Goal: Task Accomplishment & Management: Manage account settings

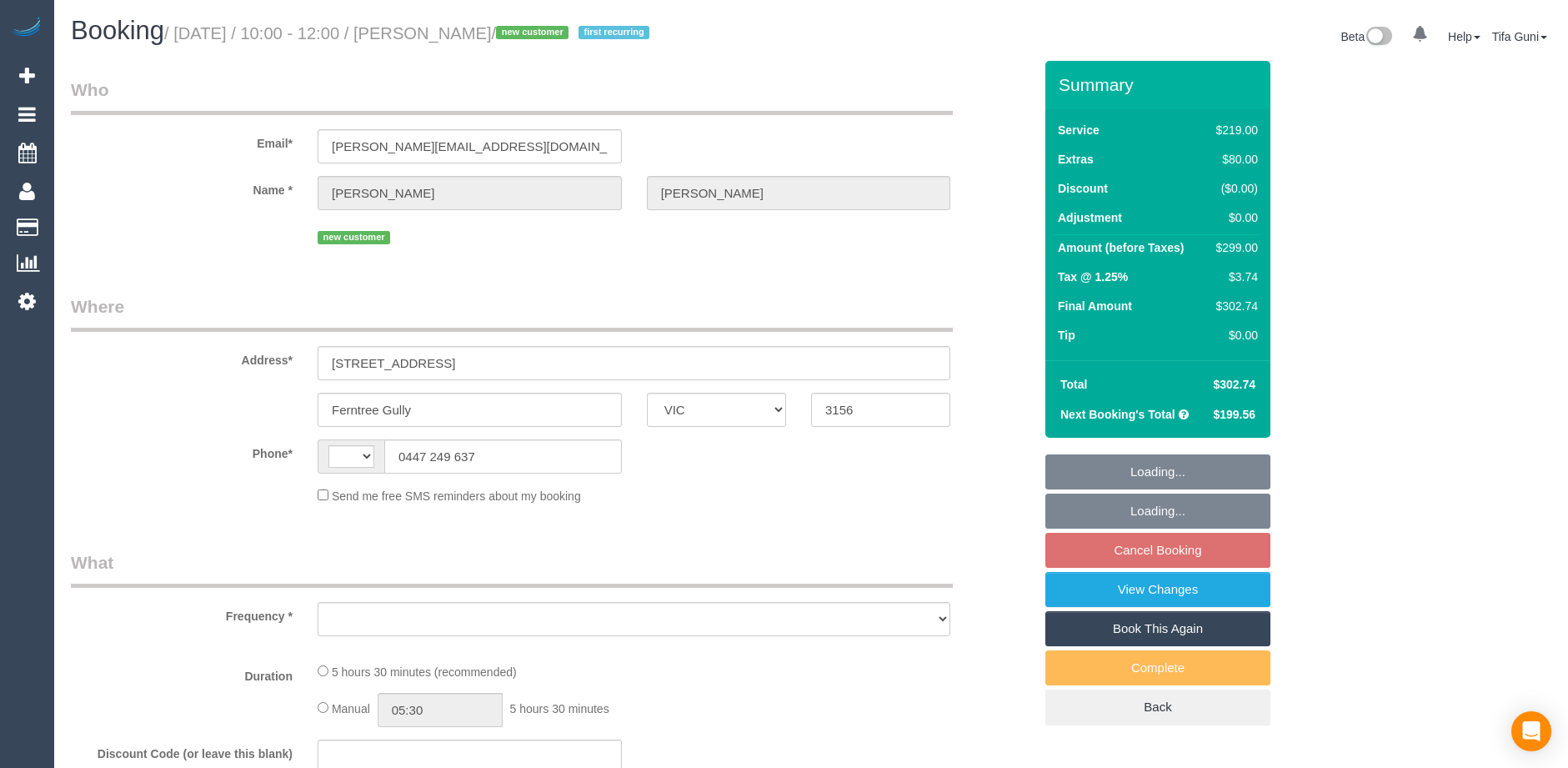
select select "VIC"
select select "string:stripe-pm_1SF7U22GScqysDRVGMEIKJbH"
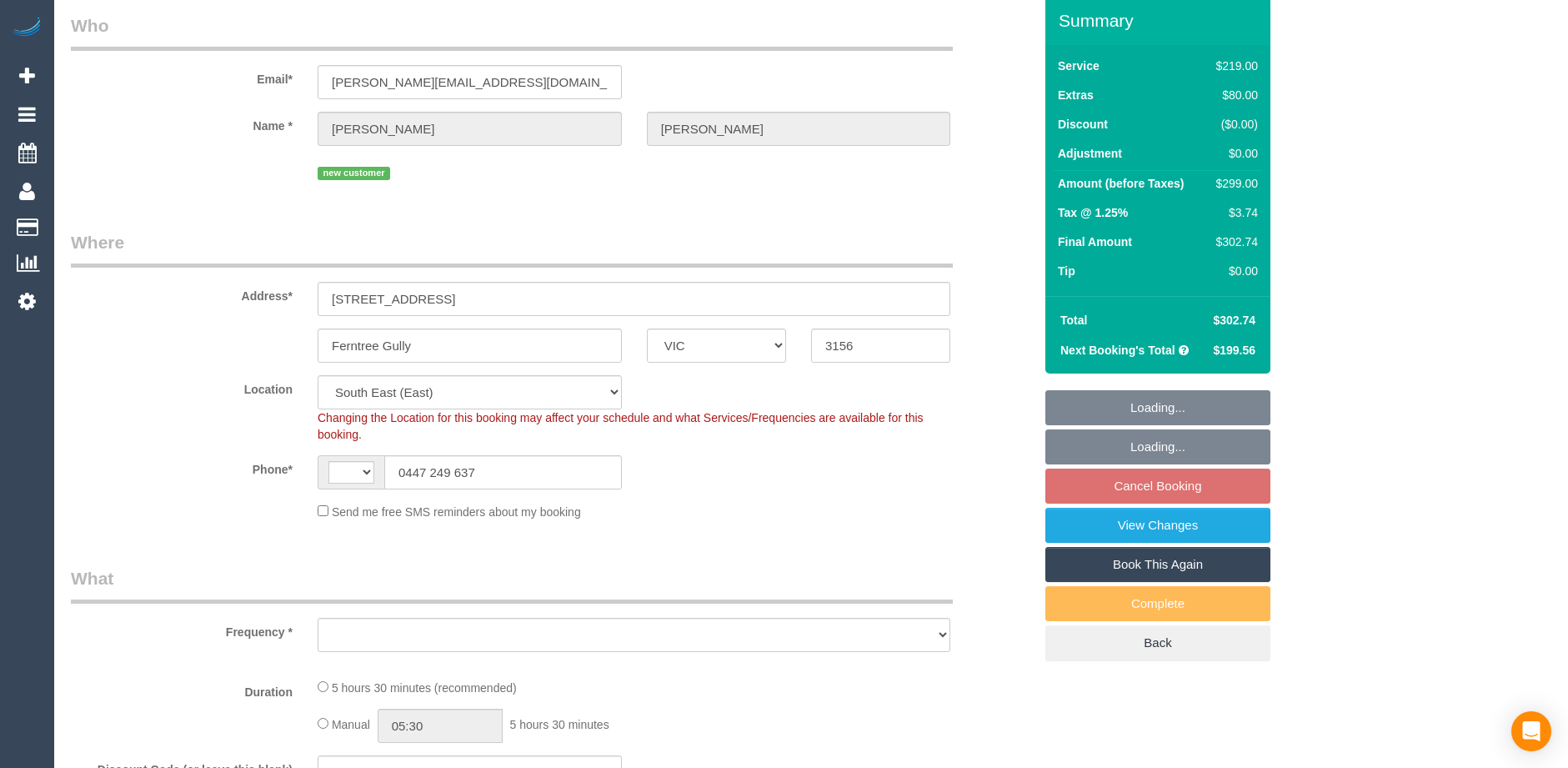
select select "string:AU"
select select "object:538"
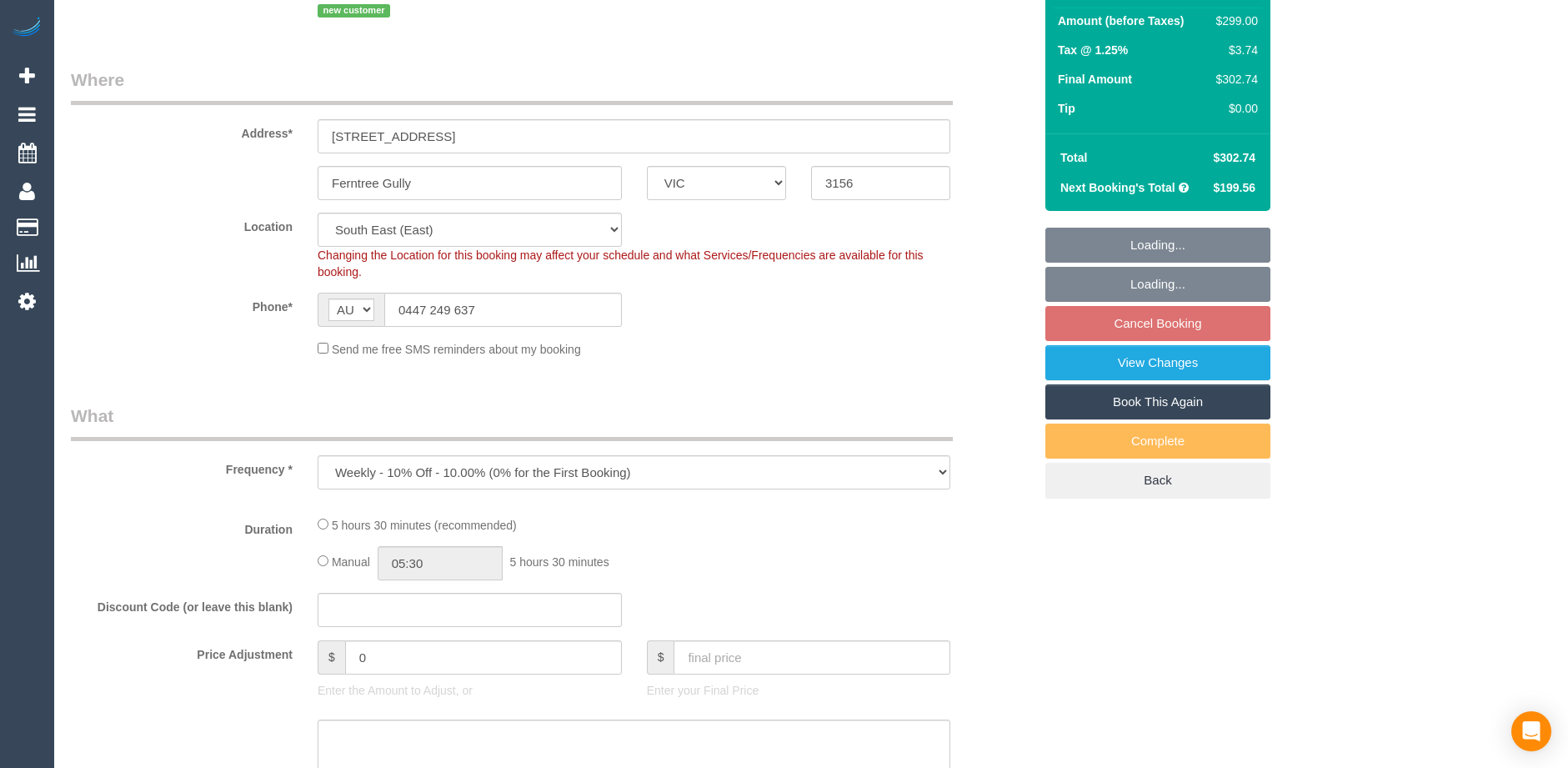
select select "number:29"
select select "number:14"
select select "number:19"
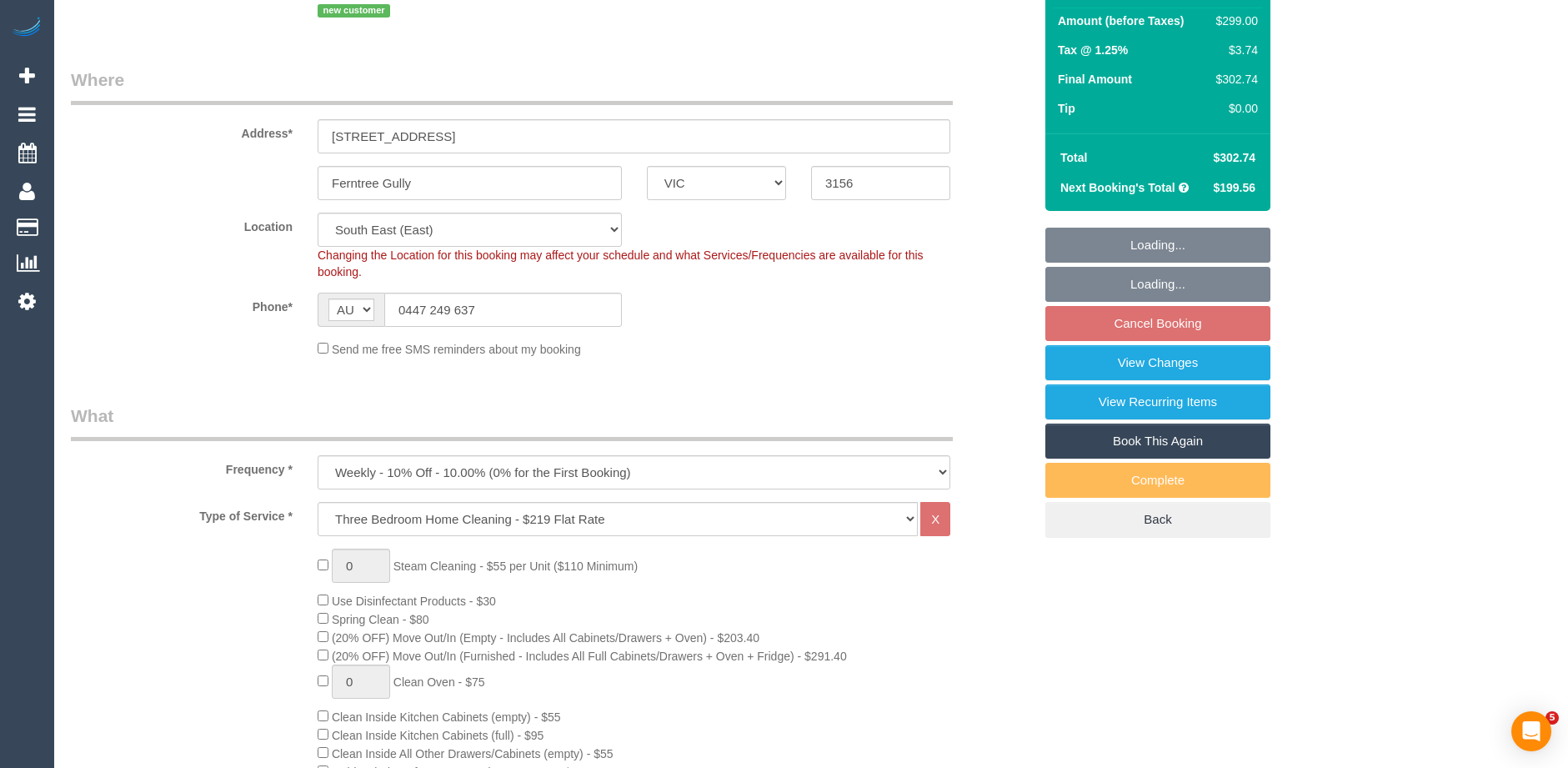
select select "object:1319"
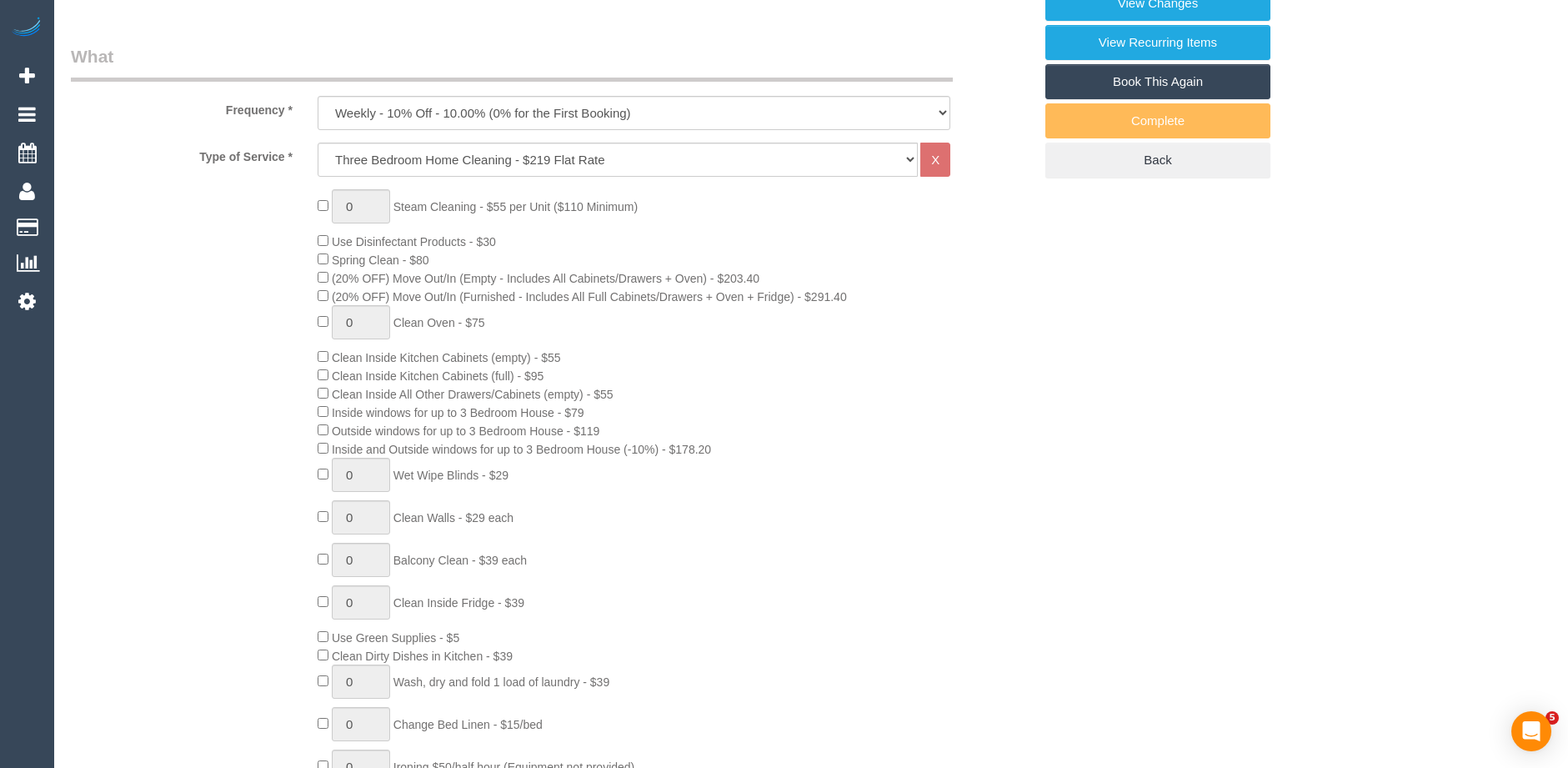
select select "spot3"
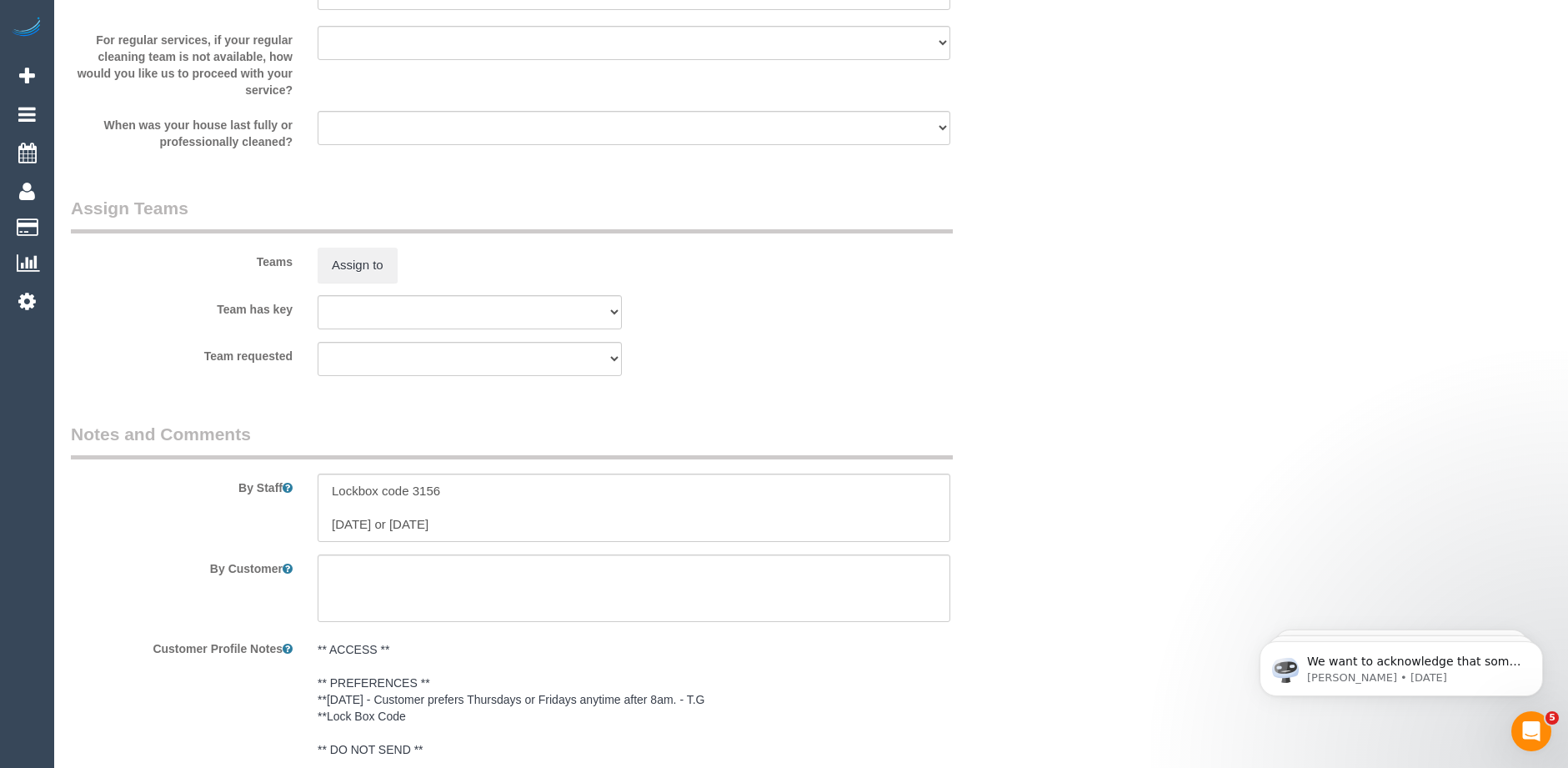
scroll to position [2668, 0]
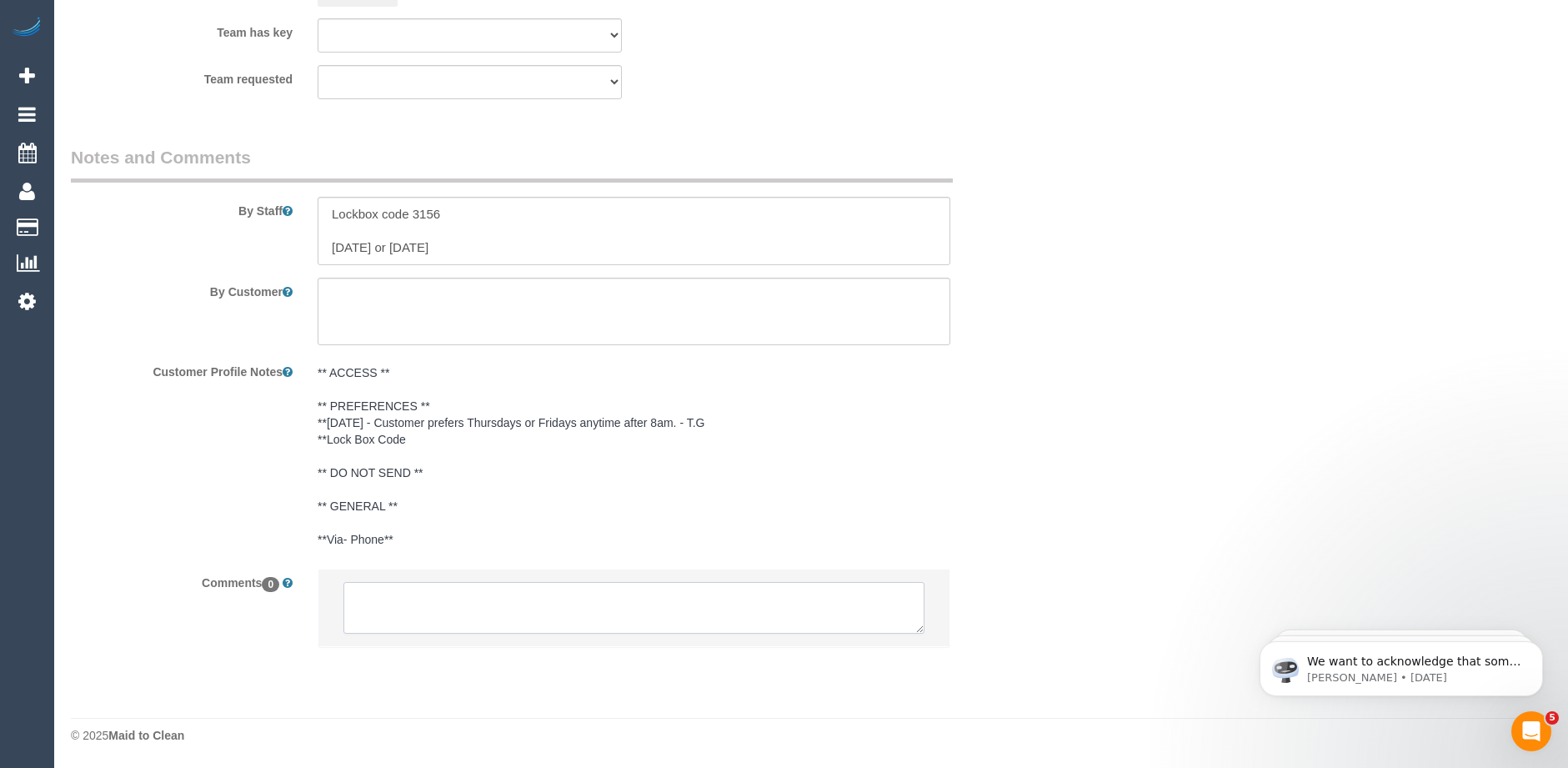
click at [556, 604] on textarea at bounding box center [633, 607] width 581 height 52
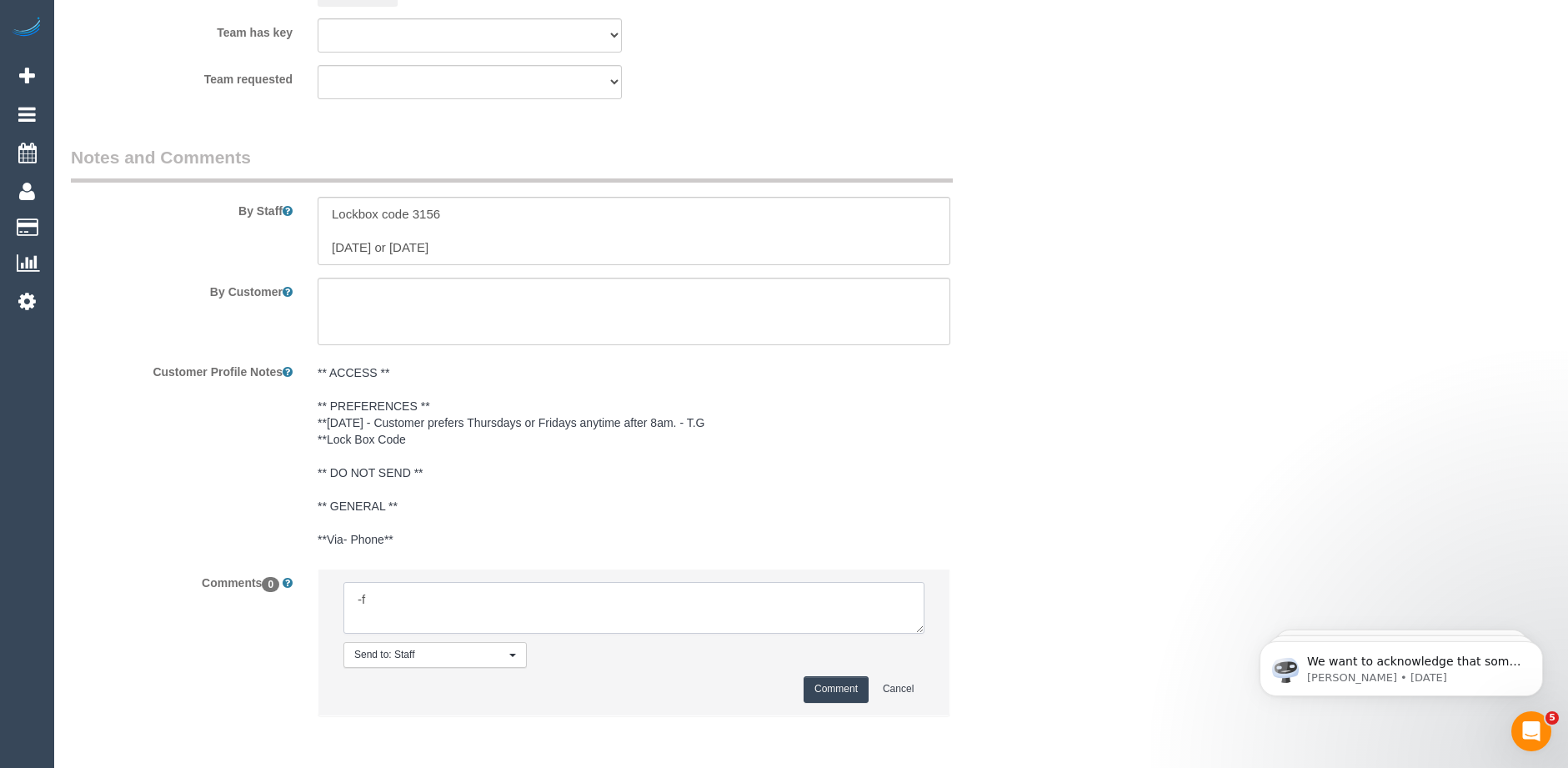
type textarea "-"
paste textarea "Flexibility dates: Flexibility times: Notes: knows we need to review Contact vi…"
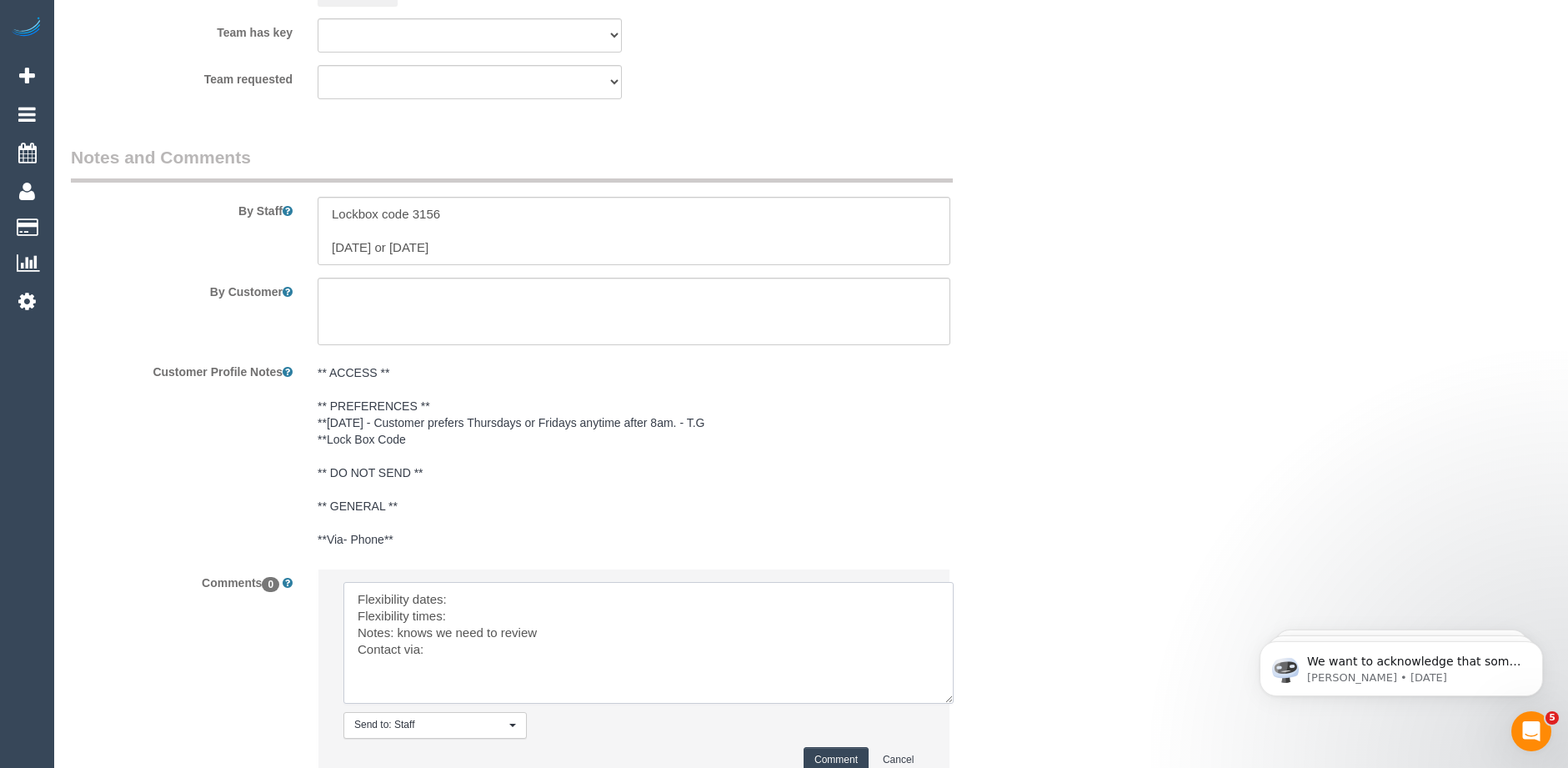
scroll to position [0, 0]
drag, startPoint x: 931, startPoint y: 655, endPoint x: 951, endPoint y: 710, distance: 58.5
click at [951, 703] on textarea at bounding box center [649, 642] width 611 height 122
click at [497, 591] on textarea at bounding box center [650, 650] width 614 height 136
click at [478, 610] on textarea at bounding box center [650, 650] width 614 height 136
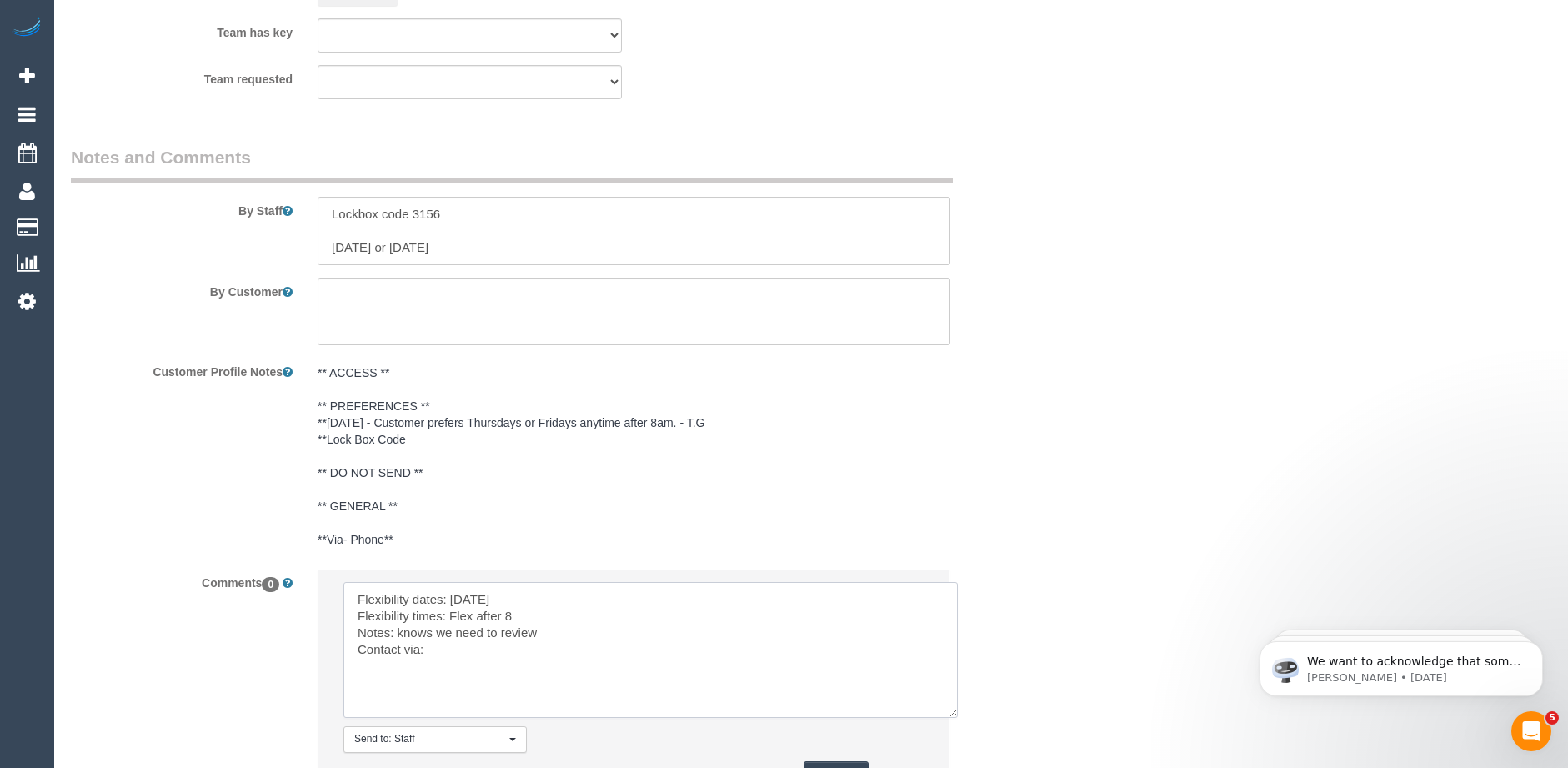
click at [450, 642] on textarea at bounding box center [650, 650] width 614 height 136
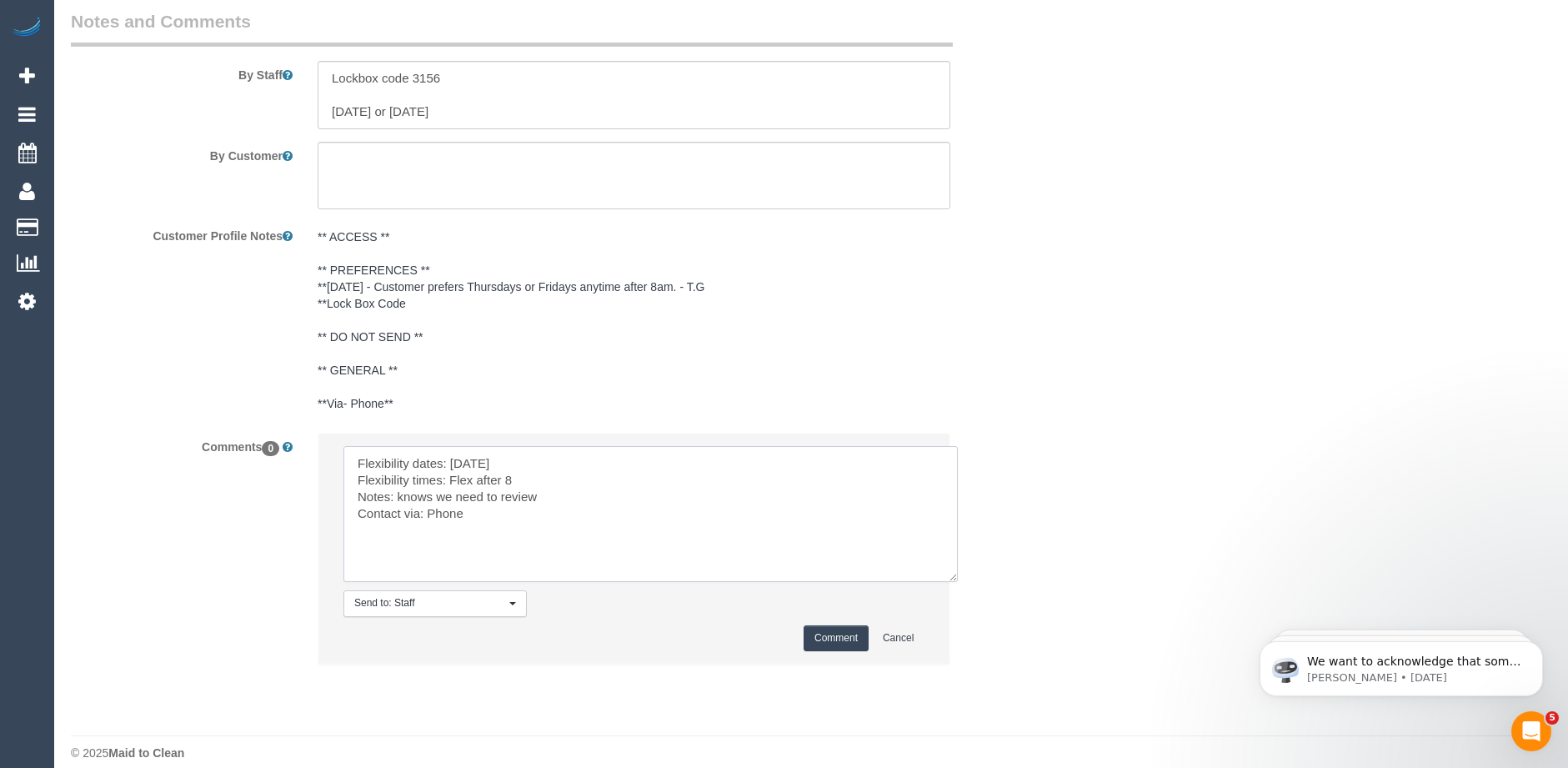
scroll to position [2821, 0]
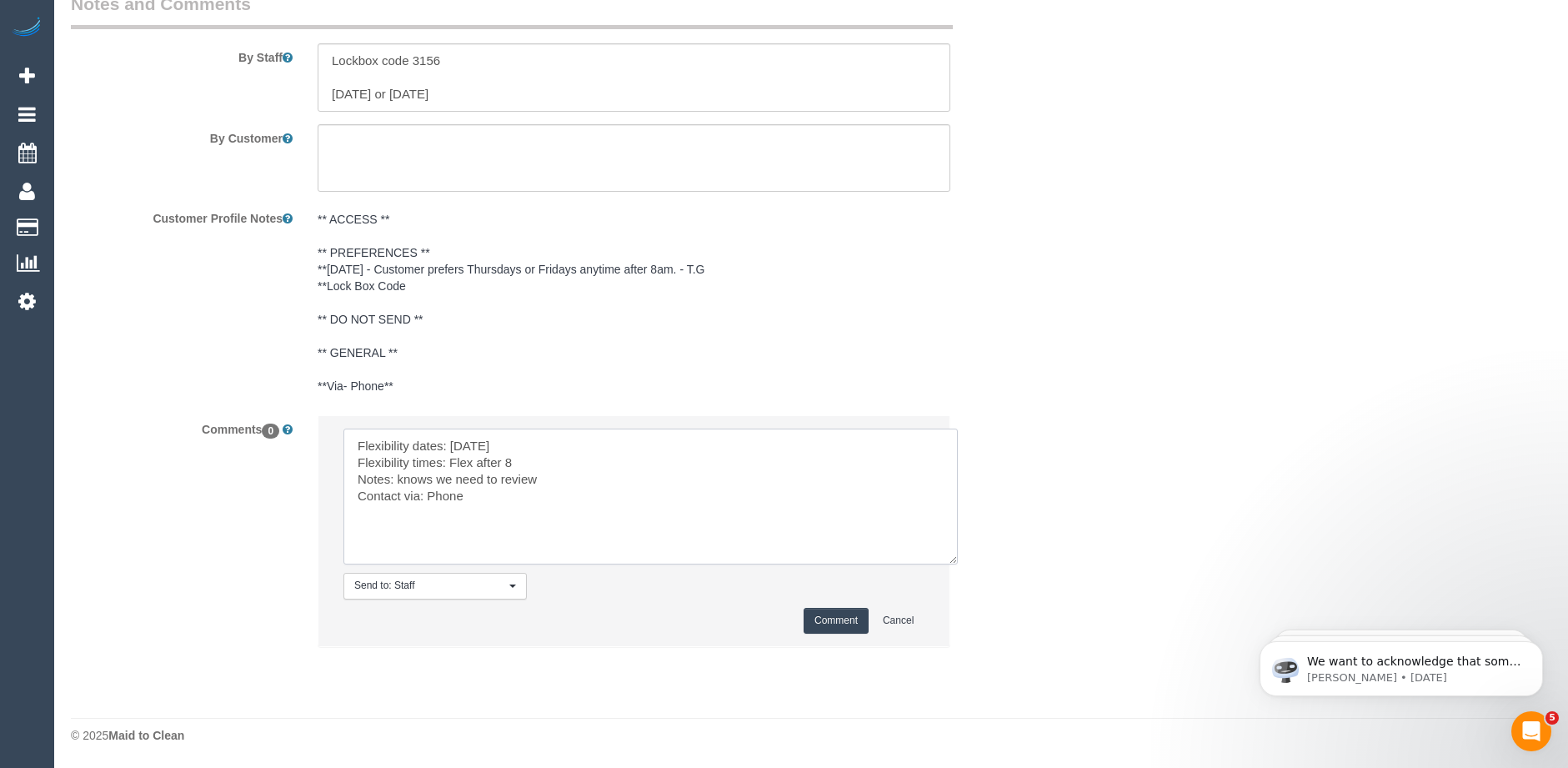
type textarea "Flexibility dates: Saturday Flexibility times: Flex after 8 Notes: knows we nee…"
click at [838, 614] on button "Comment" at bounding box center [836, 621] width 65 height 26
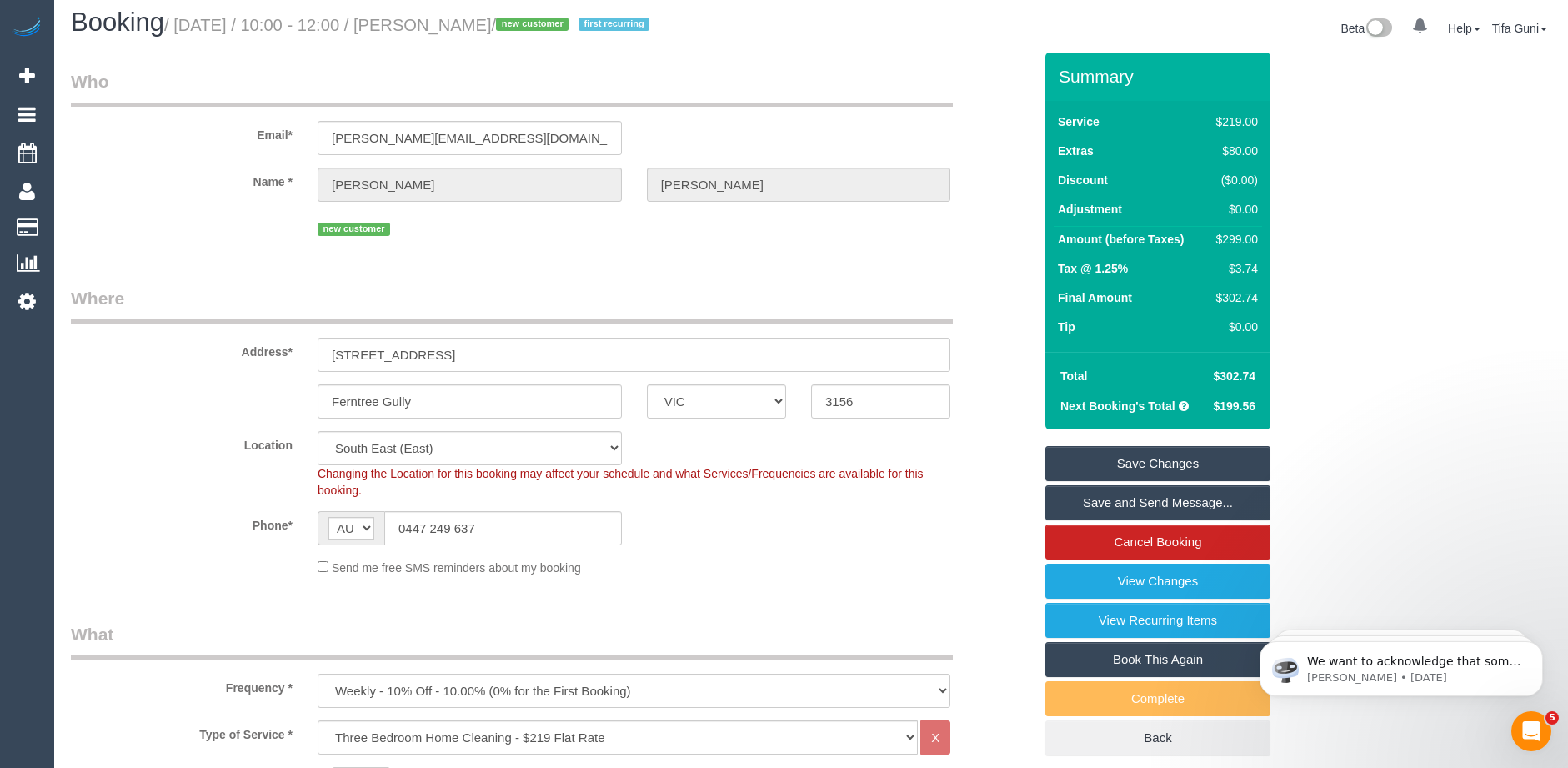
scroll to position [0, 0]
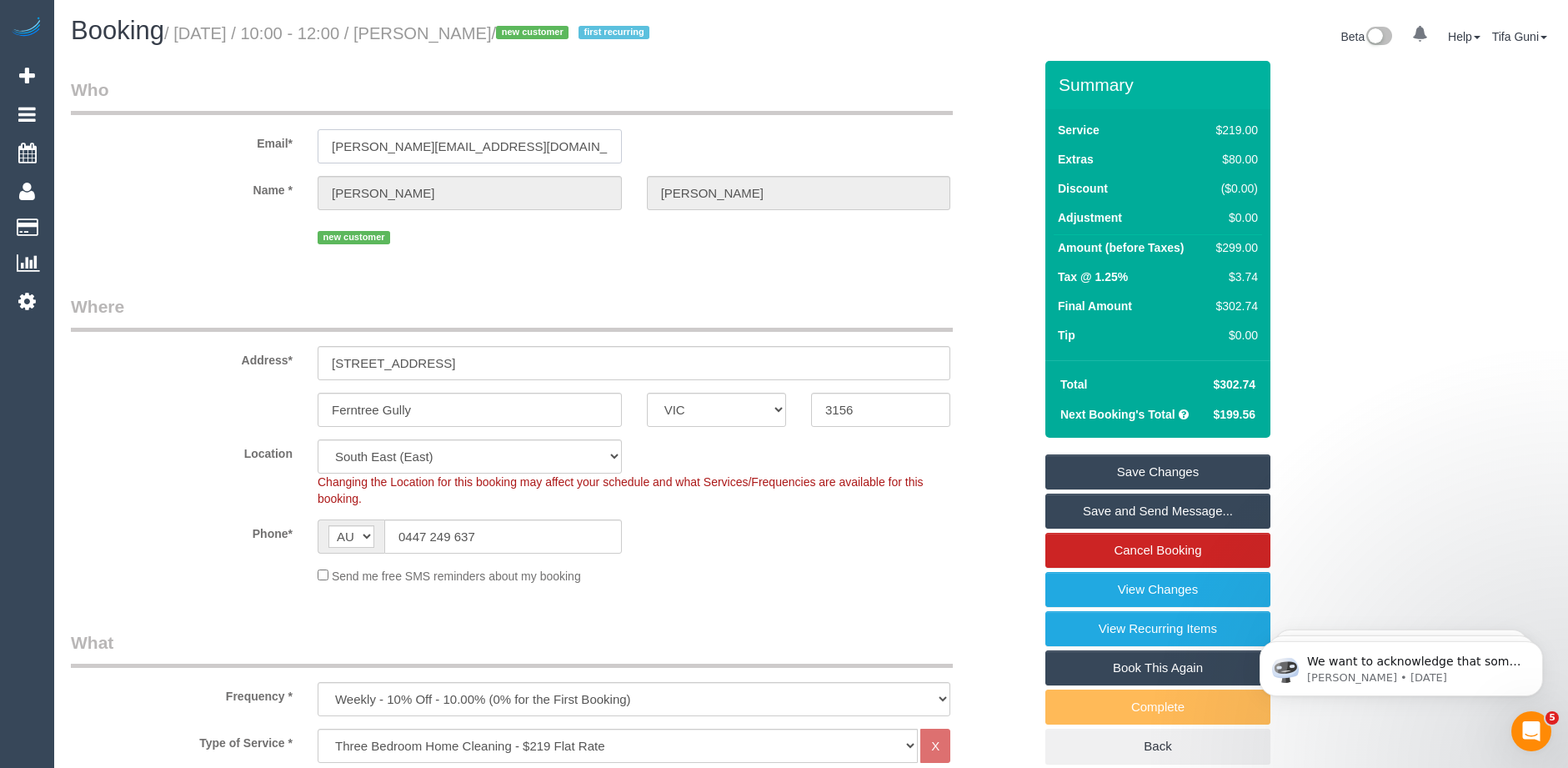
drag, startPoint x: 527, startPoint y: 151, endPoint x: 291, endPoint y: 133, distance: 236.7
click at [291, 133] on div "Email* andrew.martin91@gamil.com" at bounding box center [552, 120] width 987 height 86
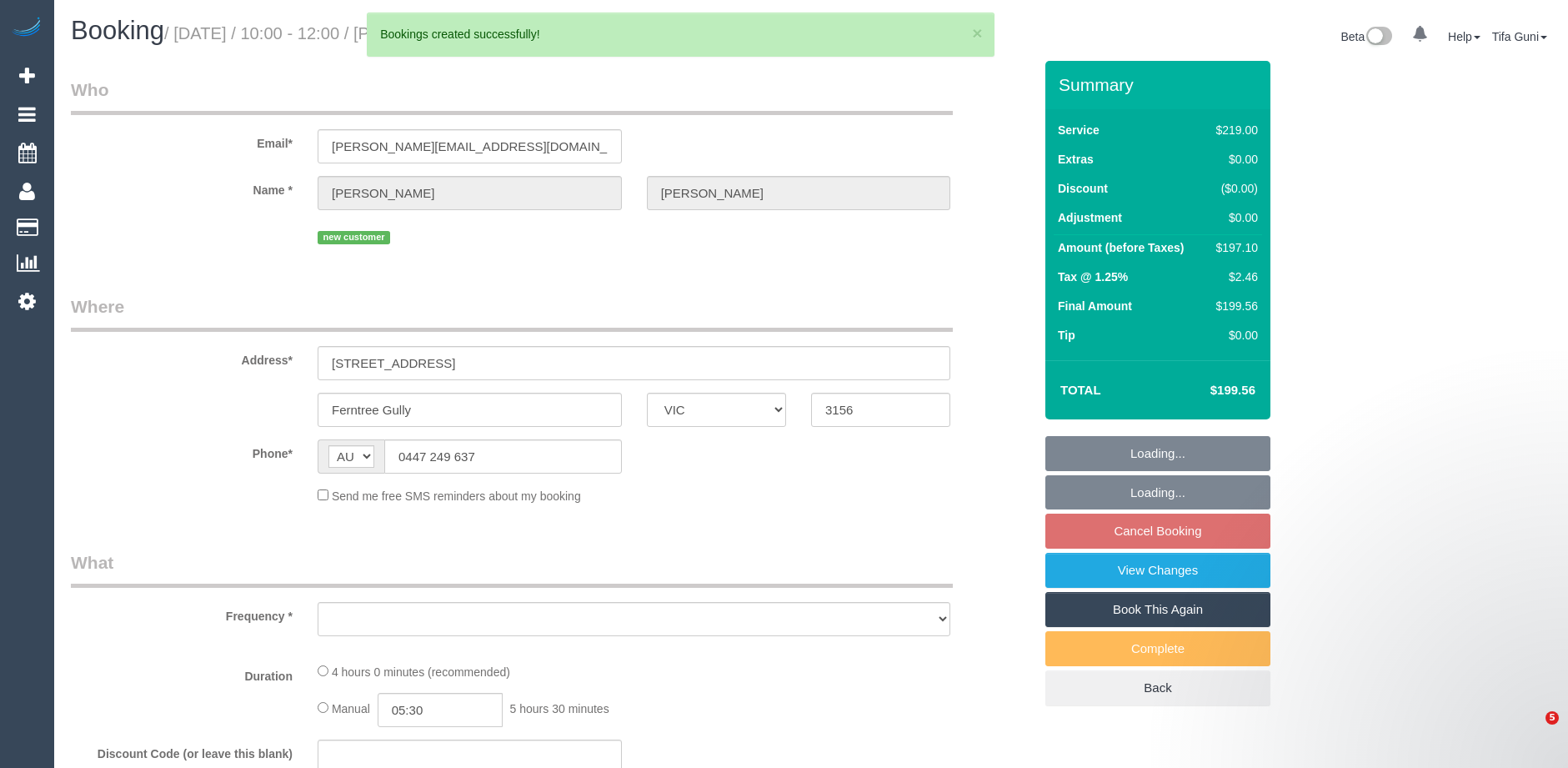
select select "VIC"
select select "object:2946"
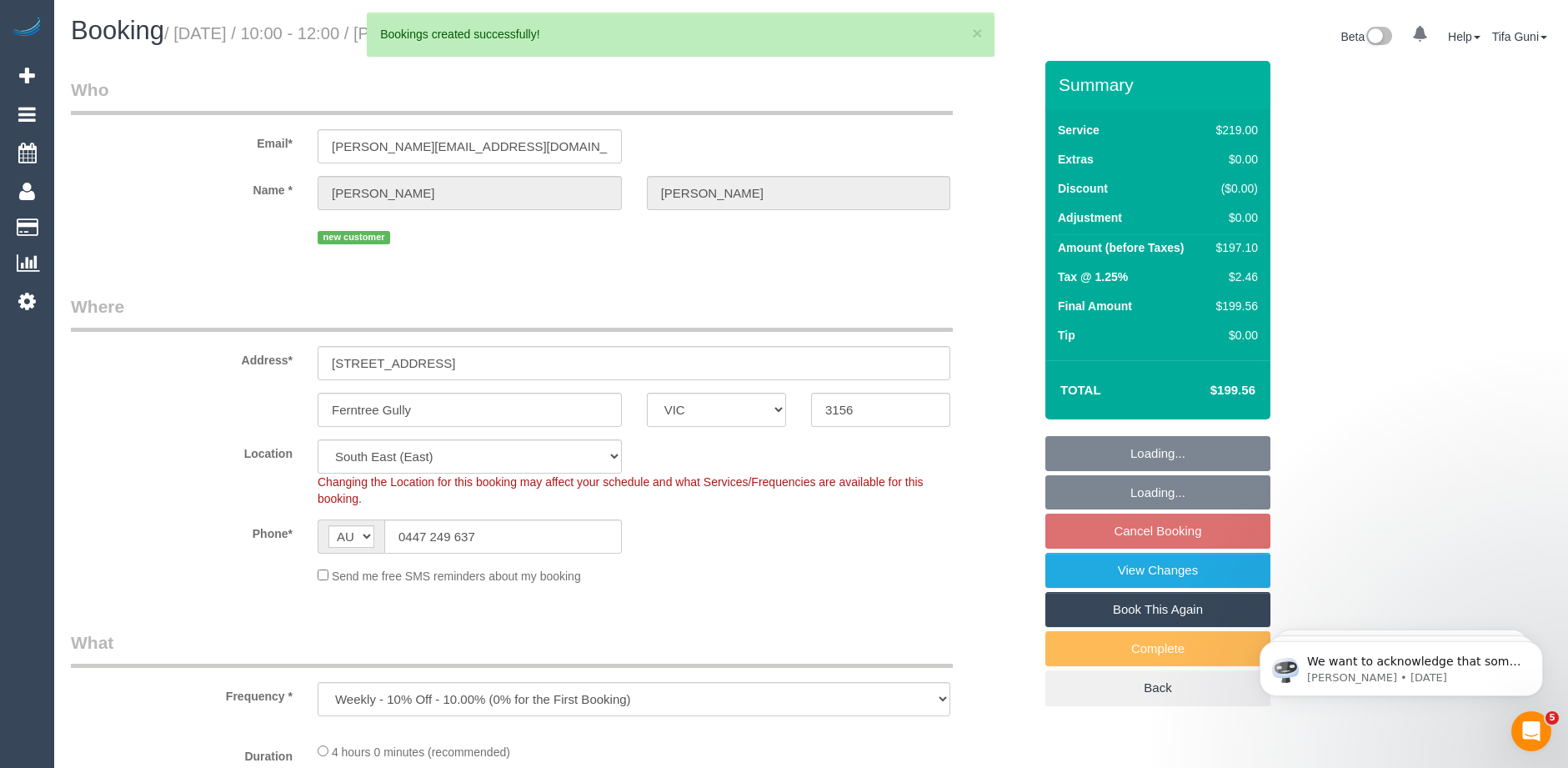
select select "number:29"
select select "number:14"
select select "number:19"
select select "object:3727"
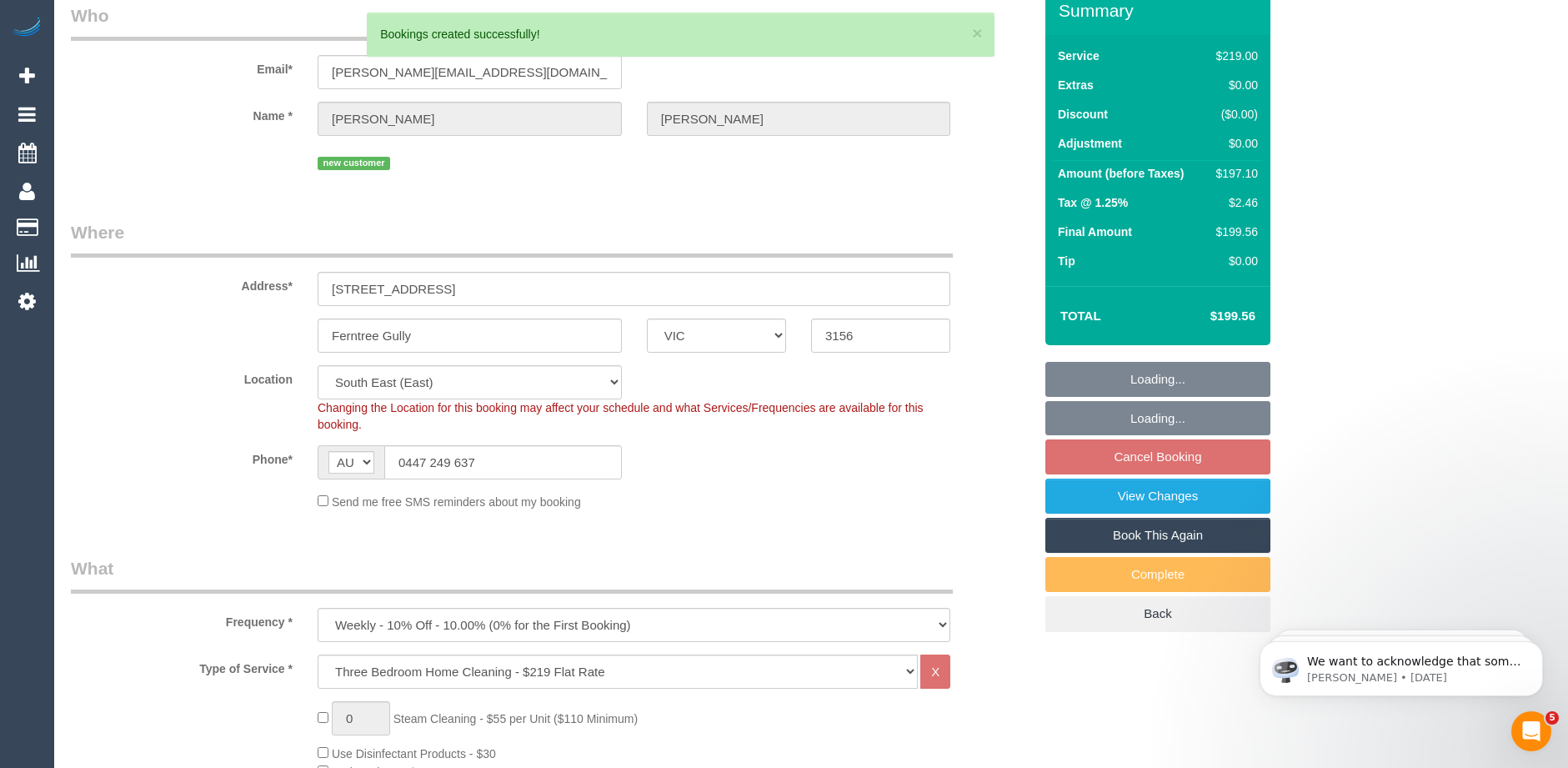
select select "string:stripe-pm_1SF7U22GScqysDRVGMEIKJbH"
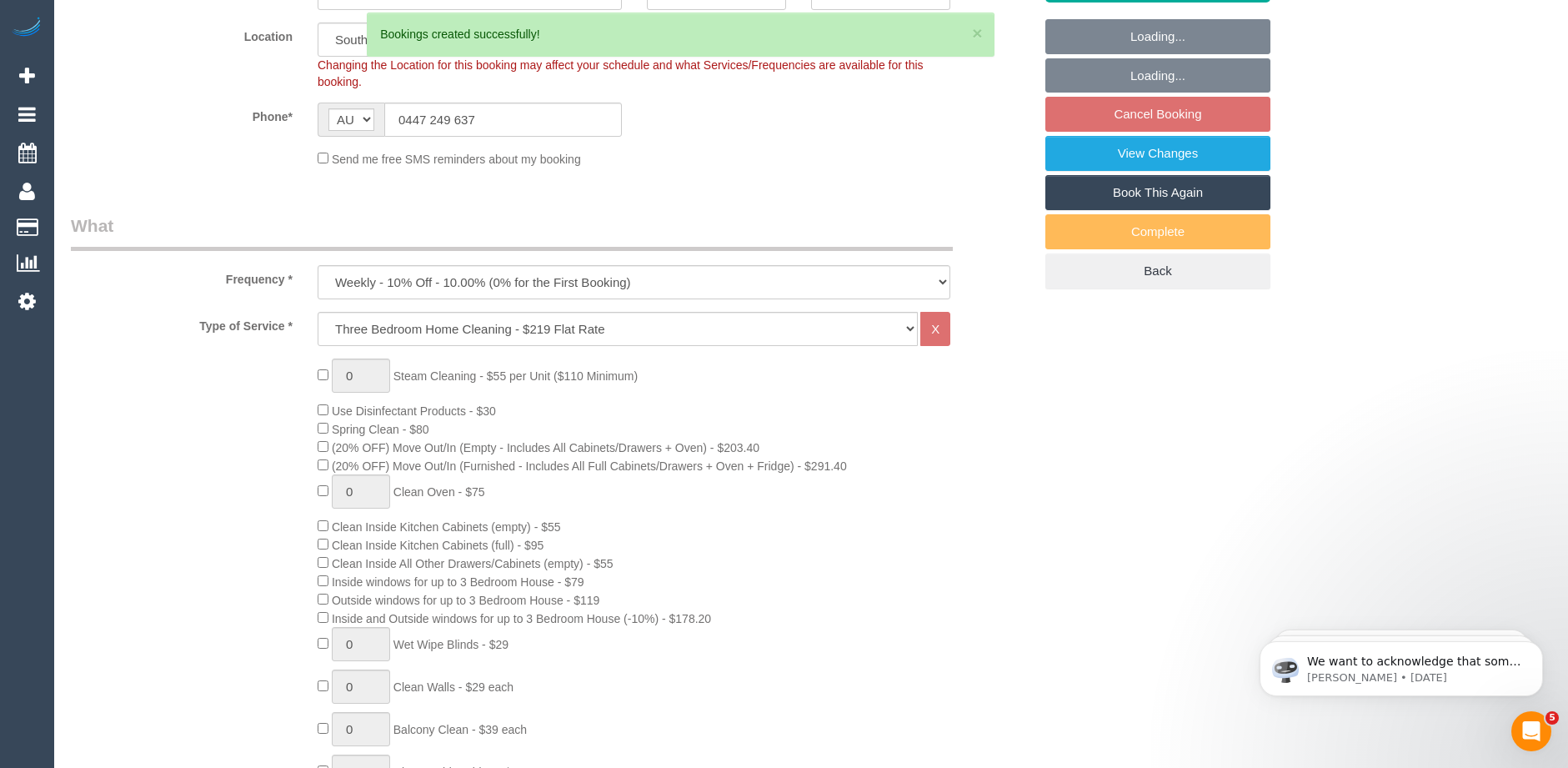
select select "spot28"
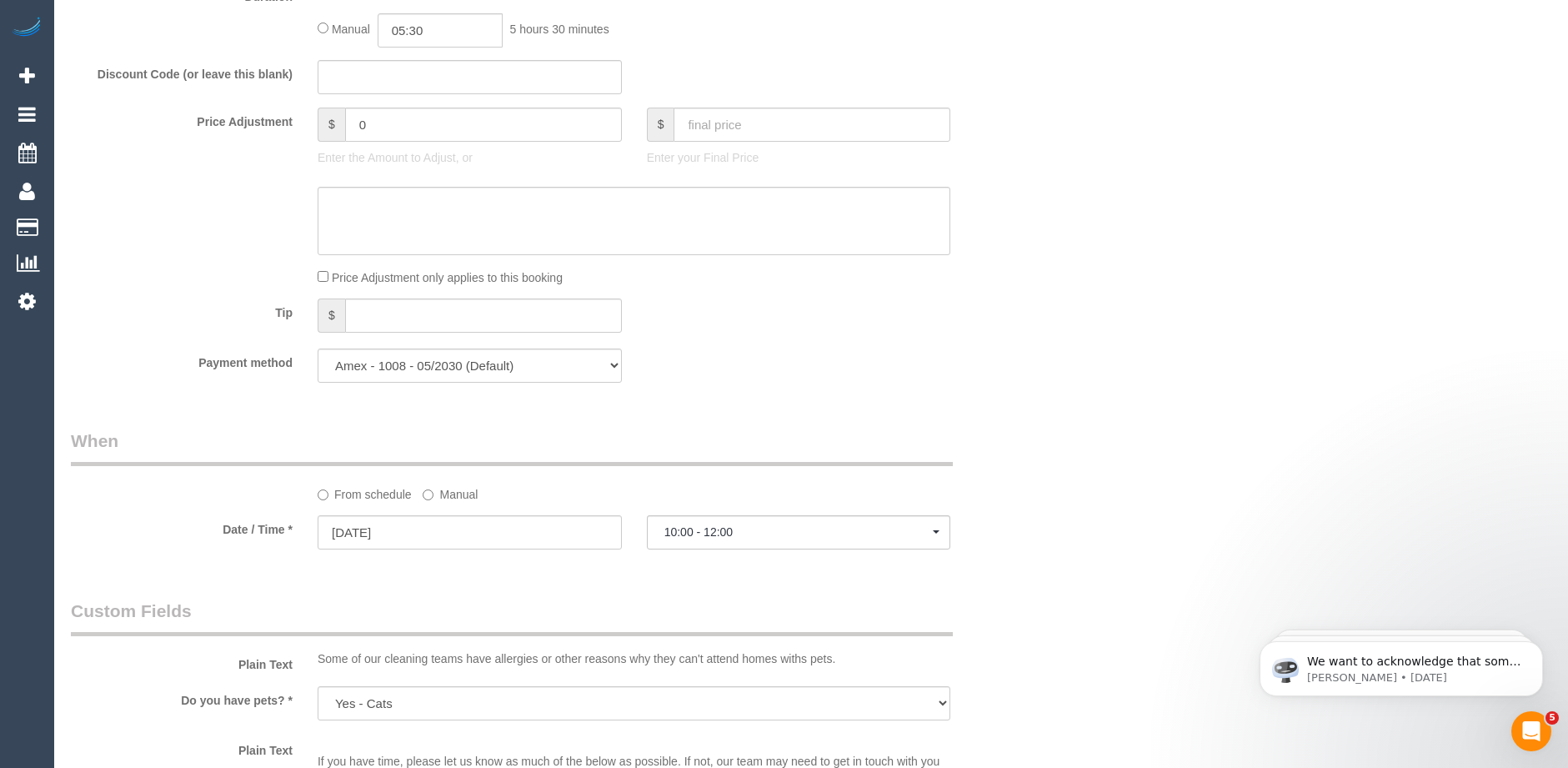
scroll to position [1500, 0]
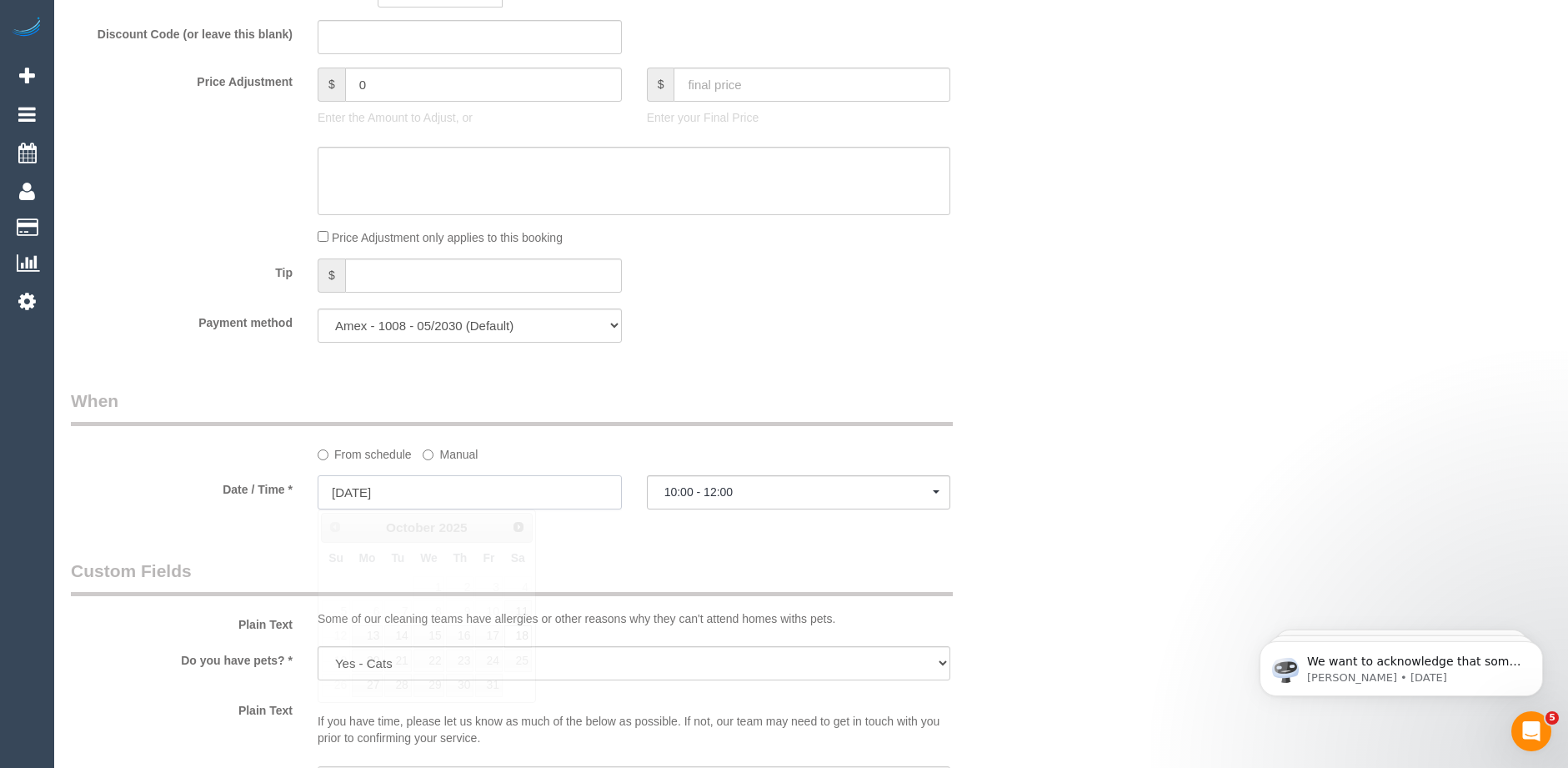
click at [543, 485] on input "[DATE]" at bounding box center [469, 492] width 304 height 34
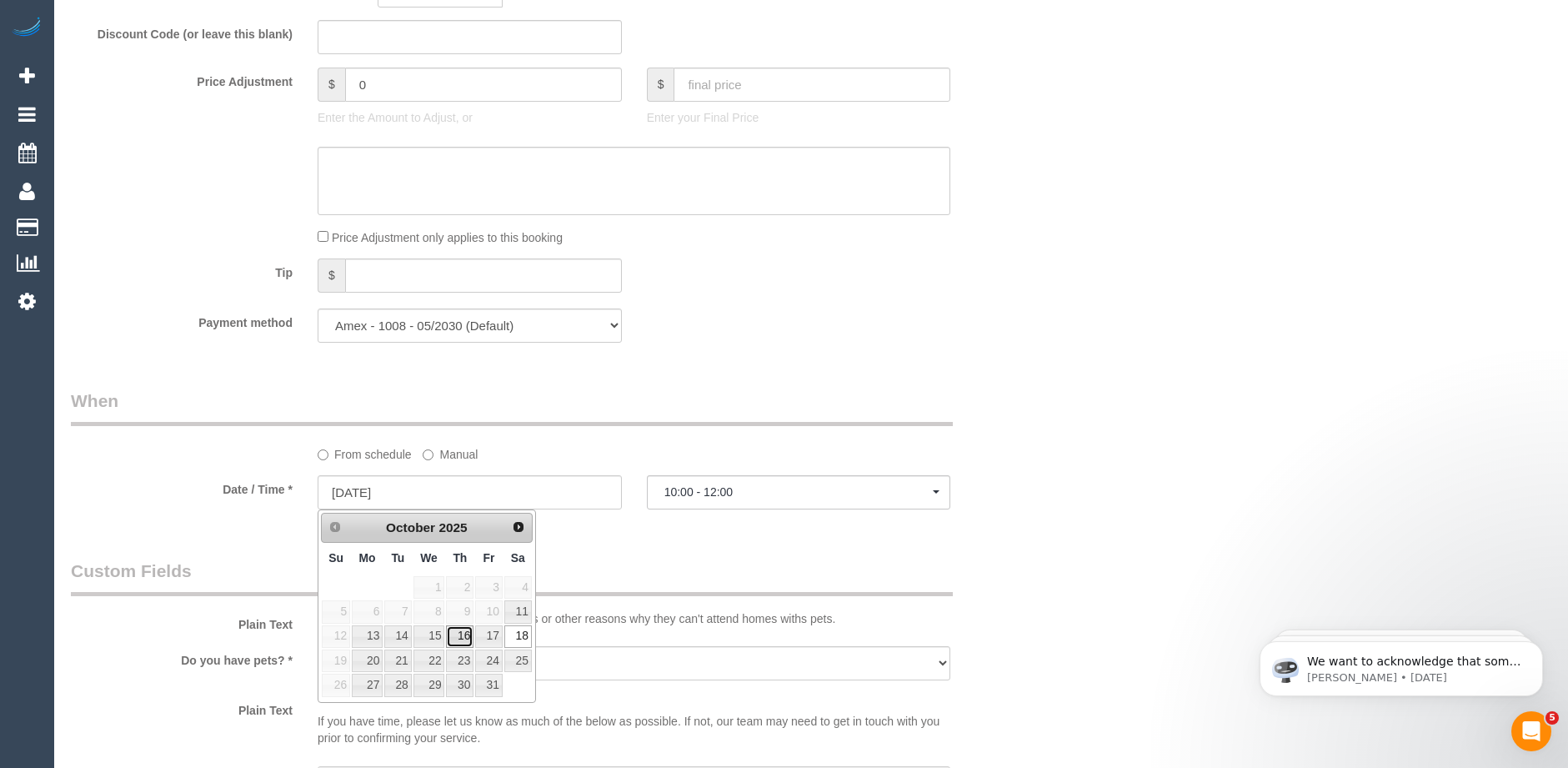
click at [464, 631] on link "16" at bounding box center [459, 636] width 27 height 22
type input "[DATE]"
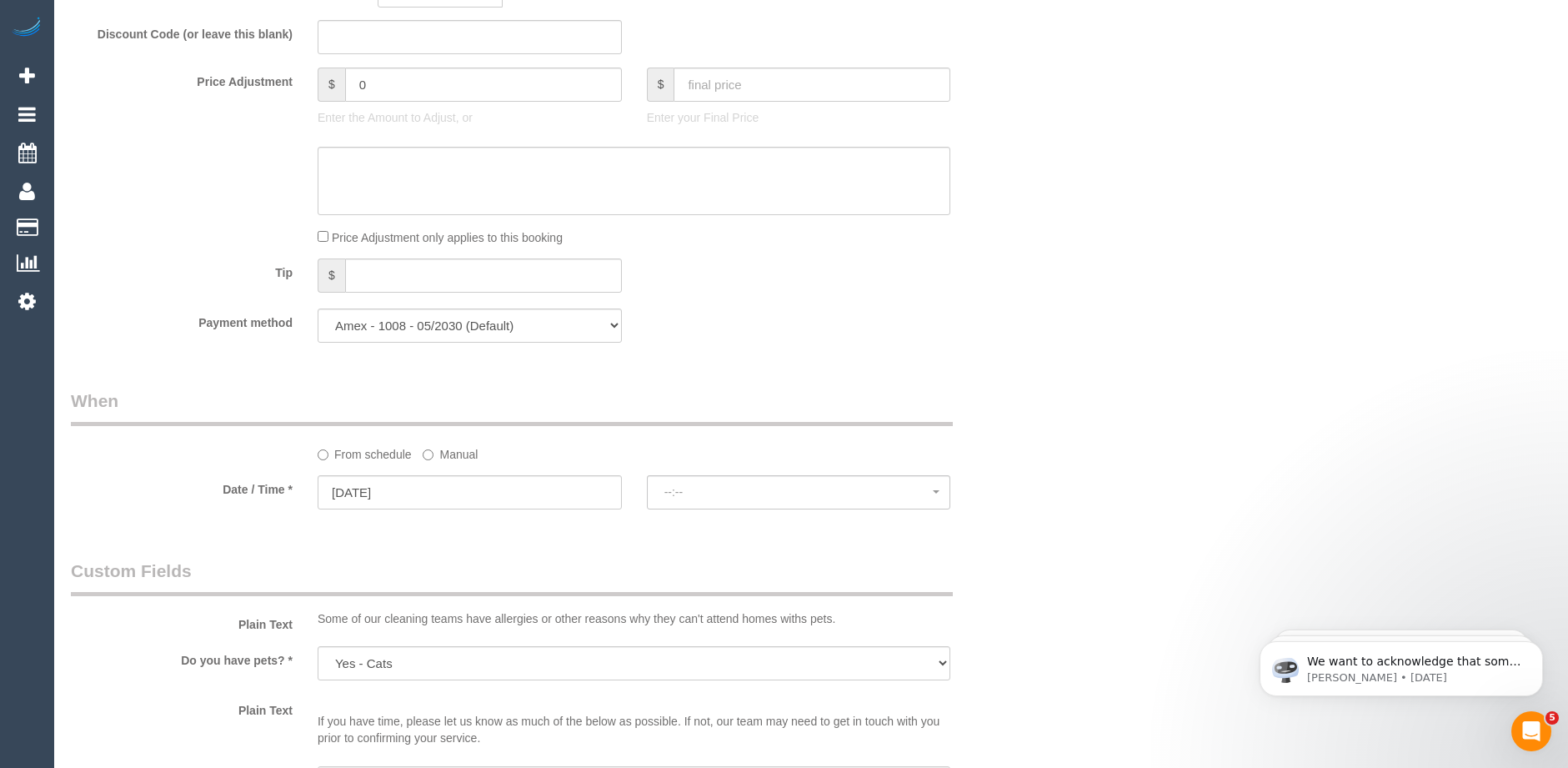
select select "spot47"
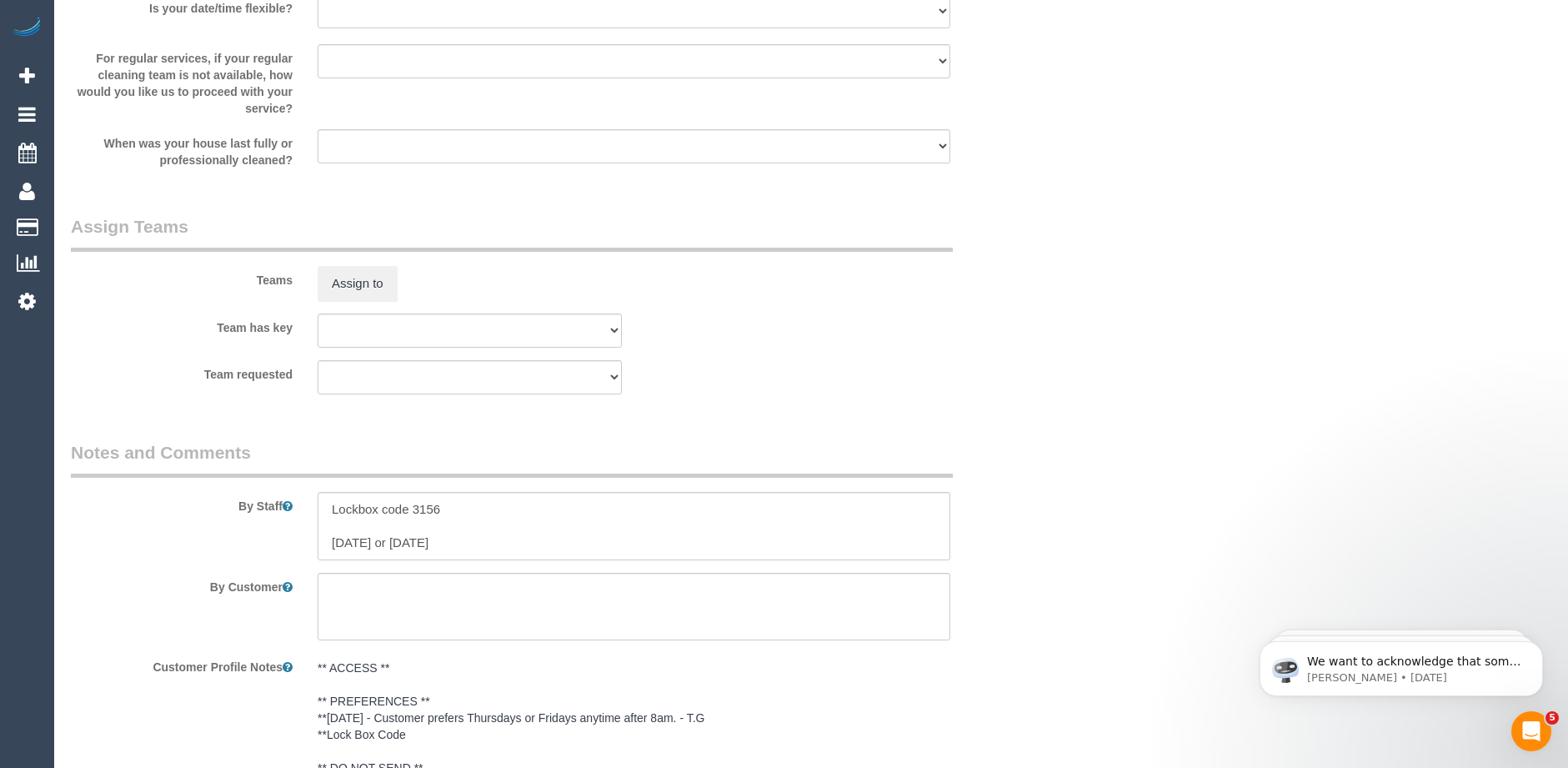
scroll to position [2501, 0]
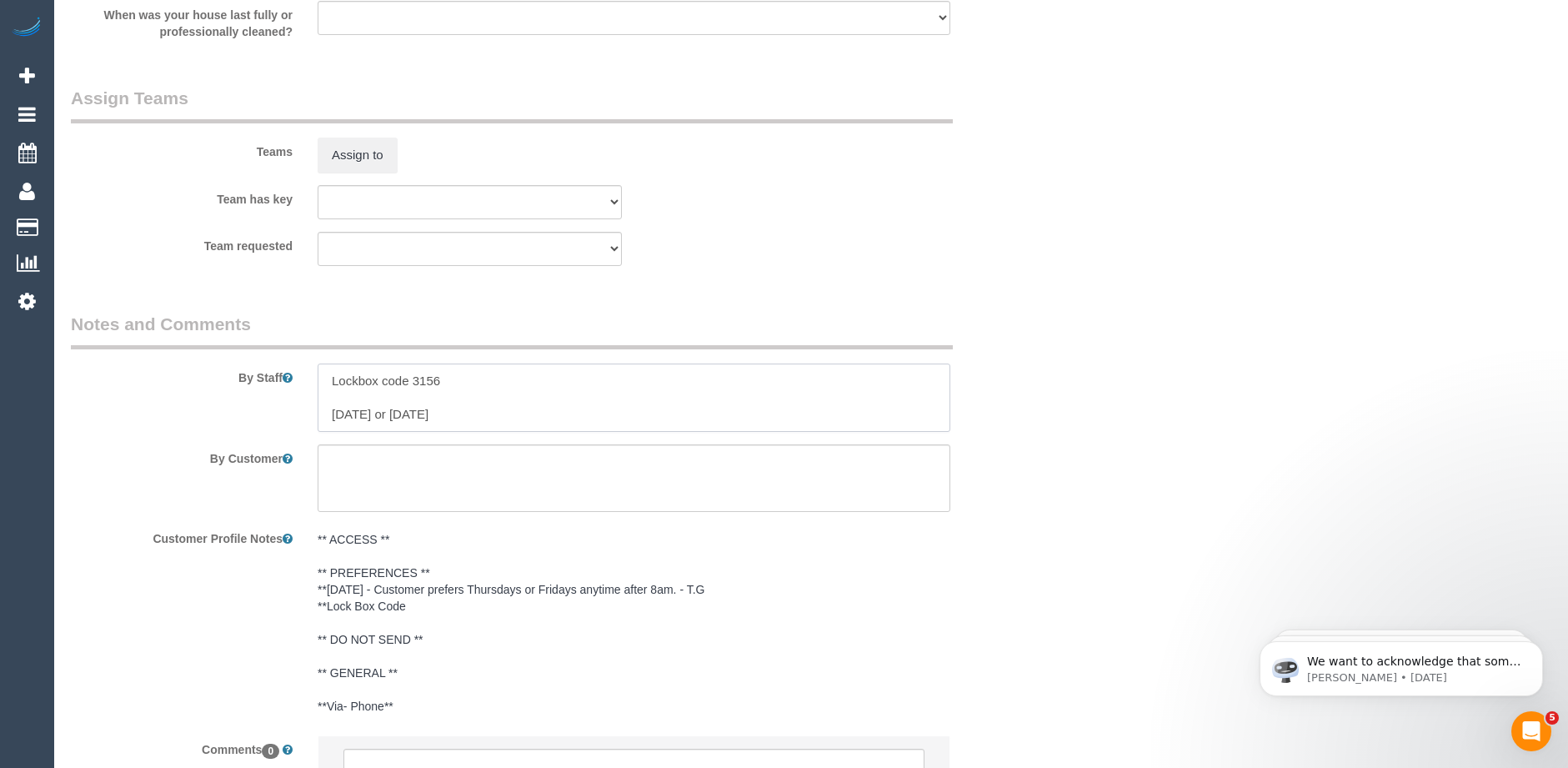
drag, startPoint x: 456, startPoint y: 381, endPoint x: 413, endPoint y: 378, distance: 43.1
click at [413, 378] on textarea at bounding box center [633, 397] width 633 height 68
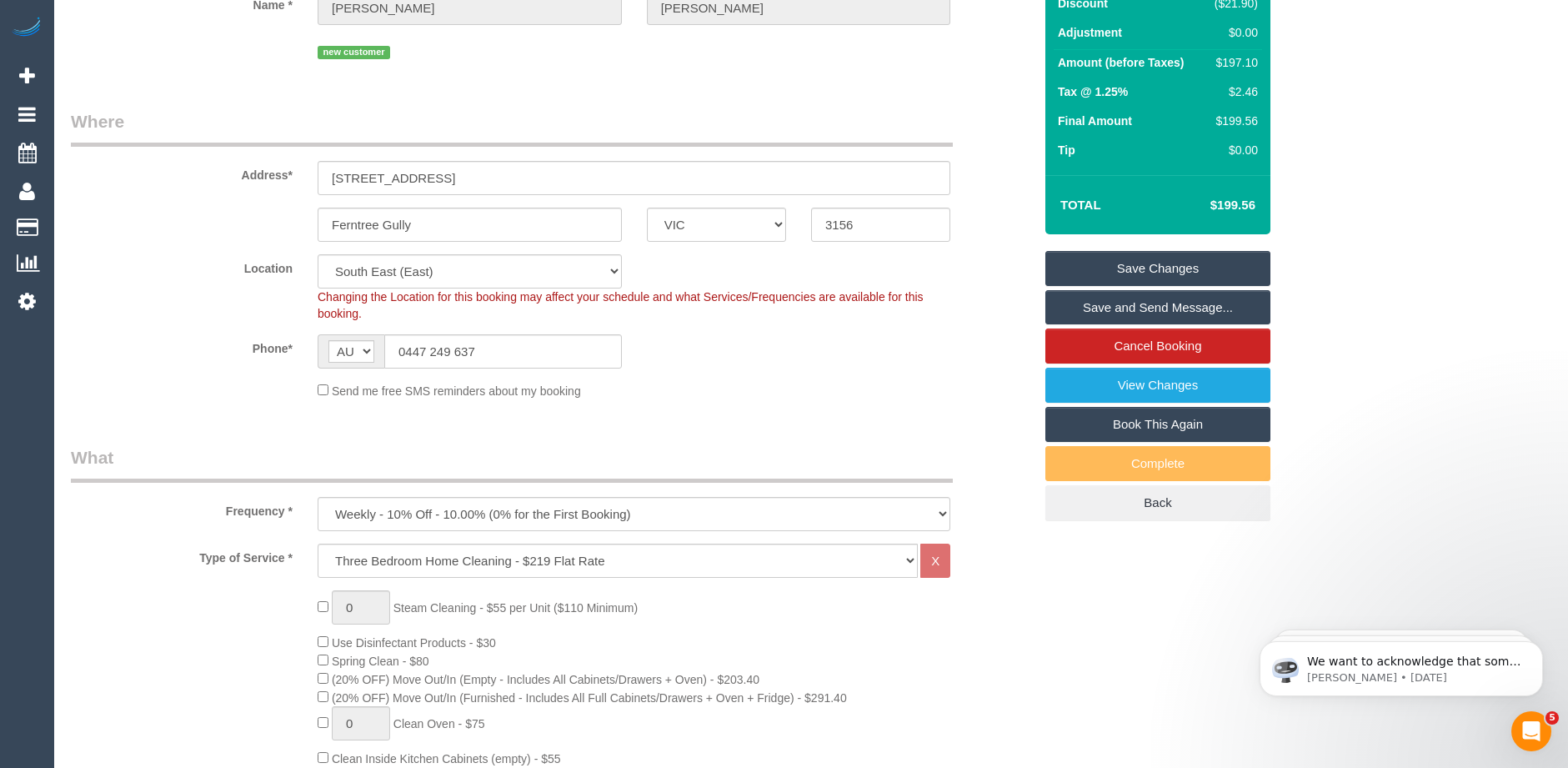
scroll to position [167, 0]
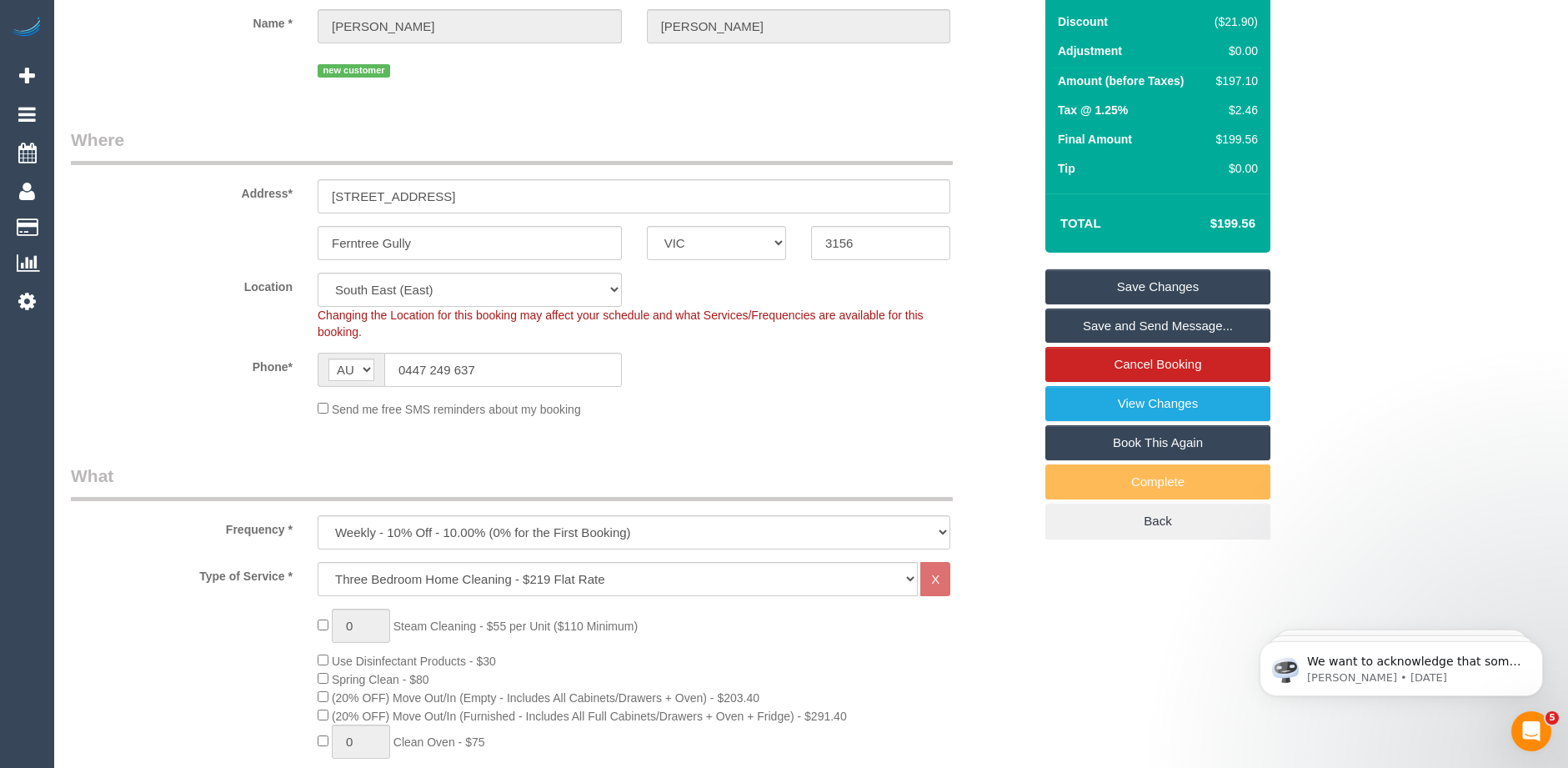
click at [1148, 284] on link "Save Changes" at bounding box center [1157, 287] width 225 height 35
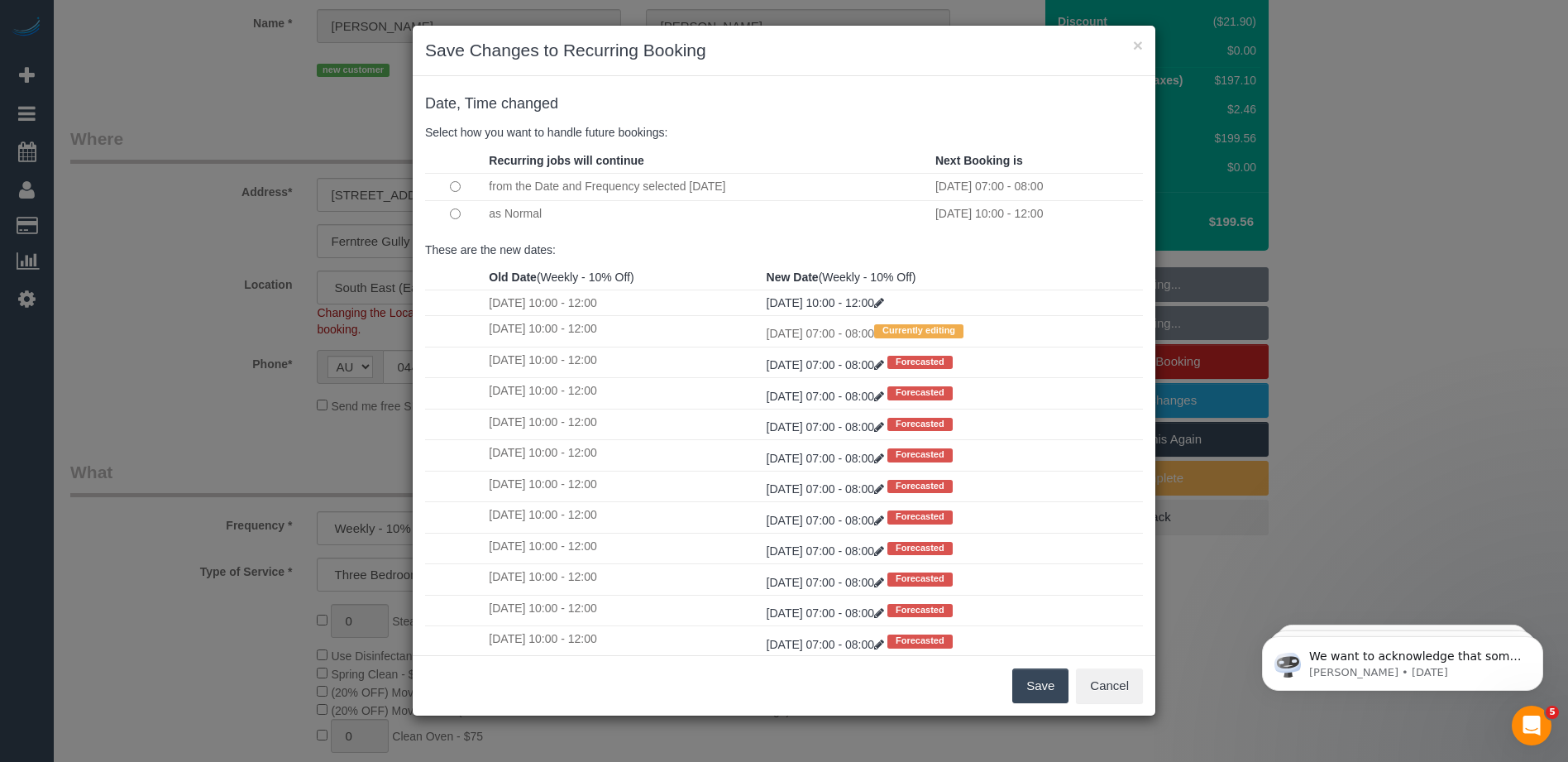
click at [455, 157] on th at bounding box center [455, 160] width 60 height 25
click at [1043, 684] on button "Save" at bounding box center [1040, 685] width 57 height 35
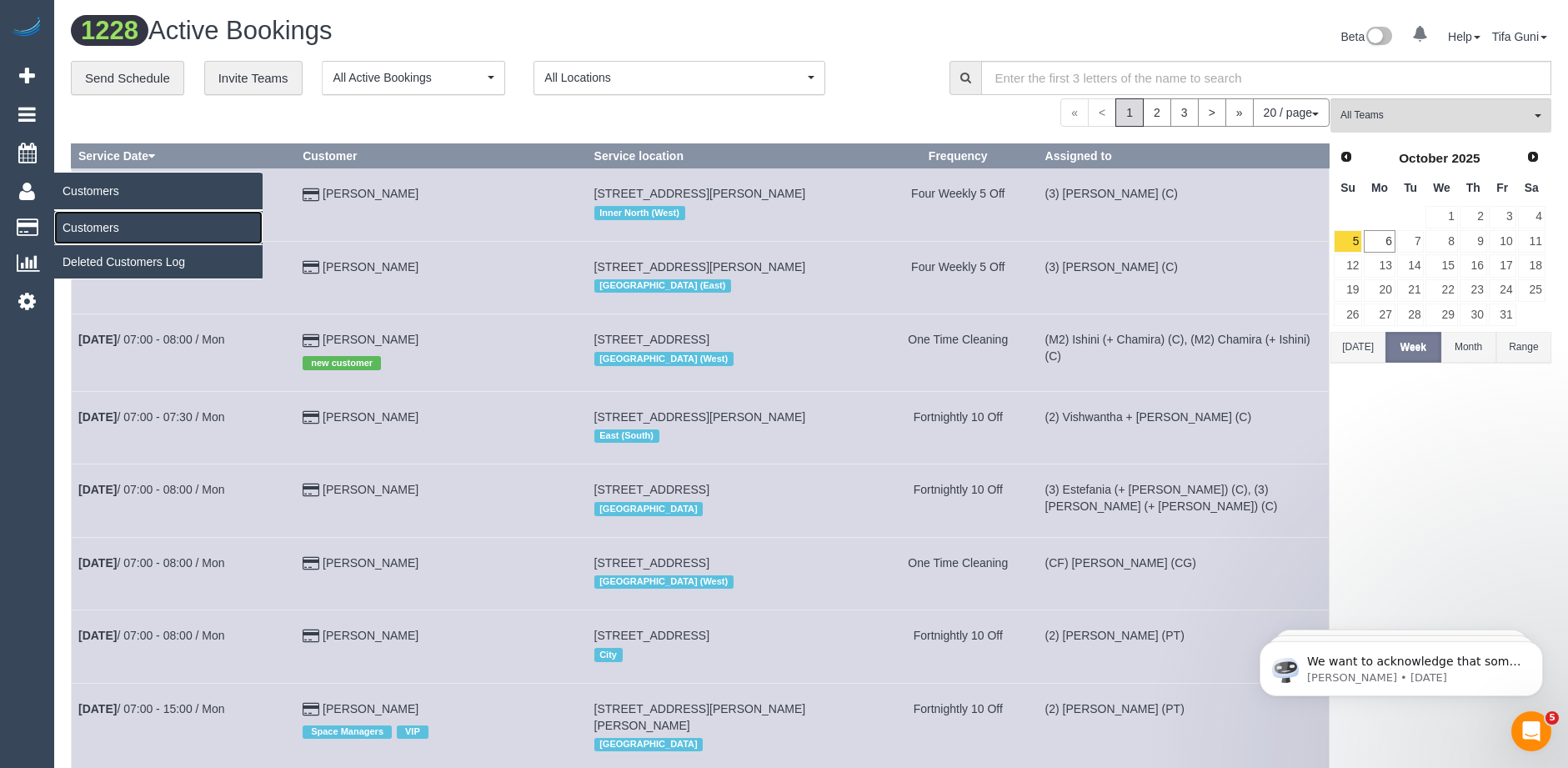
click at [81, 225] on link "Customers" at bounding box center [158, 227] width 208 height 33
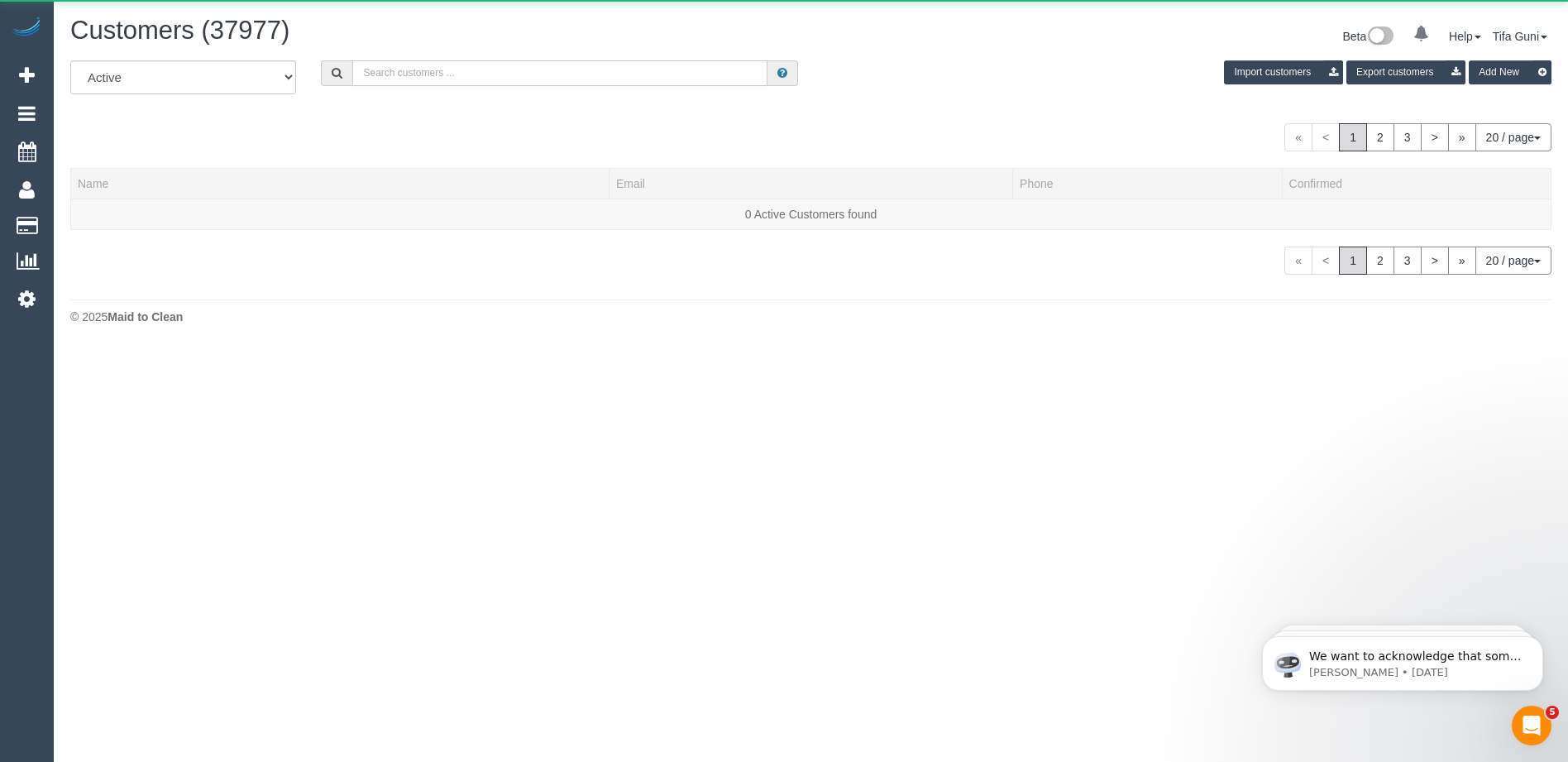
click at [402, 77] on input "text" at bounding box center [560, 73] width 415 height 25
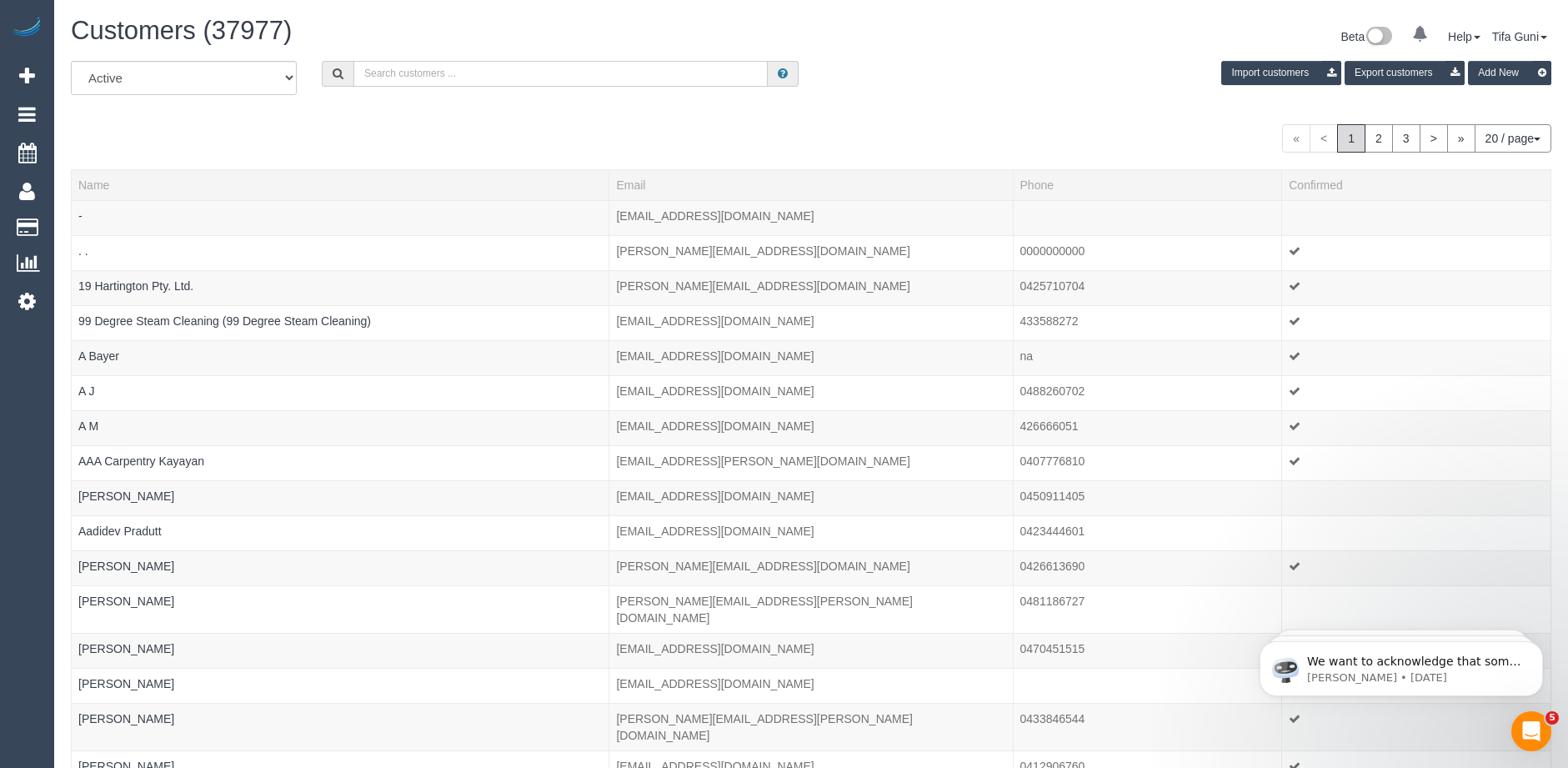
paste input "[PERSON_NAME][EMAIL_ADDRESS][DOMAIN_NAME]"
type input "[PERSON_NAME][EMAIL_ADDRESS][DOMAIN_NAME]"
click at [503, 71] on input "[PERSON_NAME][EMAIL_ADDRESS][DOMAIN_NAME]" at bounding box center [560, 74] width 414 height 26
click at [506, 71] on input "[PERSON_NAME][EMAIL_ADDRESS][DOMAIN_NAME]" at bounding box center [560, 74] width 414 height 26
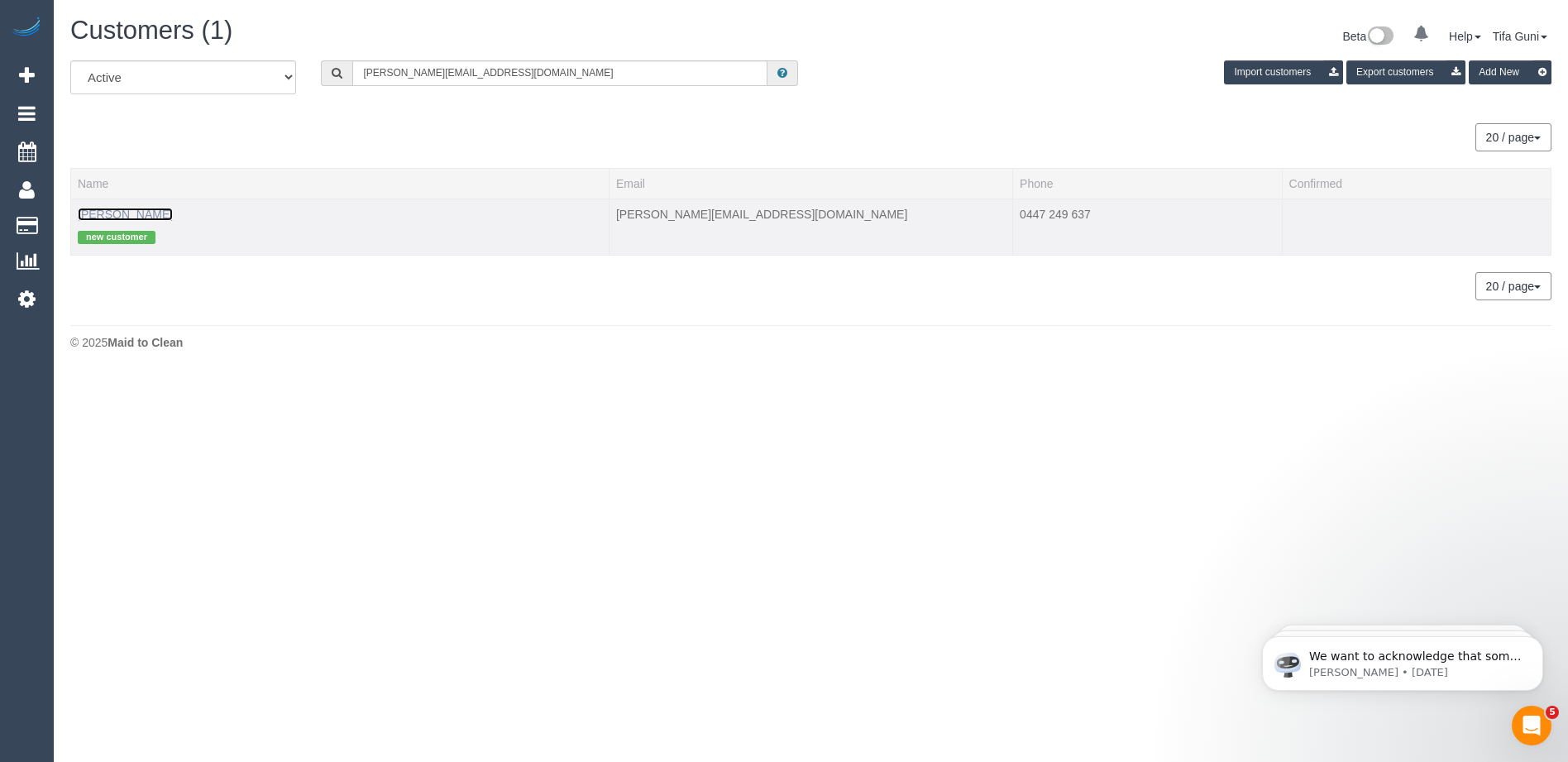
click at [132, 216] on link "[PERSON_NAME]" at bounding box center [125, 214] width 95 height 14
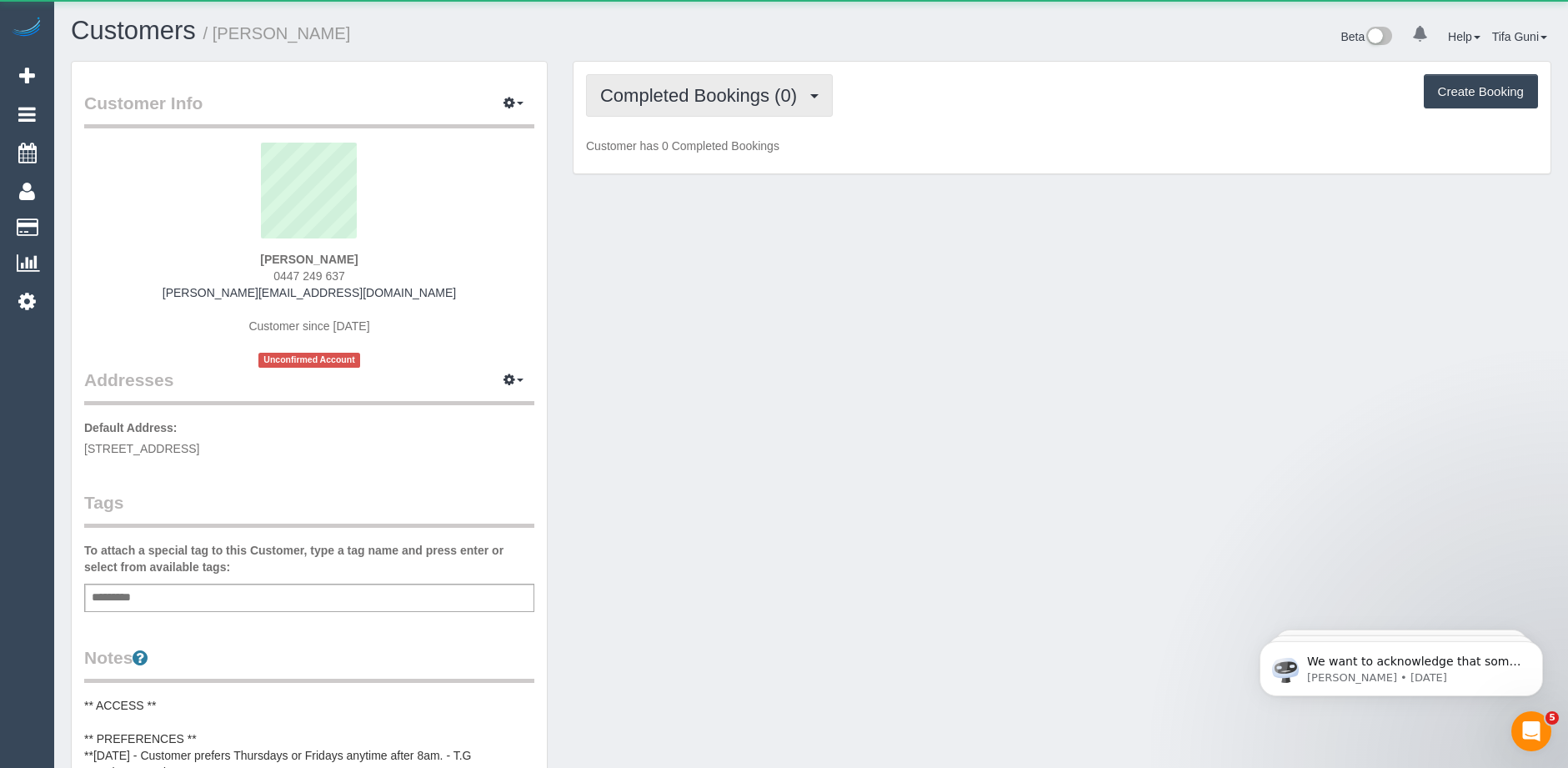
click at [736, 97] on span "Completed Bookings (0)" at bounding box center [702, 95] width 205 height 21
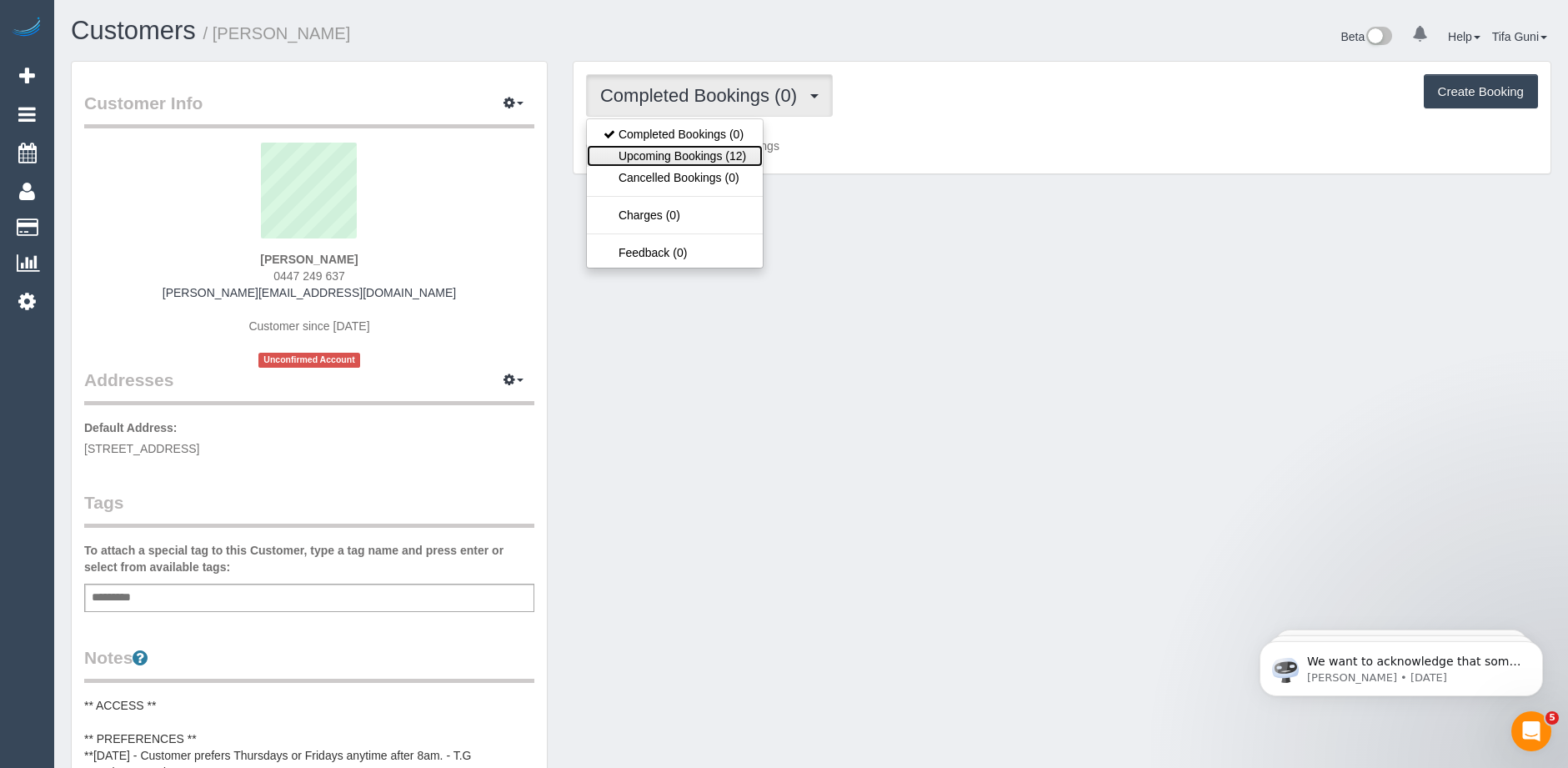
click at [697, 156] on link "Upcoming Bookings (12)" at bounding box center [674, 156] width 176 height 21
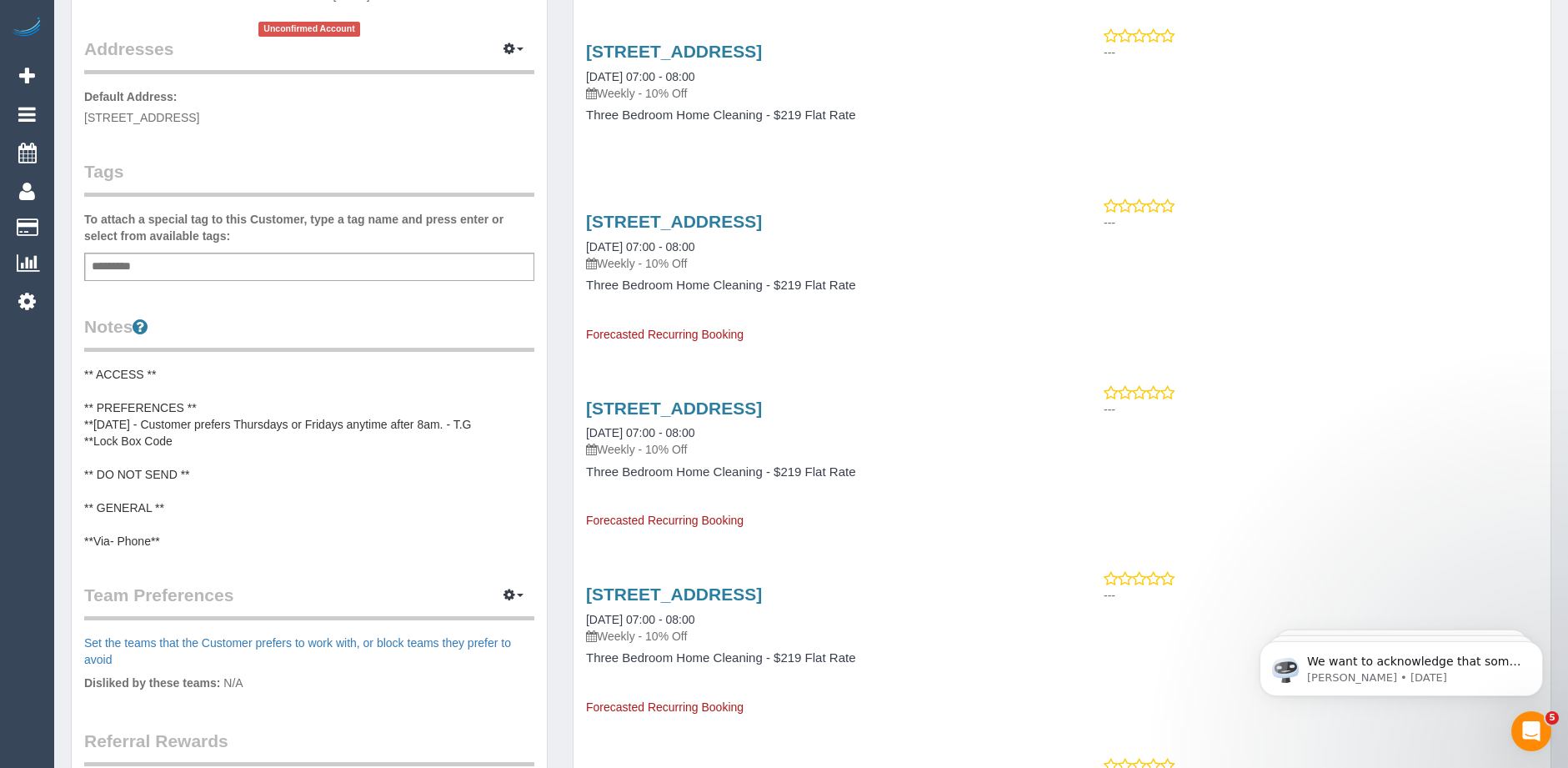
scroll to position [333, 0]
click at [175, 438] on pre "** ACCESS ** ** PREFERENCES ** **[DATE] - Customer prefers Thursdays or Fridays…" at bounding box center [309, 455] width 450 height 184
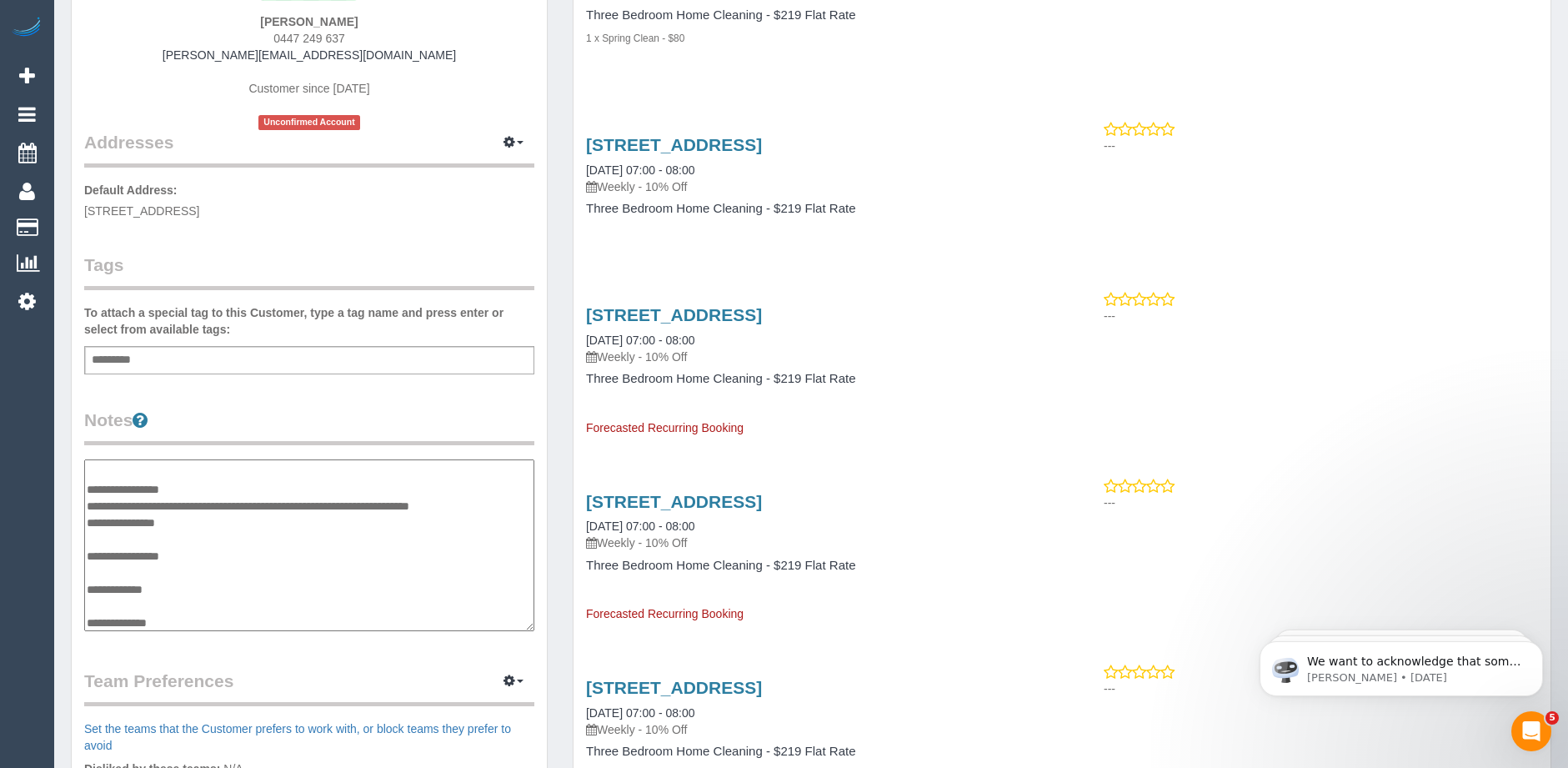
scroll to position [0, 0]
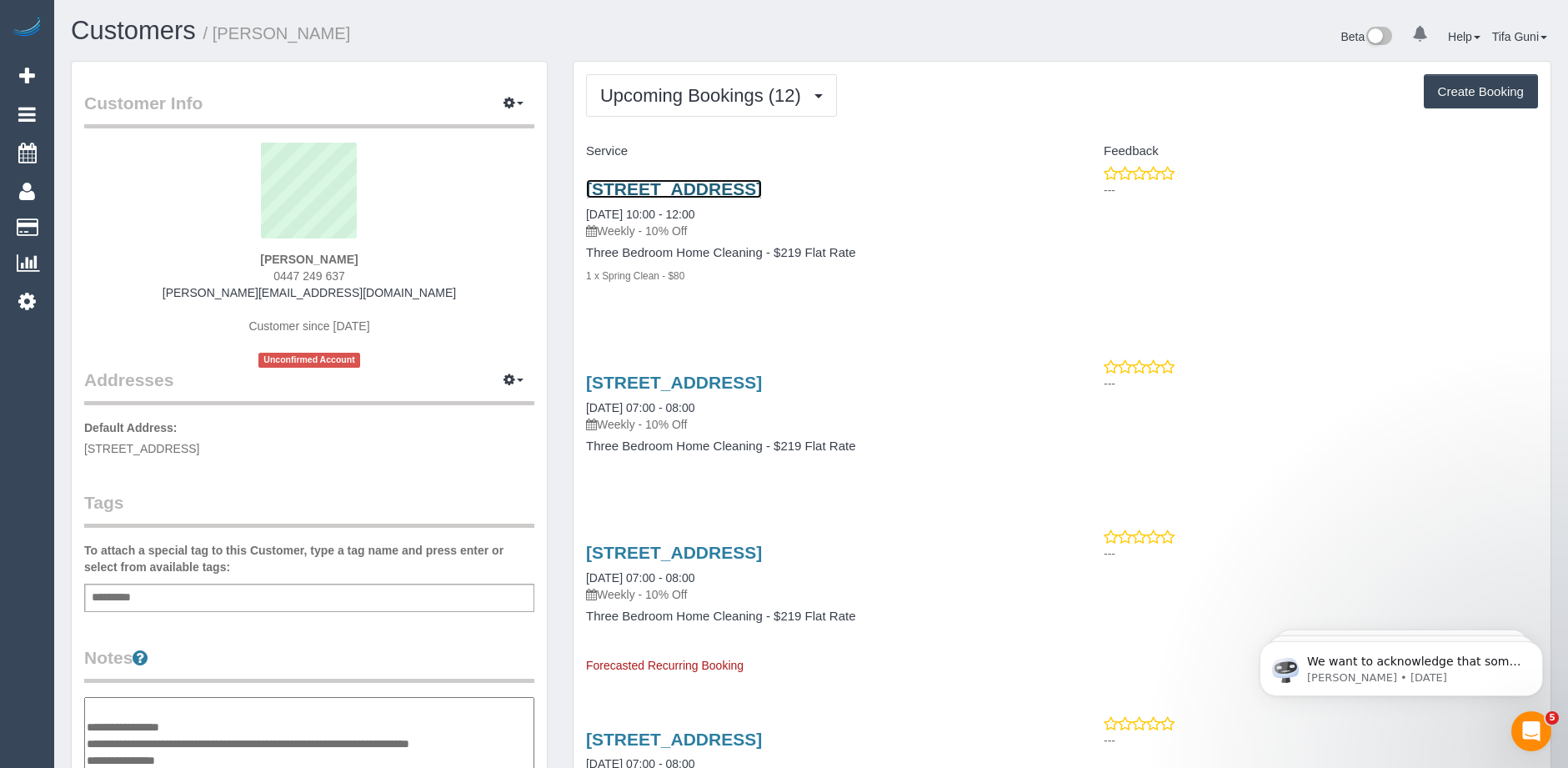
click at [733, 191] on link "[STREET_ADDRESS]" at bounding box center [673, 189] width 176 height 20
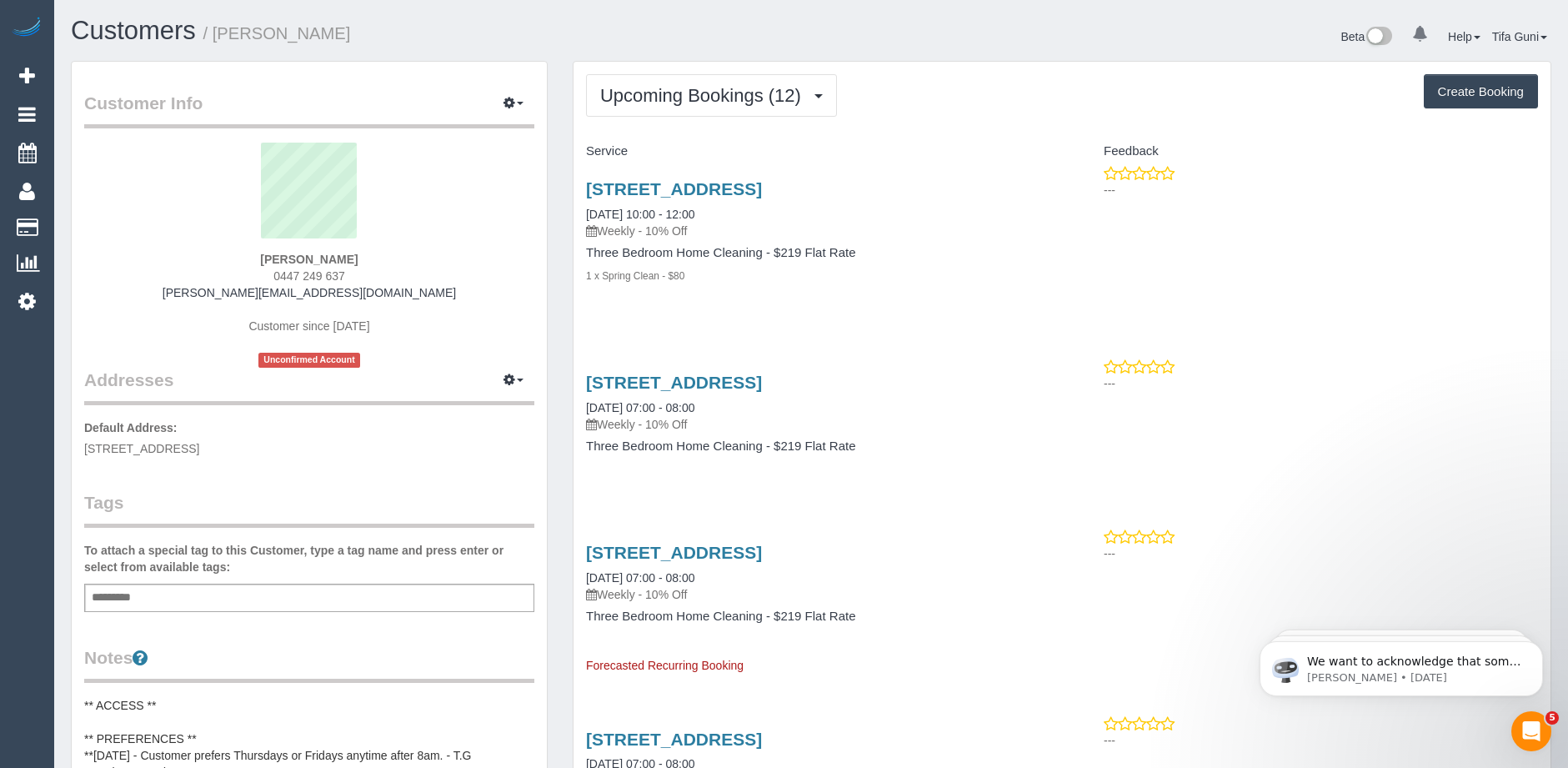
click at [389, 253] on div "[PERSON_NAME] 0447 249 637 [PERSON_NAME][EMAIL_ADDRESS][DOMAIN_NAME] Customer s…" at bounding box center [309, 255] width 450 height 225
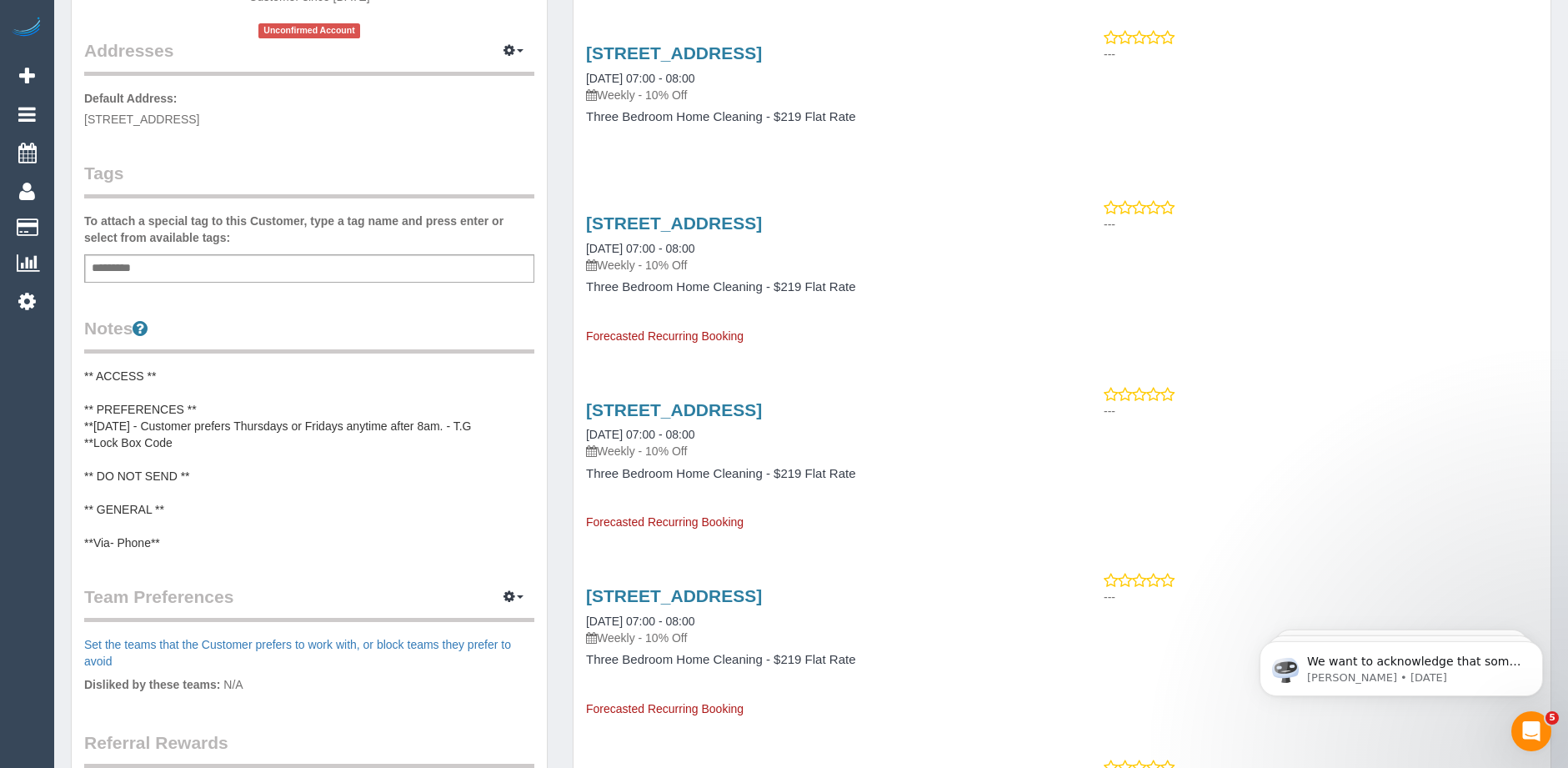
scroll to position [333, 0]
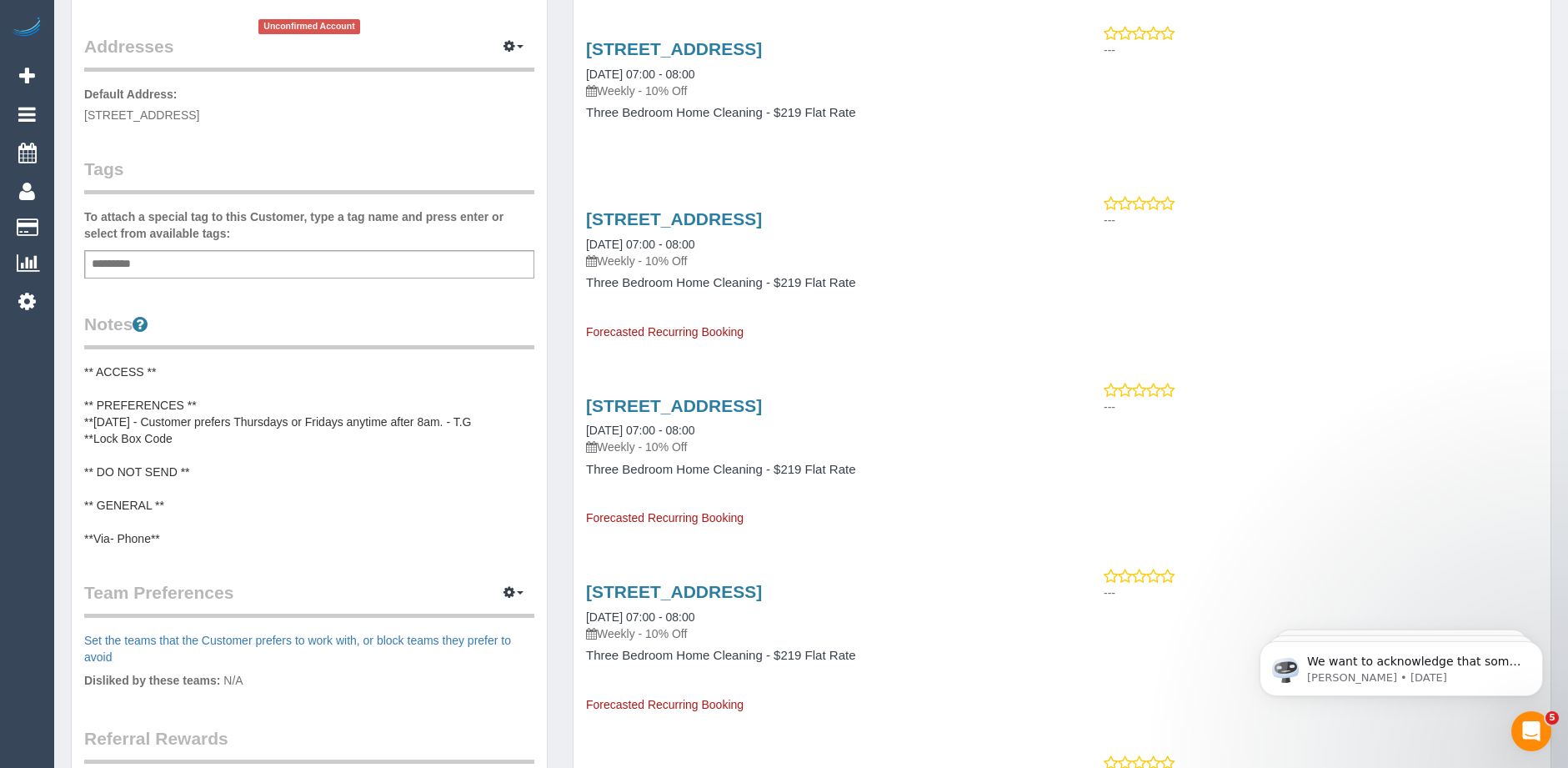
click at [198, 445] on pre "** ACCESS ** ** PREFERENCES ** **[DATE] - Customer prefers Thursdays or Fridays…" at bounding box center [309, 455] width 450 height 184
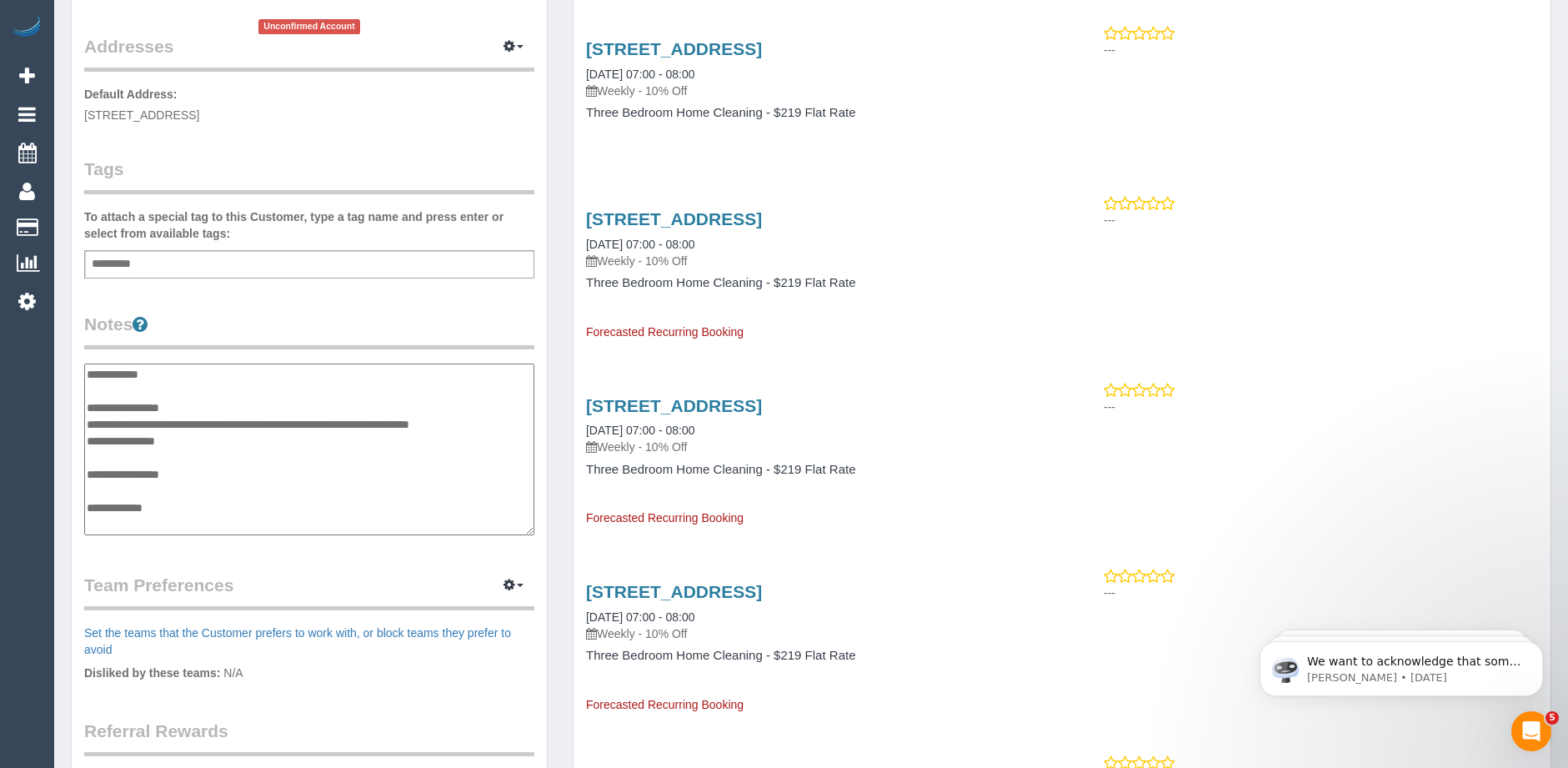
scroll to position [14, 0]
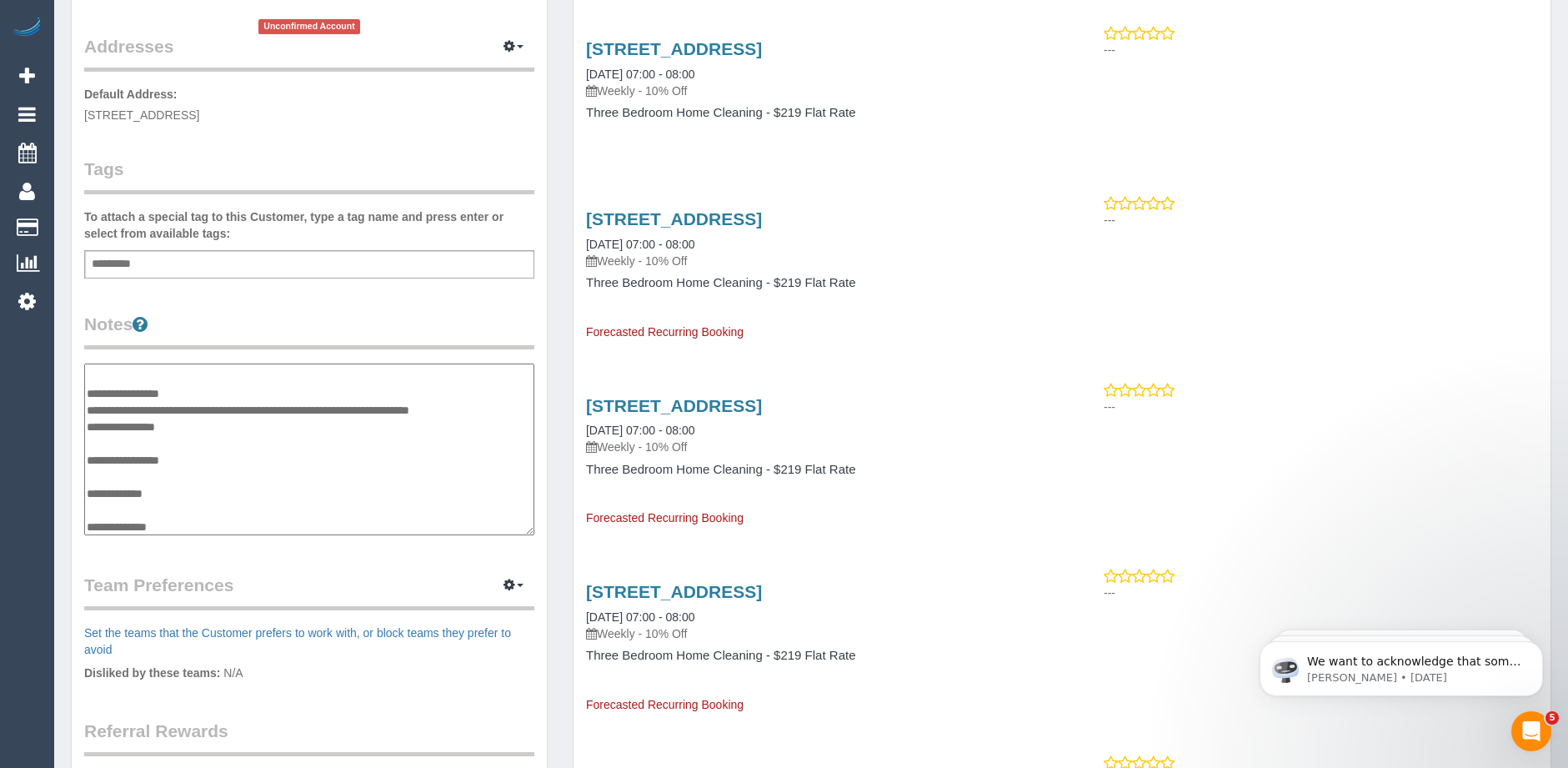
click at [187, 427] on textarea "**********" at bounding box center [309, 449] width 450 height 172
type textarea "**********"
click at [398, 332] on legend "Notes" at bounding box center [309, 331] width 450 height 37
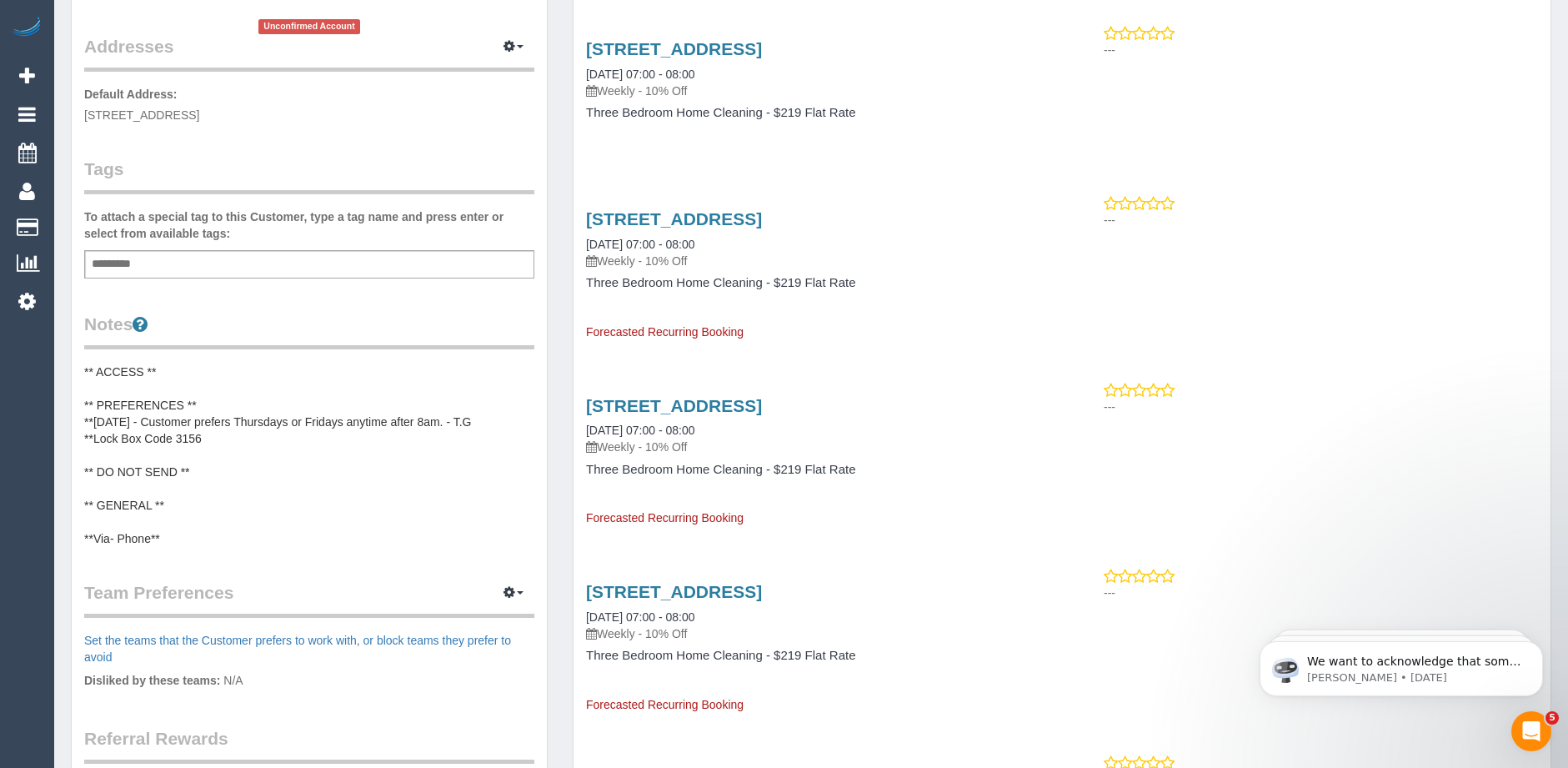
click at [198, 433] on pre "** ACCESS ** ** PREFERENCES ** **[DATE] - Customer prefers Thursdays or Fridays…" at bounding box center [309, 455] width 450 height 184
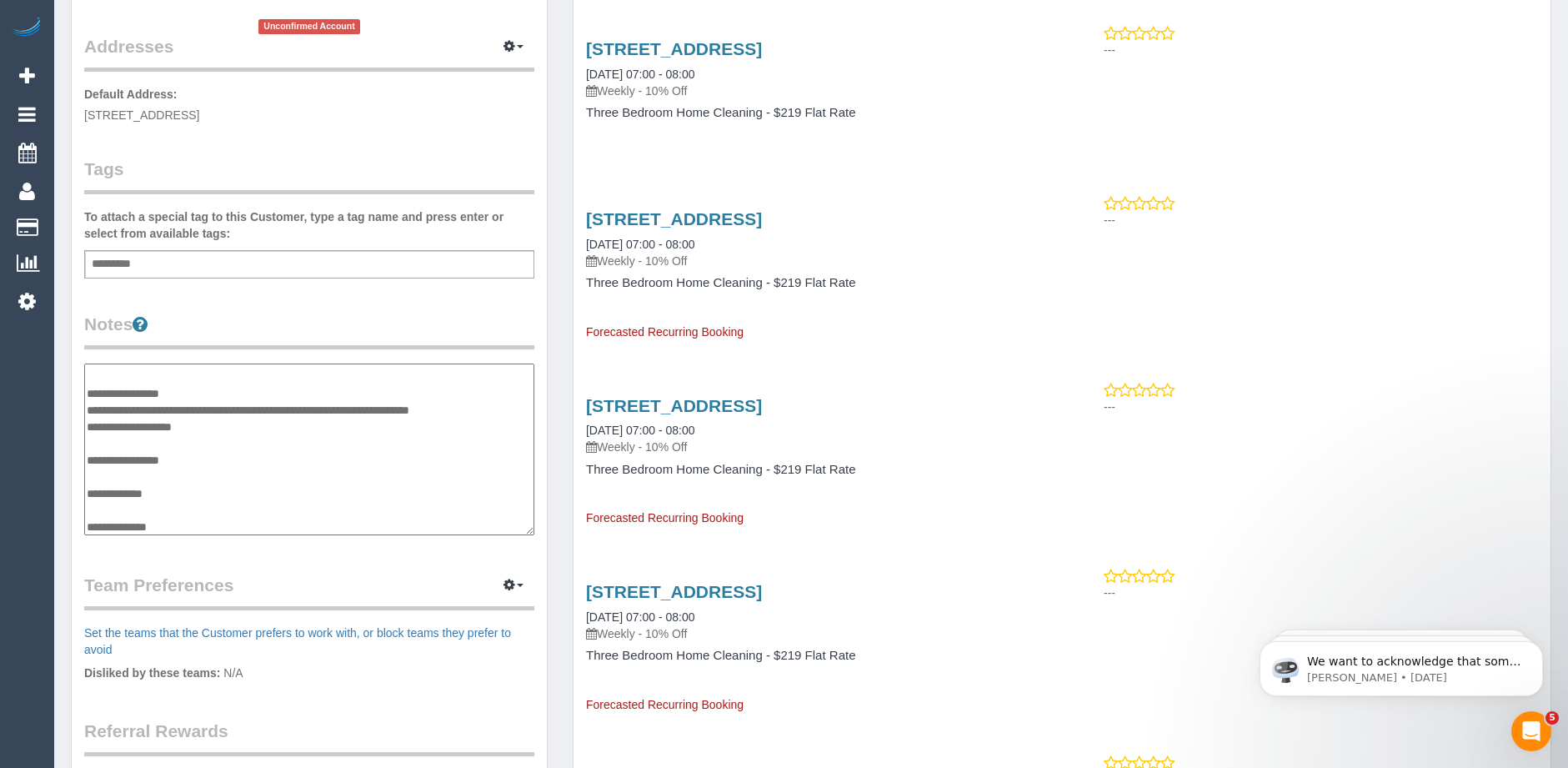
click at [208, 424] on textarea "**********" at bounding box center [309, 449] width 450 height 172
type textarea "**********"
click at [380, 316] on legend "Notes" at bounding box center [309, 331] width 450 height 37
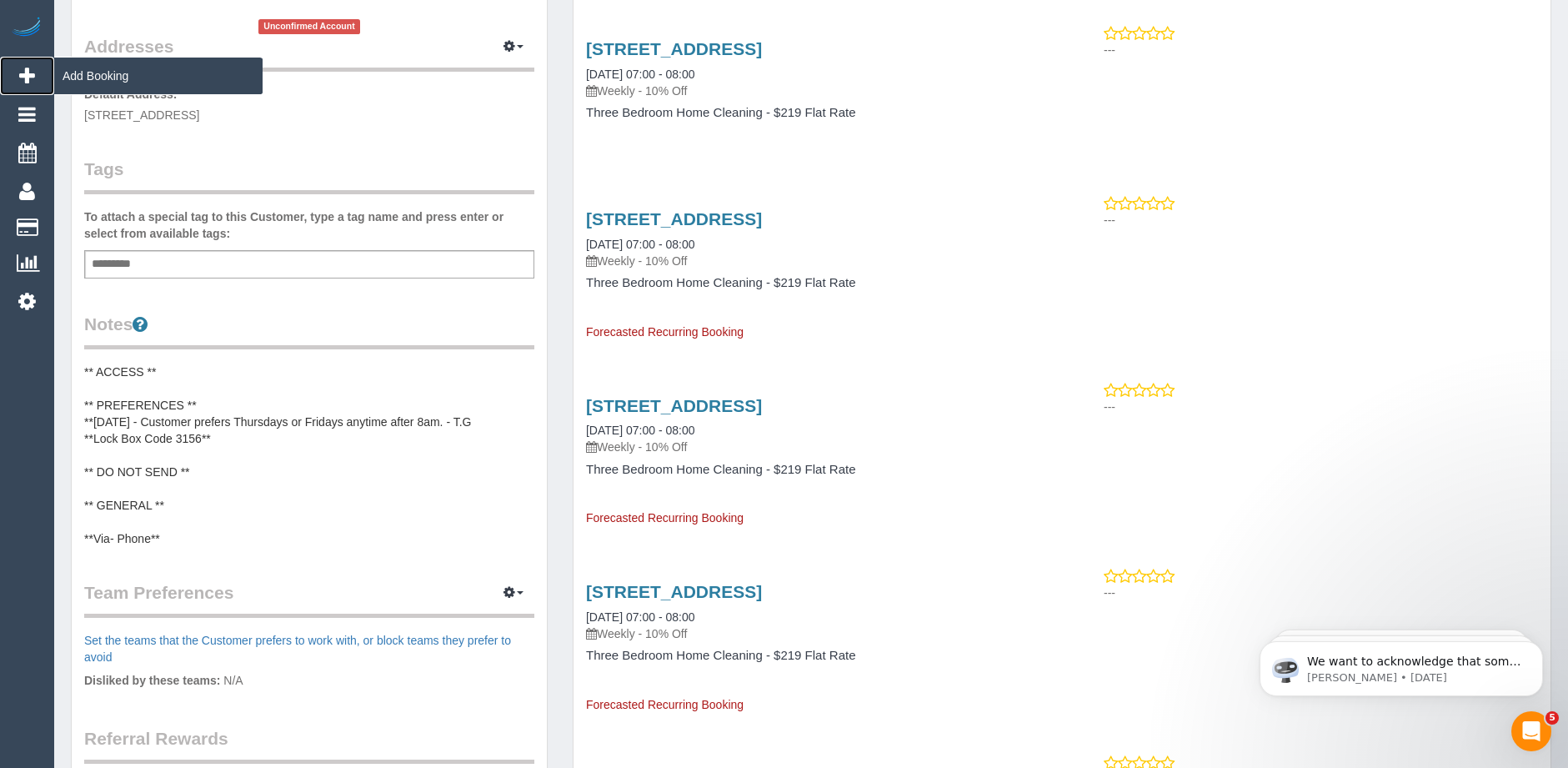
click at [108, 75] on span "Add Booking" at bounding box center [158, 76] width 208 height 38
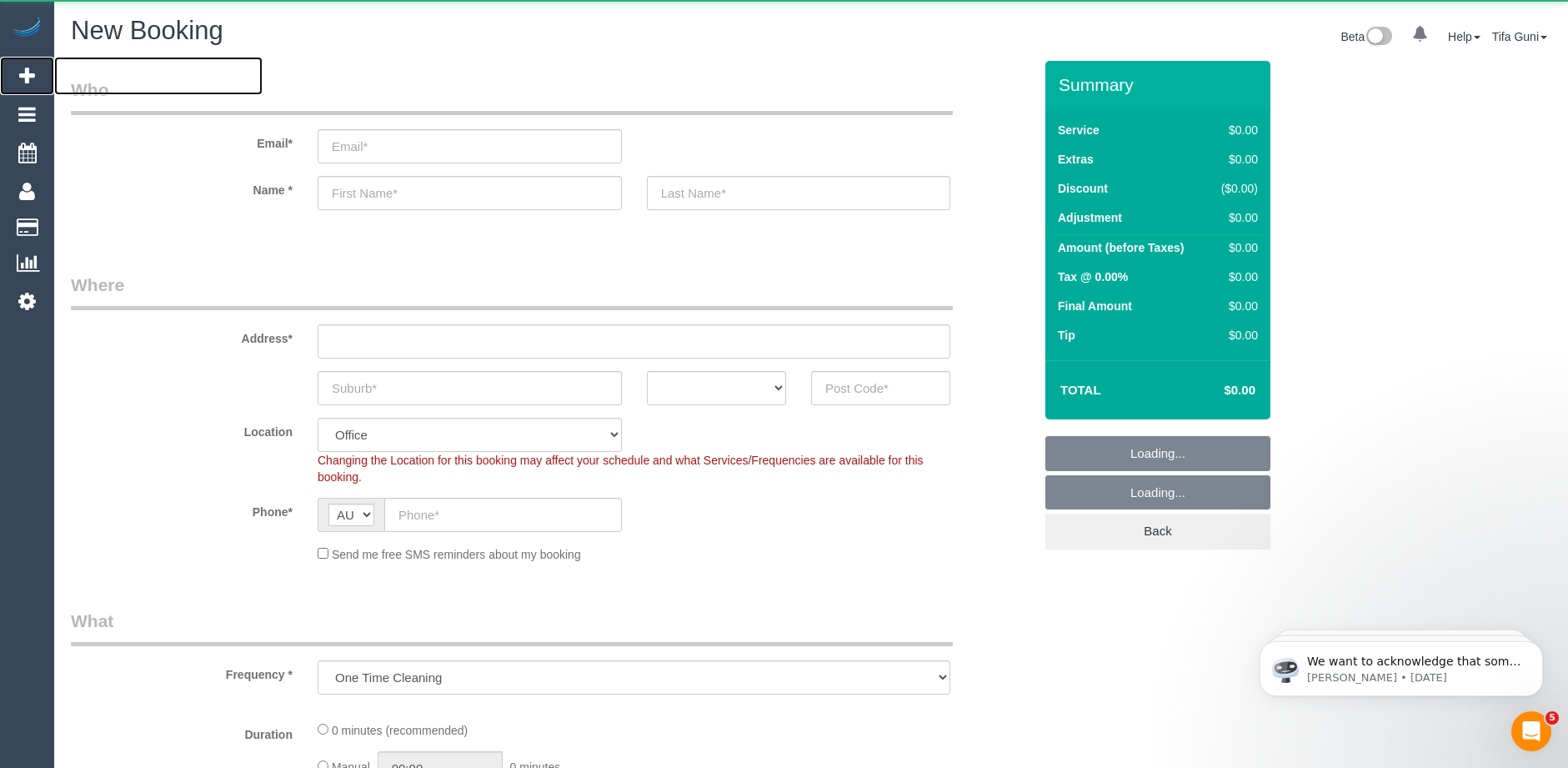
select select "object:7301"
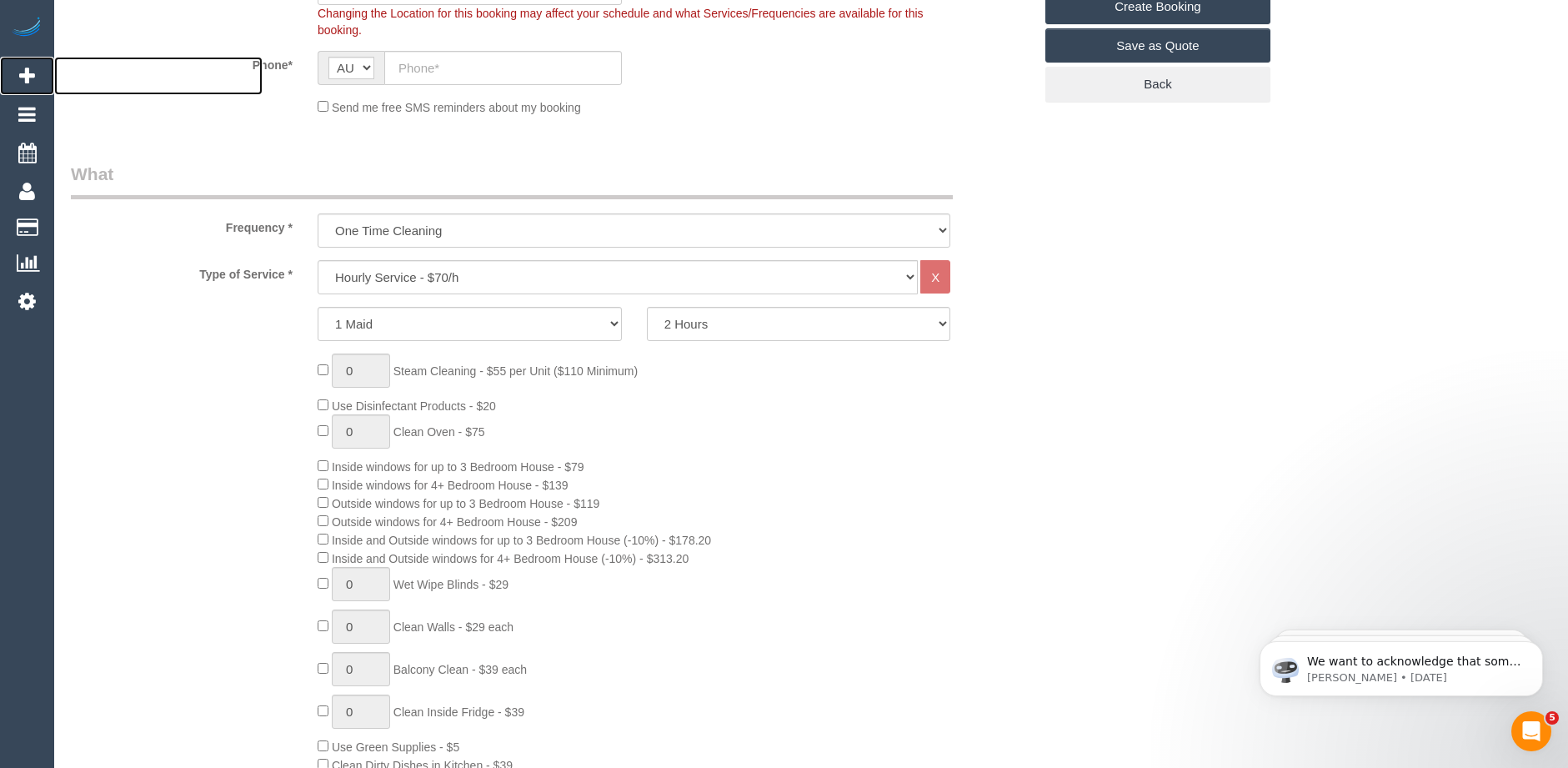
scroll to position [583, 0]
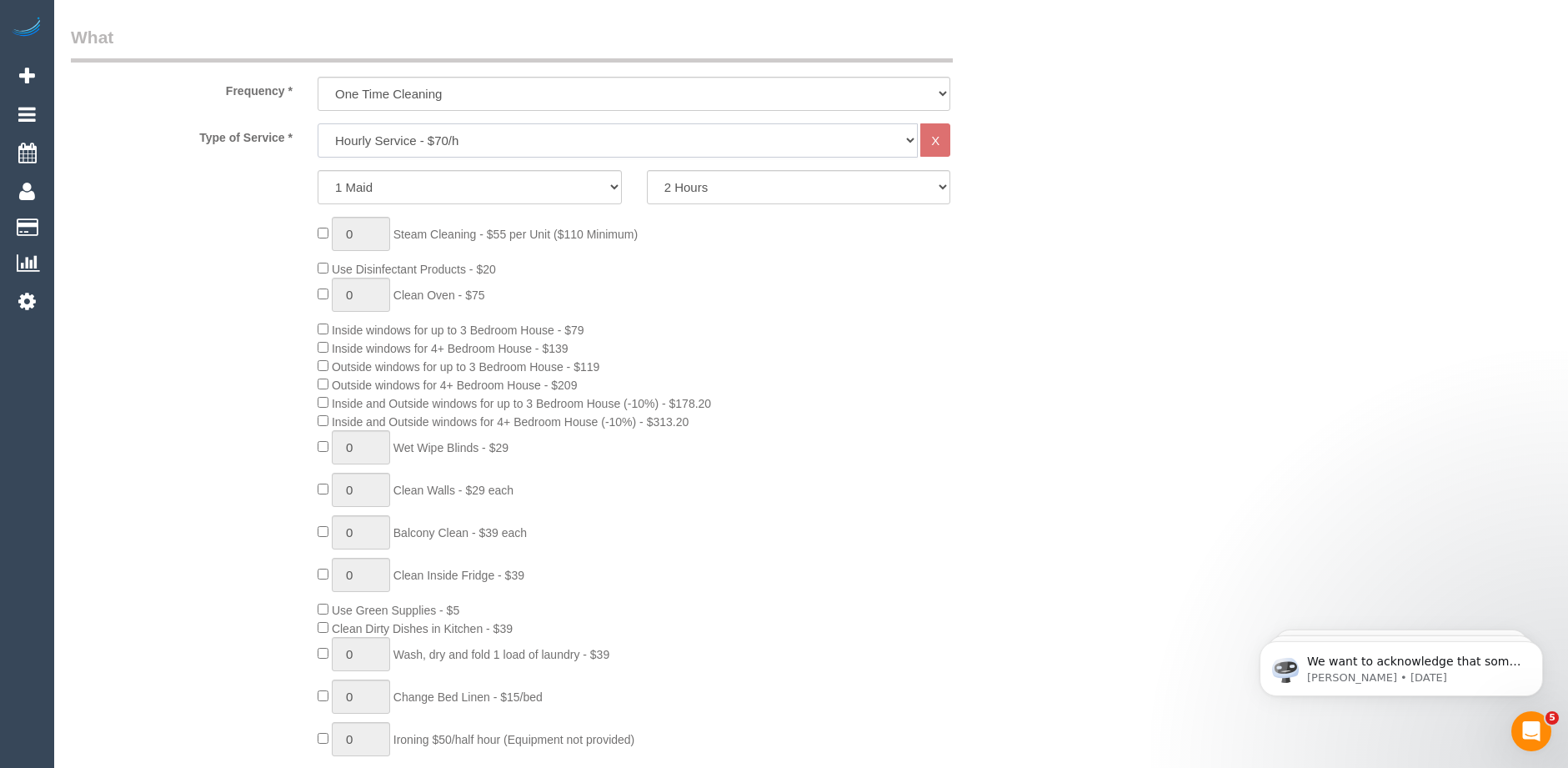
click at [460, 134] on select "Hourly Service - $70/h Hourly Service - $65/h Hourly Service - $60/h Hourly Ser…" at bounding box center [617, 140] width 600 height 34
select select "212"
click at [317, 123] on select "Hourly Service - $70/h Hourly Service - $65/h Hourly Service - $60/h Hourly Ser…" at bounding box center [617, 140] width 600 height 34
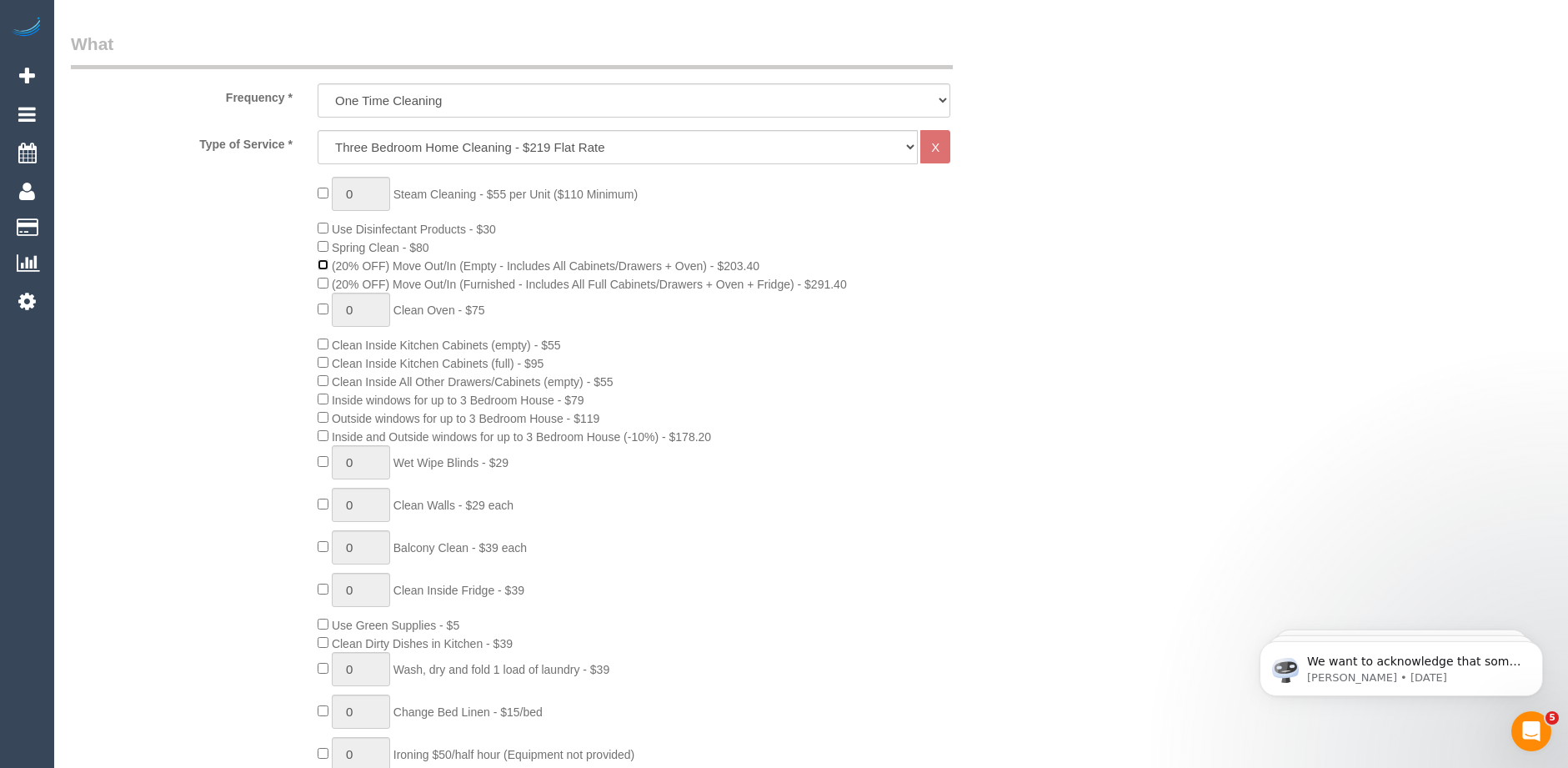
scroll to position [83, 0]
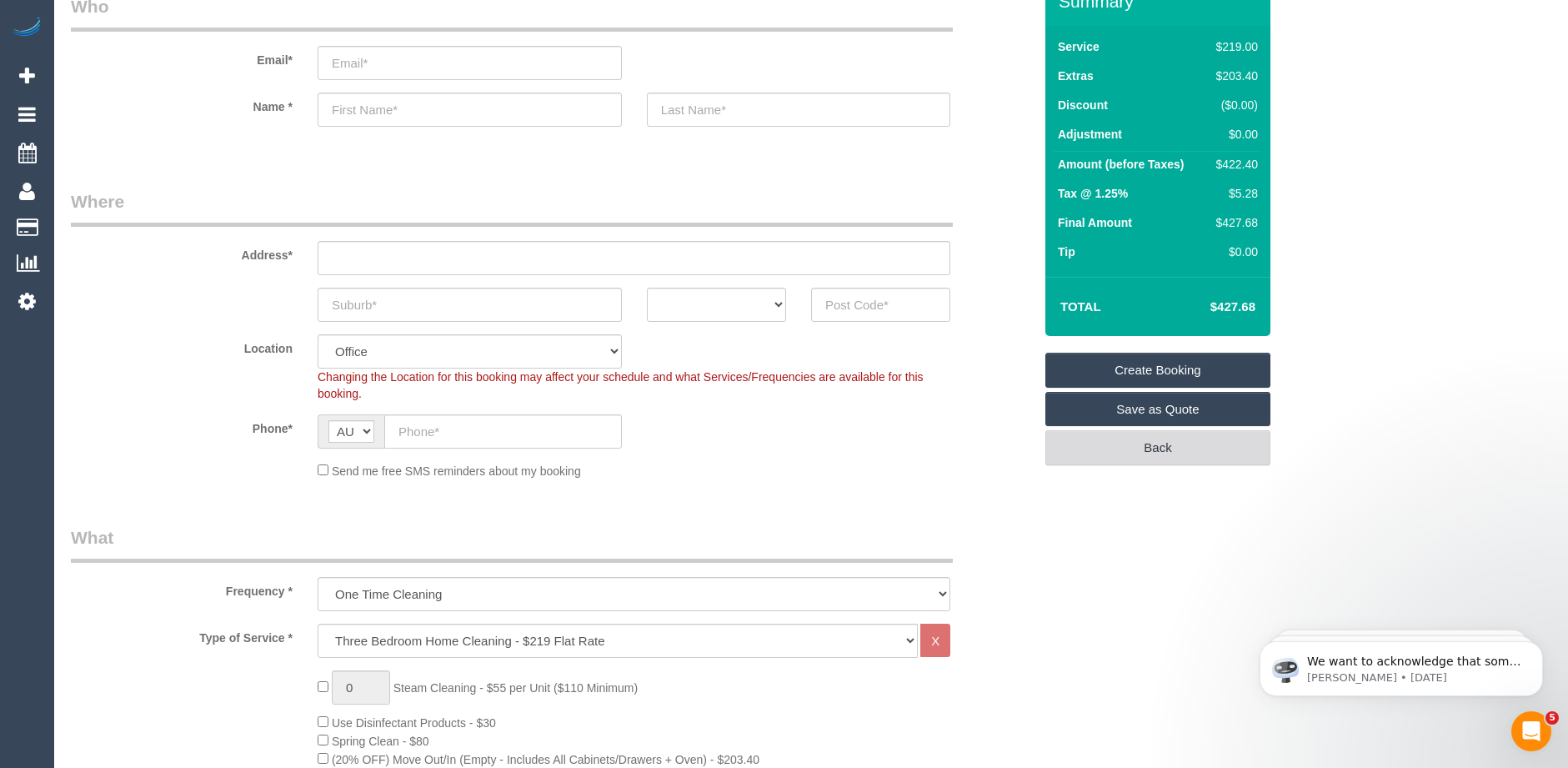
click at [1055, 448] on link "Back" at bounding box center [1157, 447] width 225 height 35
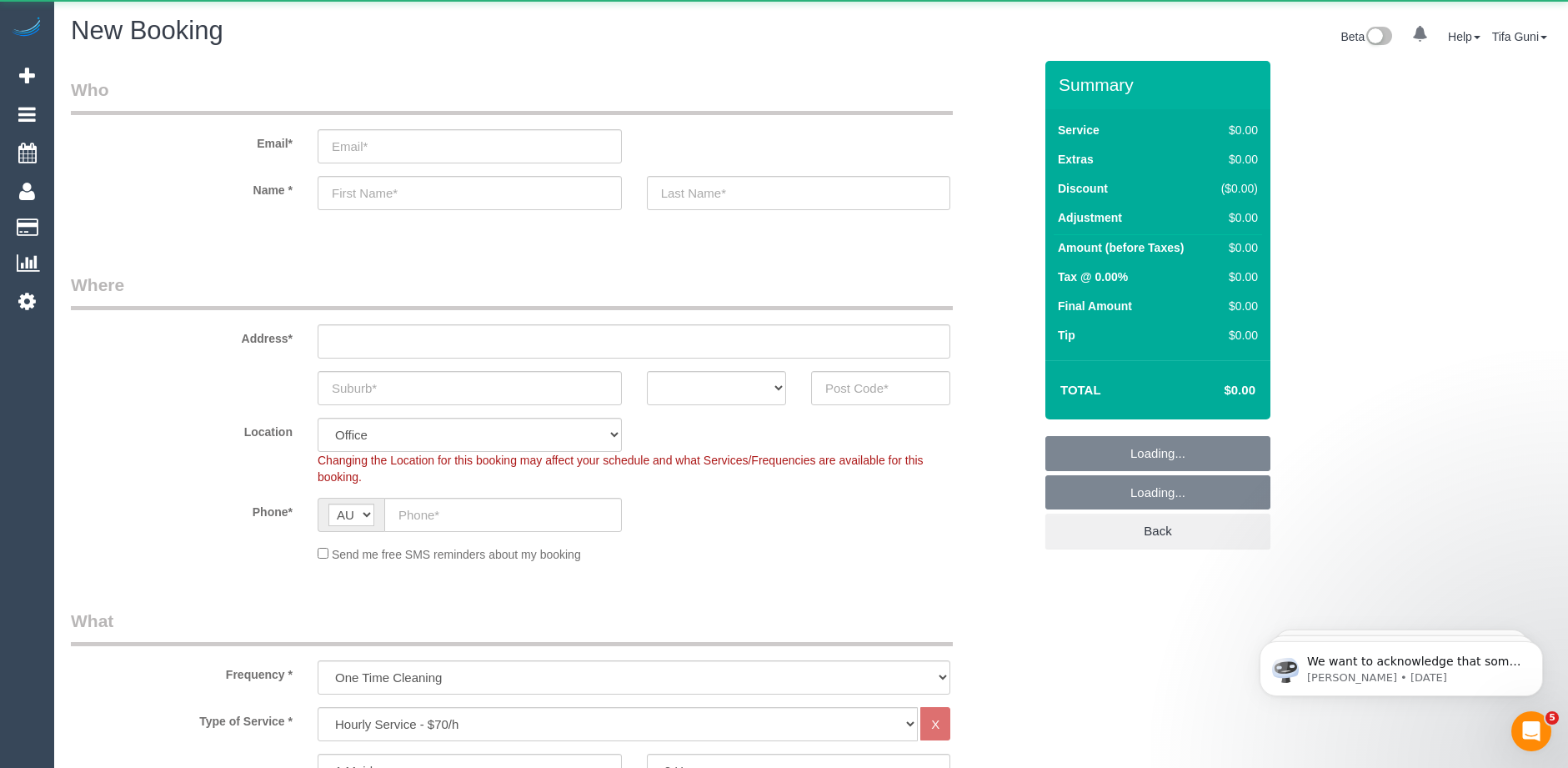
select select "object:11321"
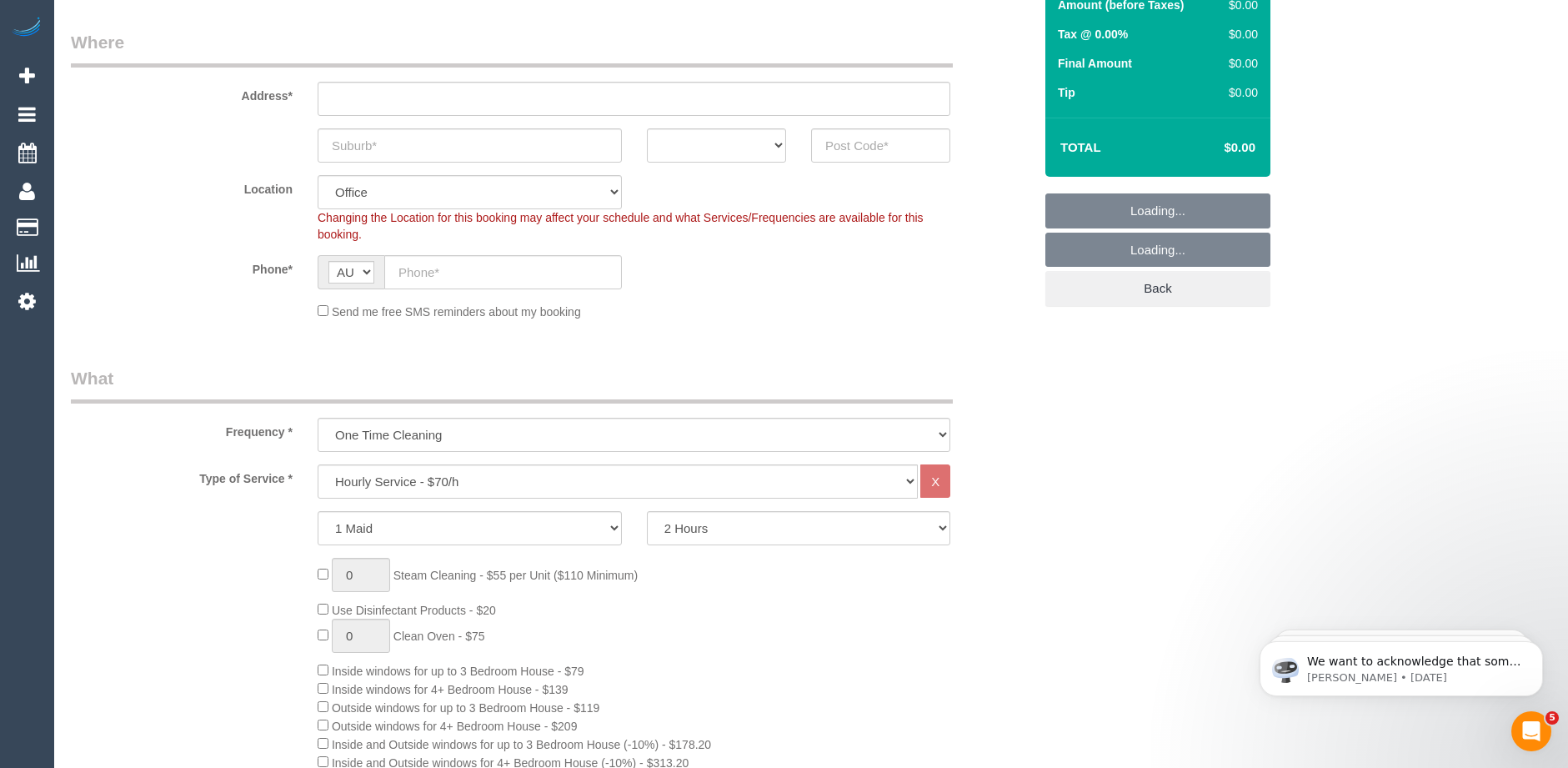
scroll to position [333, 0]
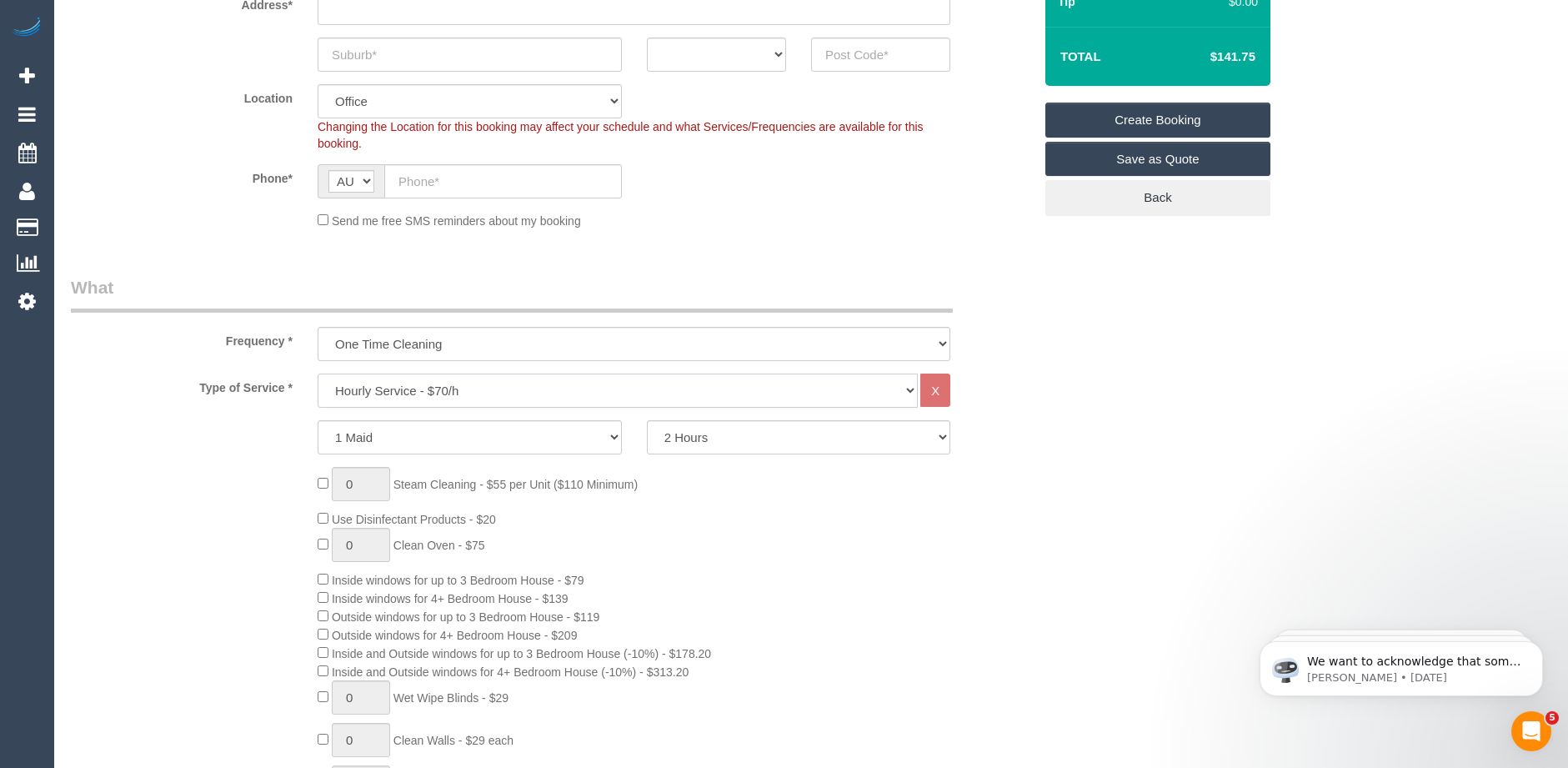
click at [440, 384] on select "Hourly Service - $70/h Hourly Service - $65/h Hourly Service - $60/h Hourly Ser…" at bounding box center [617, 390] width 600 height 34
select select "212"
click at [317, 373] on select "Hourly Service - $70/h Hourly Service - $65/h Hourly Service - $60/h Hourly Ser…" at bounding box center [617, 390] width 600 height 34
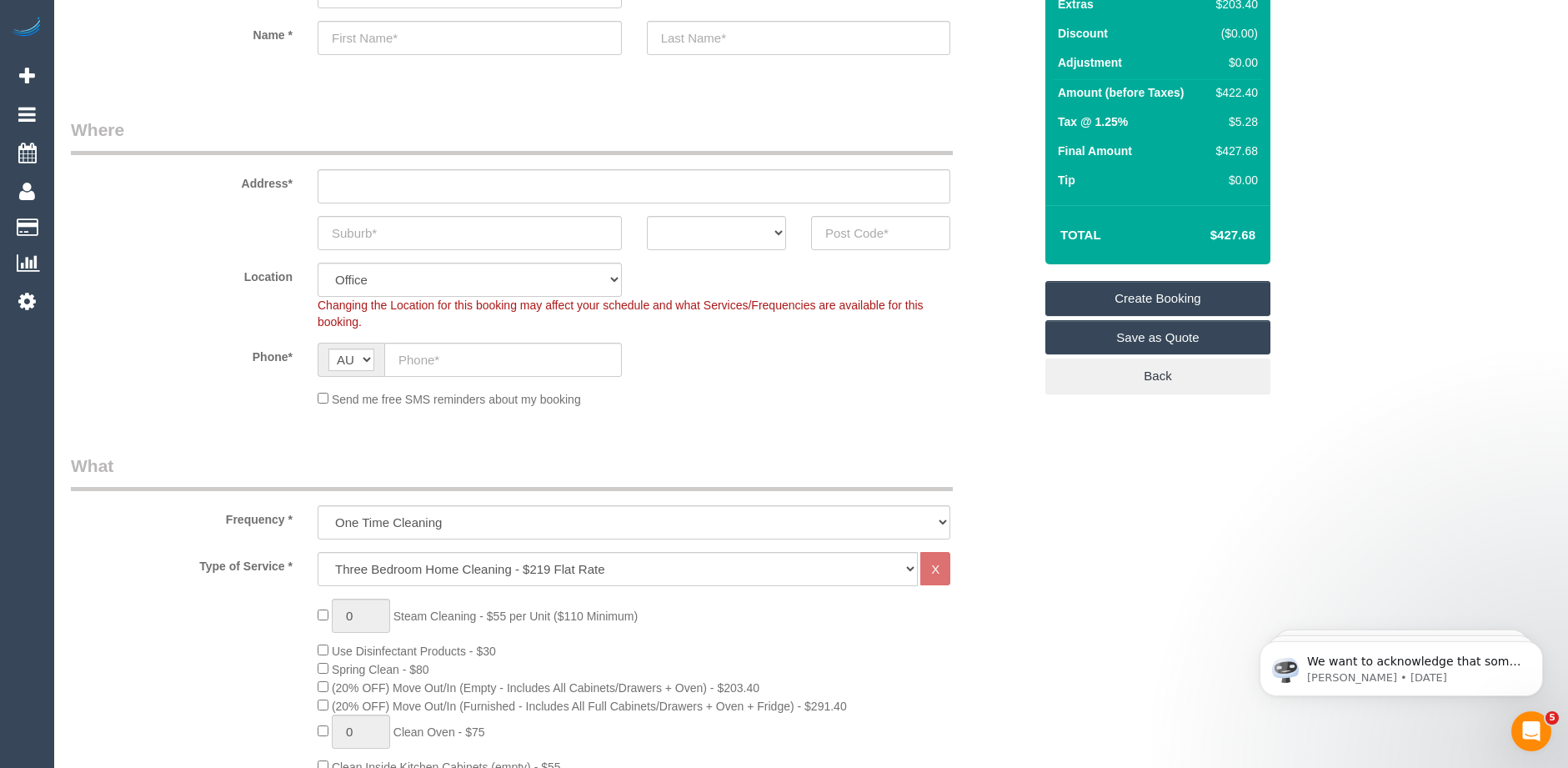
scroll to position [0, 0]
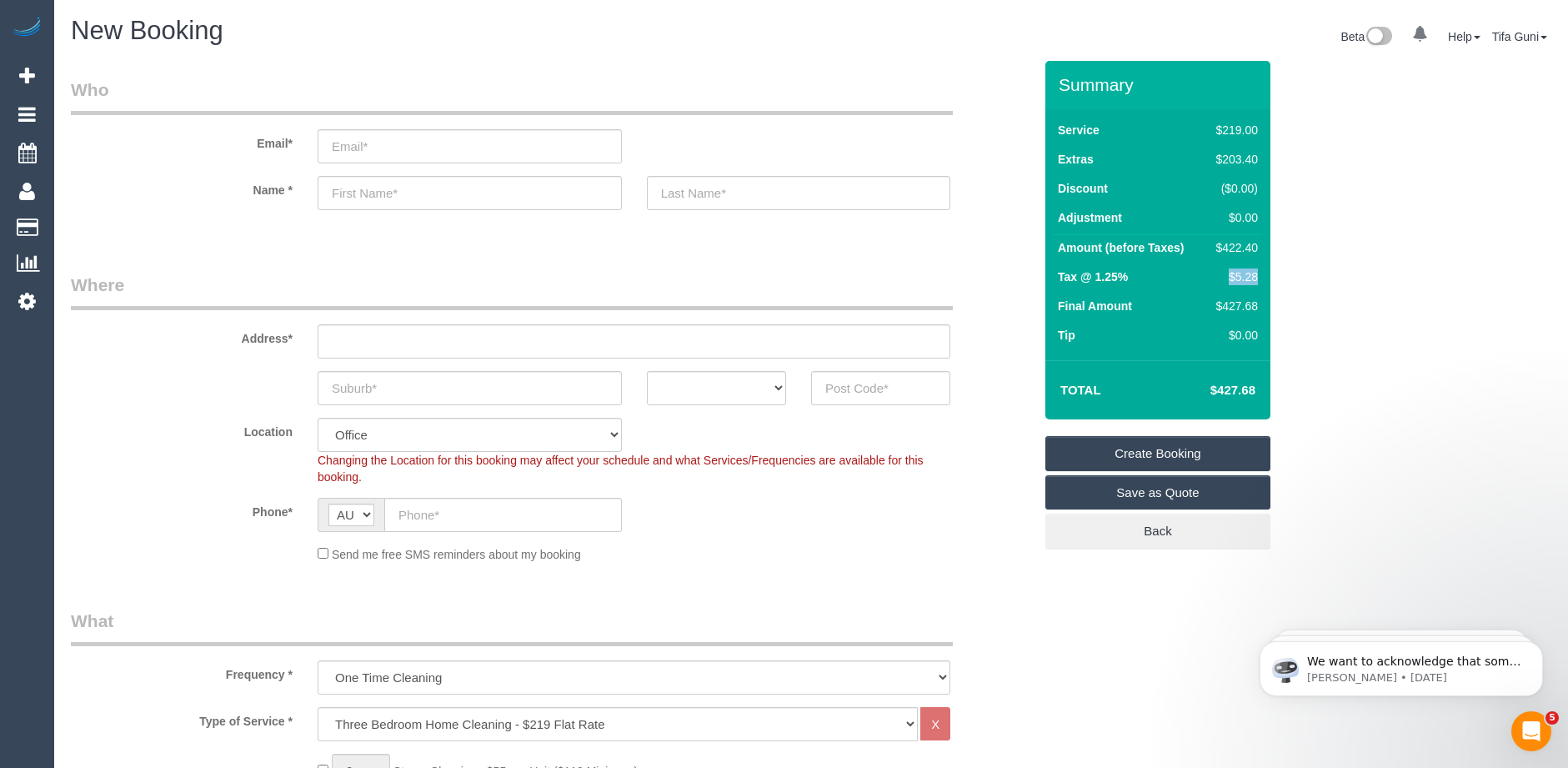
drag, startPoint x: 1261, startPoint y: 276, endPoint x: 1214, endPoint y: 277, distance: 47.0
click at [1214, 277] on td "$5.28" at bounding box center [1233, 279] width 57 height 29
copy div "$5.28"
click at [1160, 354] on div "Service $219.00 Extras $203.40 Discount ($0.00) Adjustment $0.00 Amount (before…" at bounding box center [1157, 234] width 225 height 251
drag, startPoint x: 1259, startPoint y: 306, endPoint x: 1215, endPoint y: 306, distance: 44.0
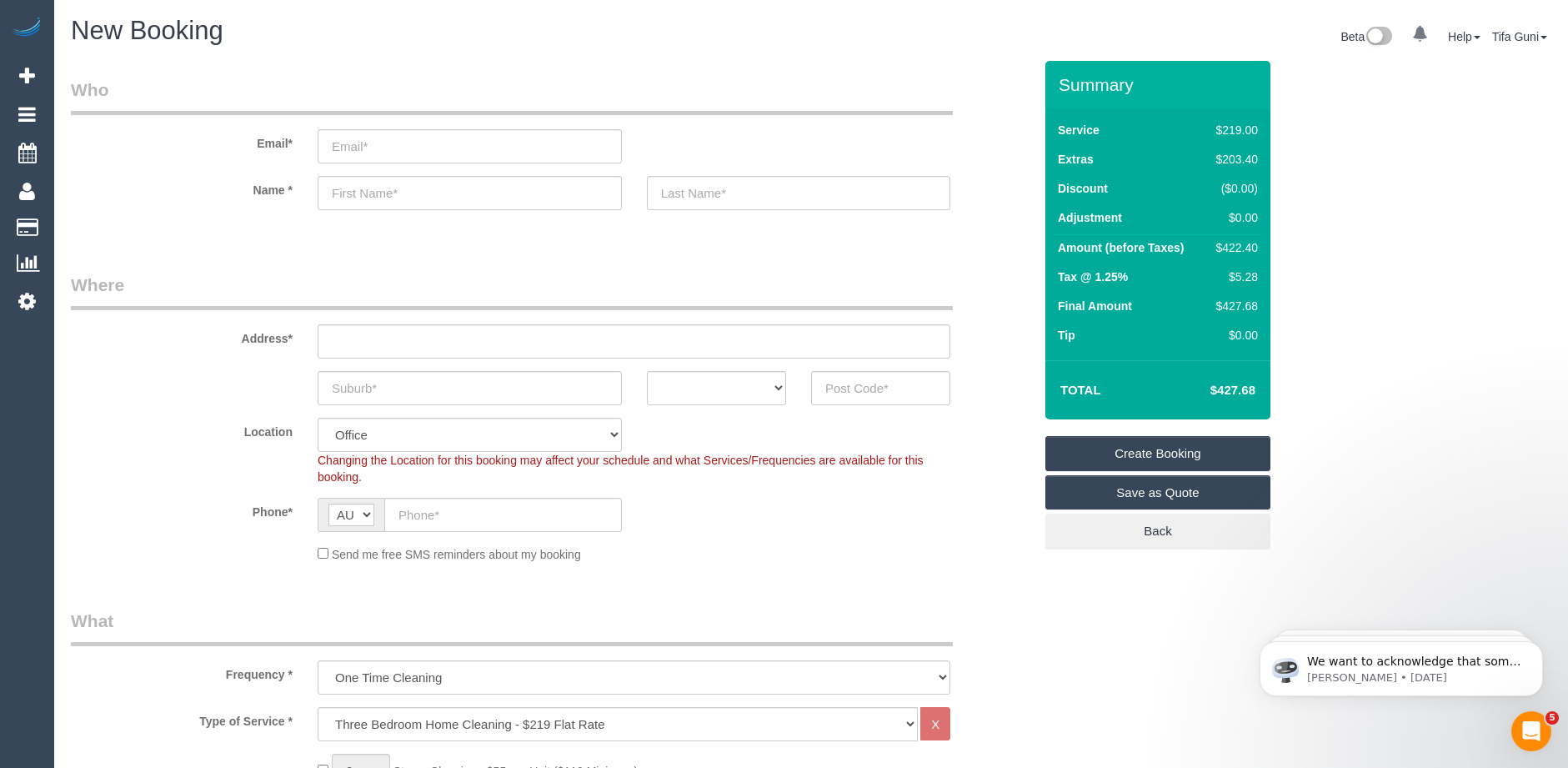
click at [1215, 306] on td "$427.68" at bounding box center [1233, 308] width 57 height 29
copy div "$427.68"
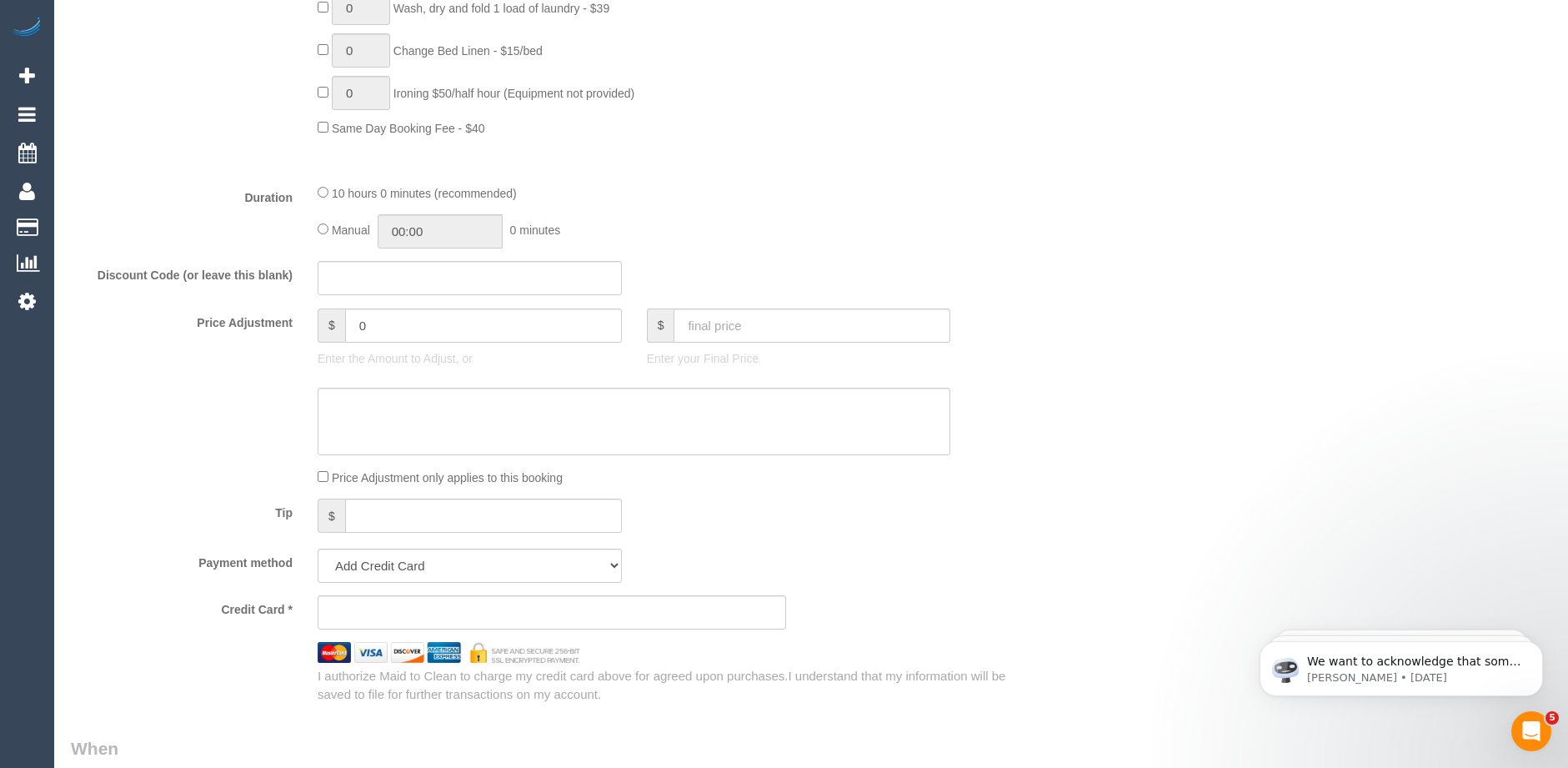
scroll to position [1000, 0]
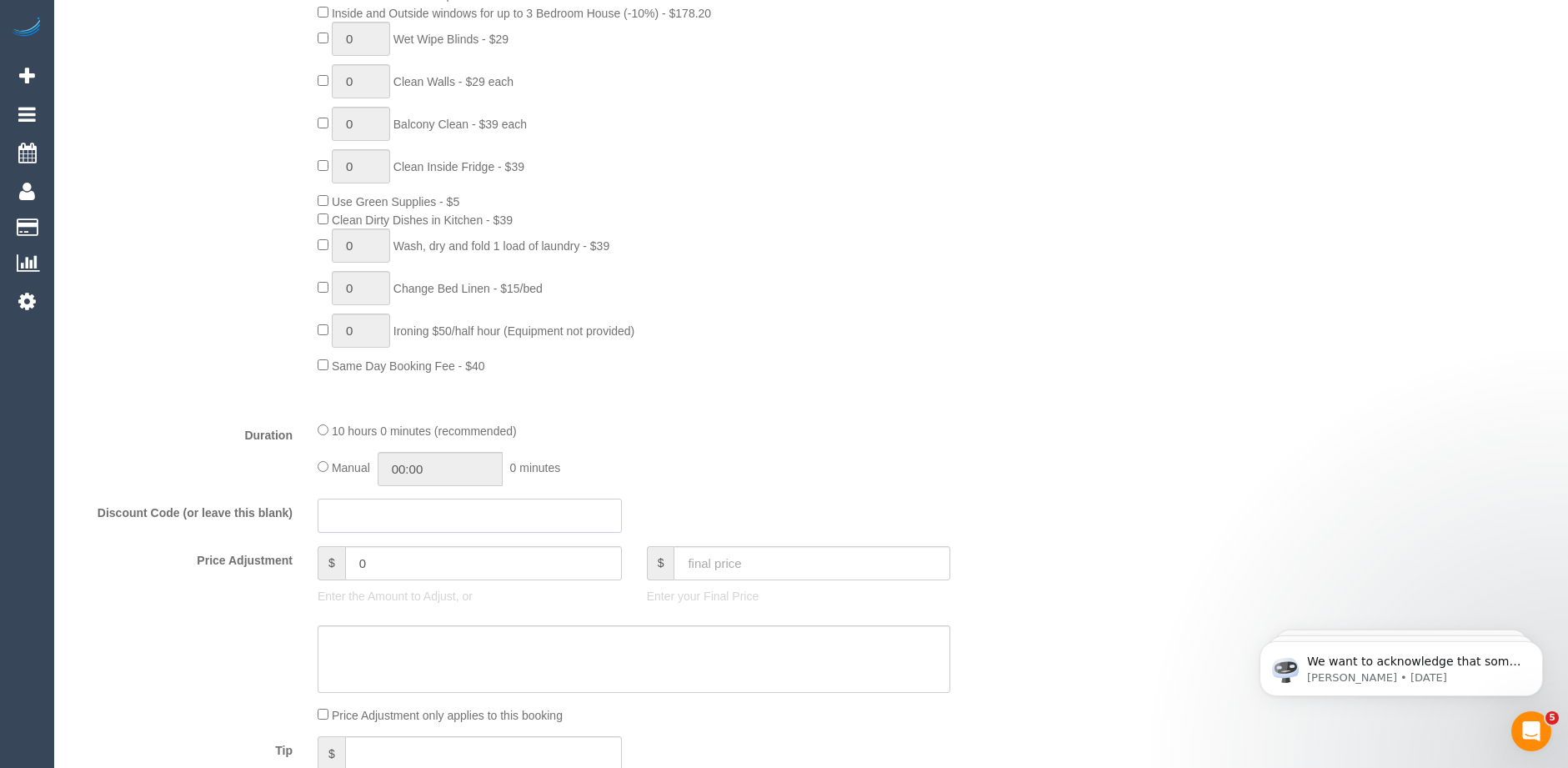
click at [381, 507] on input "text" at bounding box center [469, 515] width 304 height 34
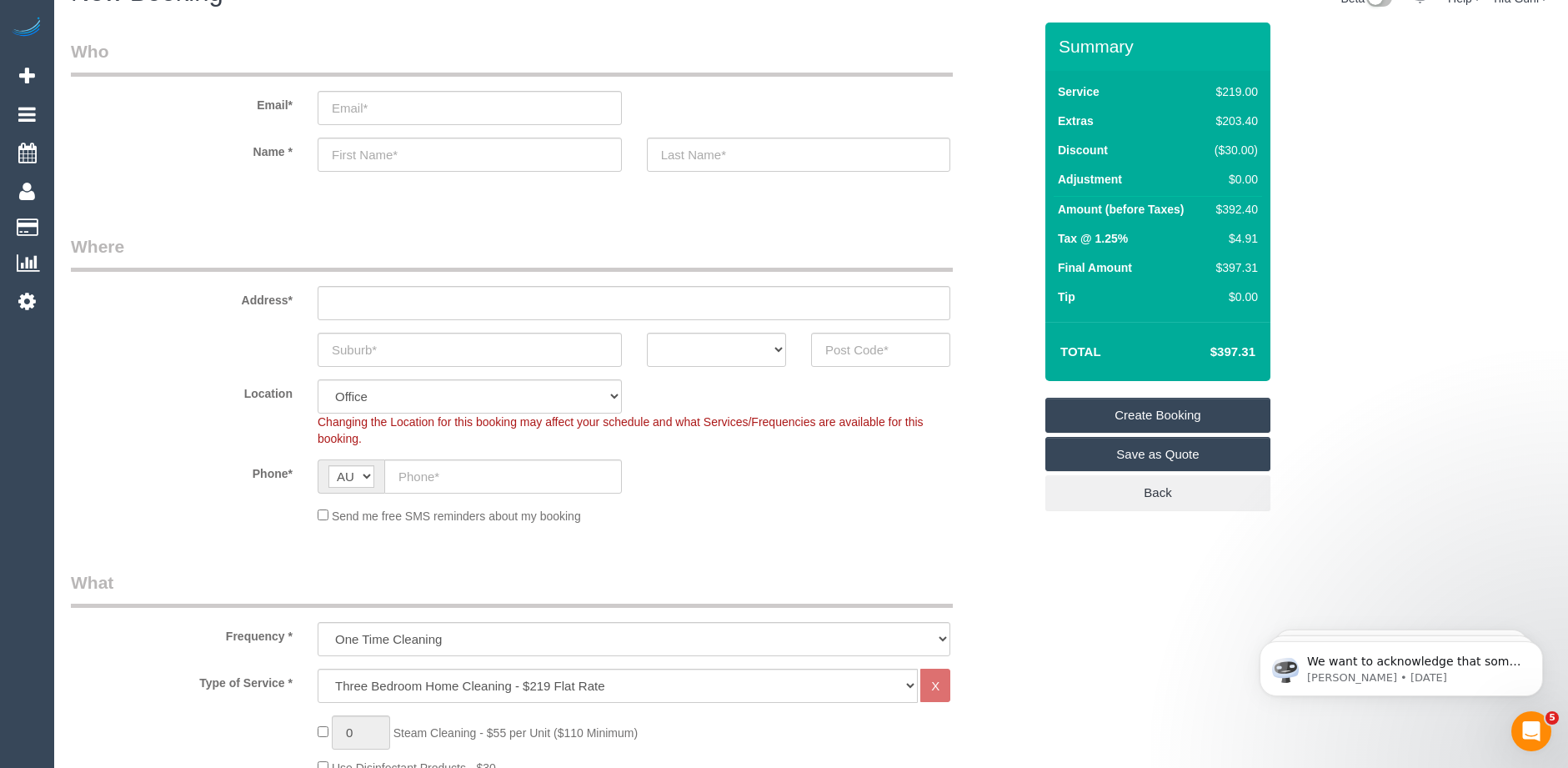
scroll to position [0, 0]
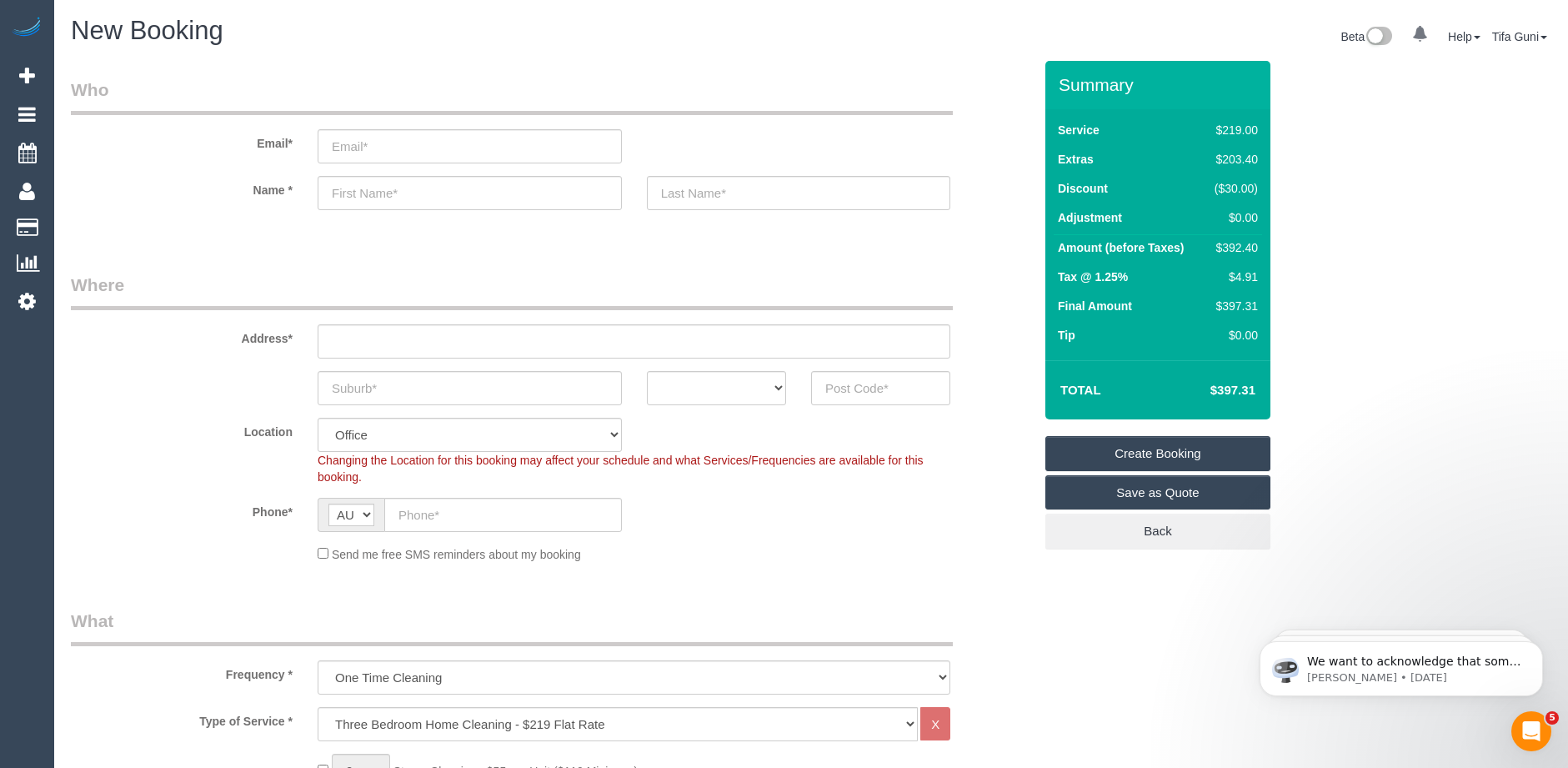
type input "Happy30"
drag, startPoint x: 1258, startPoint y: 392, endPoint x: 1202, endPoint y: 394, distance: 56.0
click at [1202, 394] on td "$397.31" at bounding box center [1207, 390] width 108 height 42
copy h4 "$397.31"
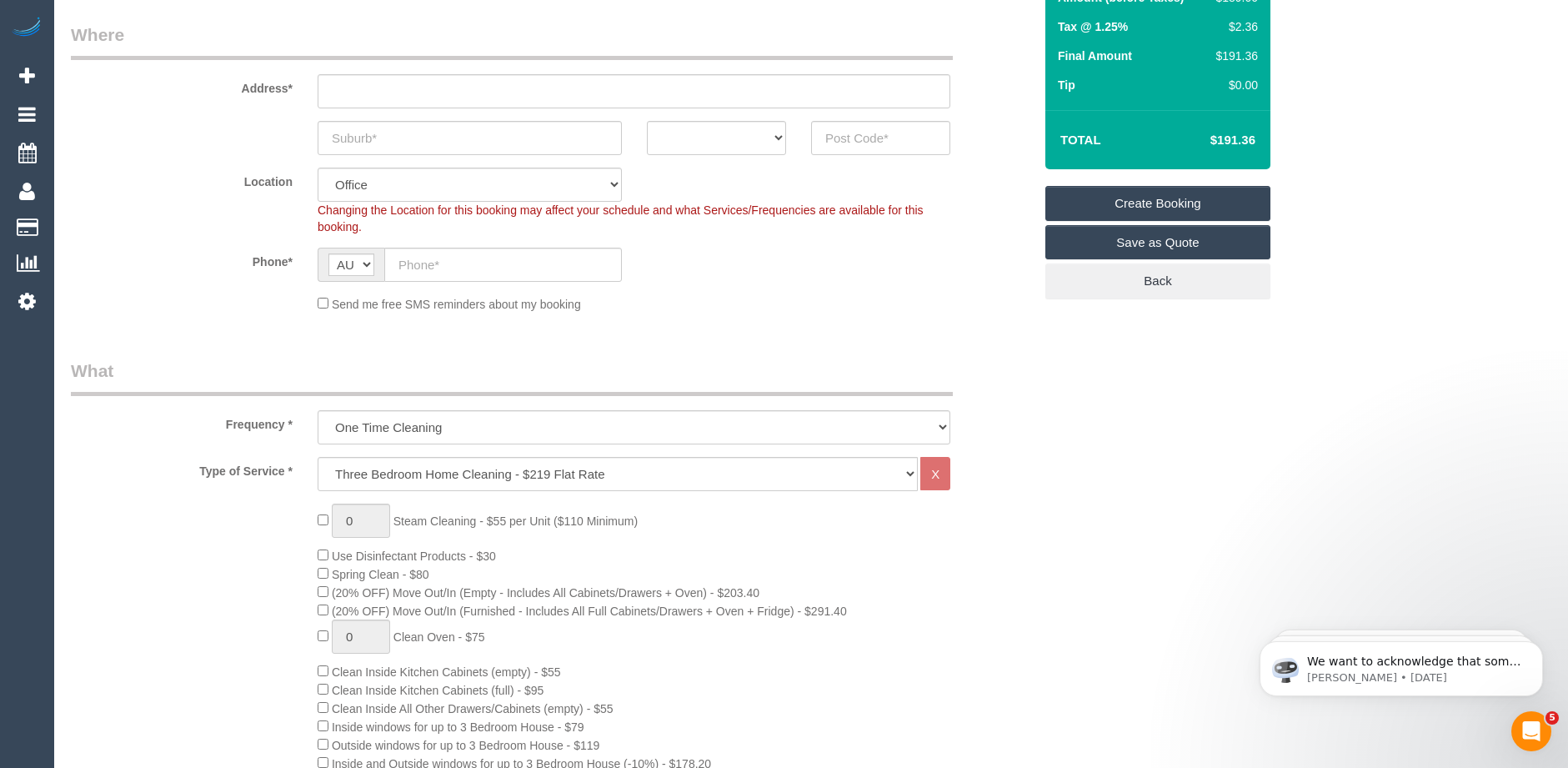
scroll to position [83, 0]
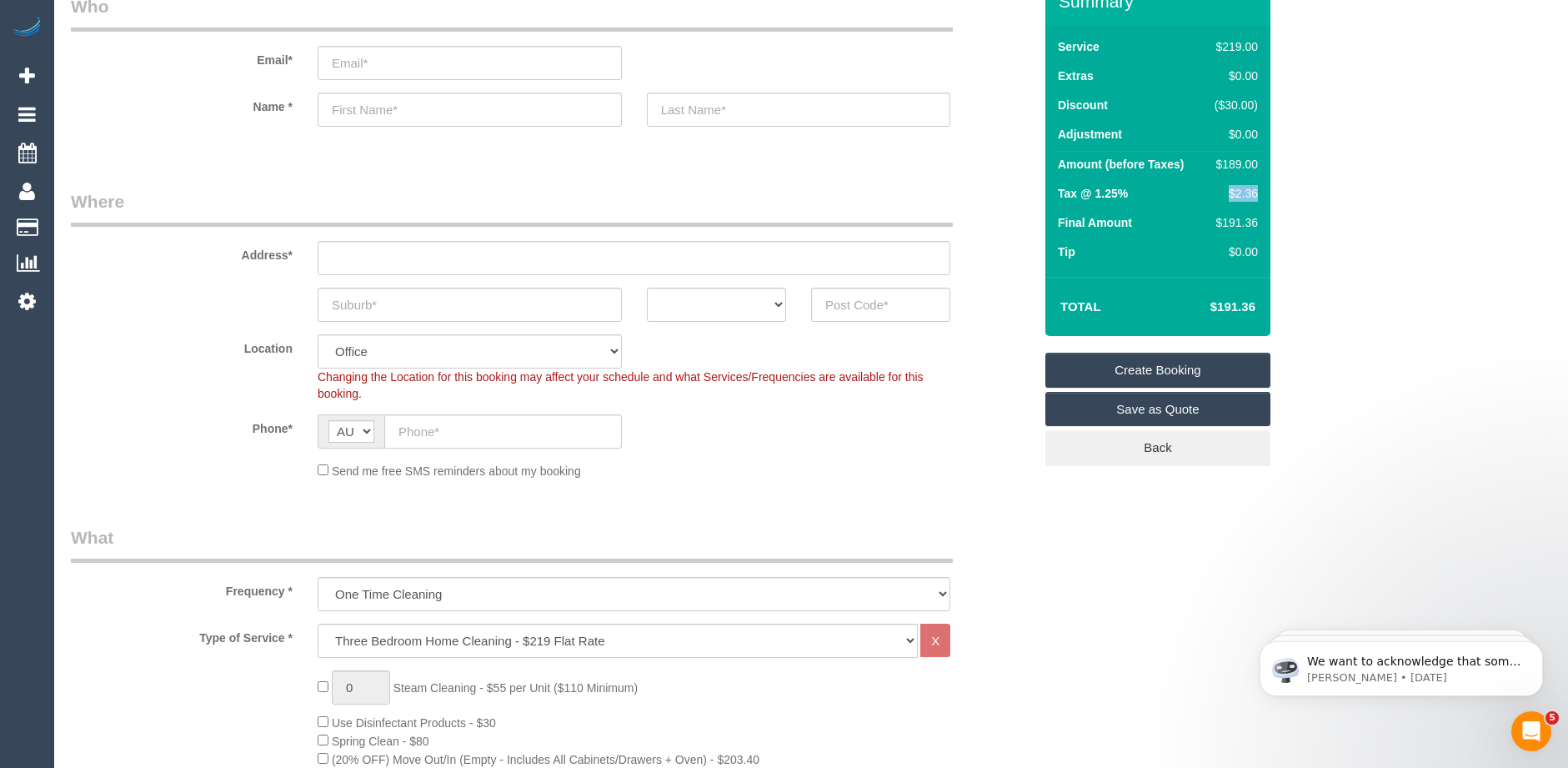
drag, startPoint x: 1258, startPoint y: 193, endPoint x: 1213, endPoint y: 194, distance: 45.0
click at [1213, 194] on td "$2.36" at bounding box center [1233, 196] width 59 height 29
copy div "$2.36"
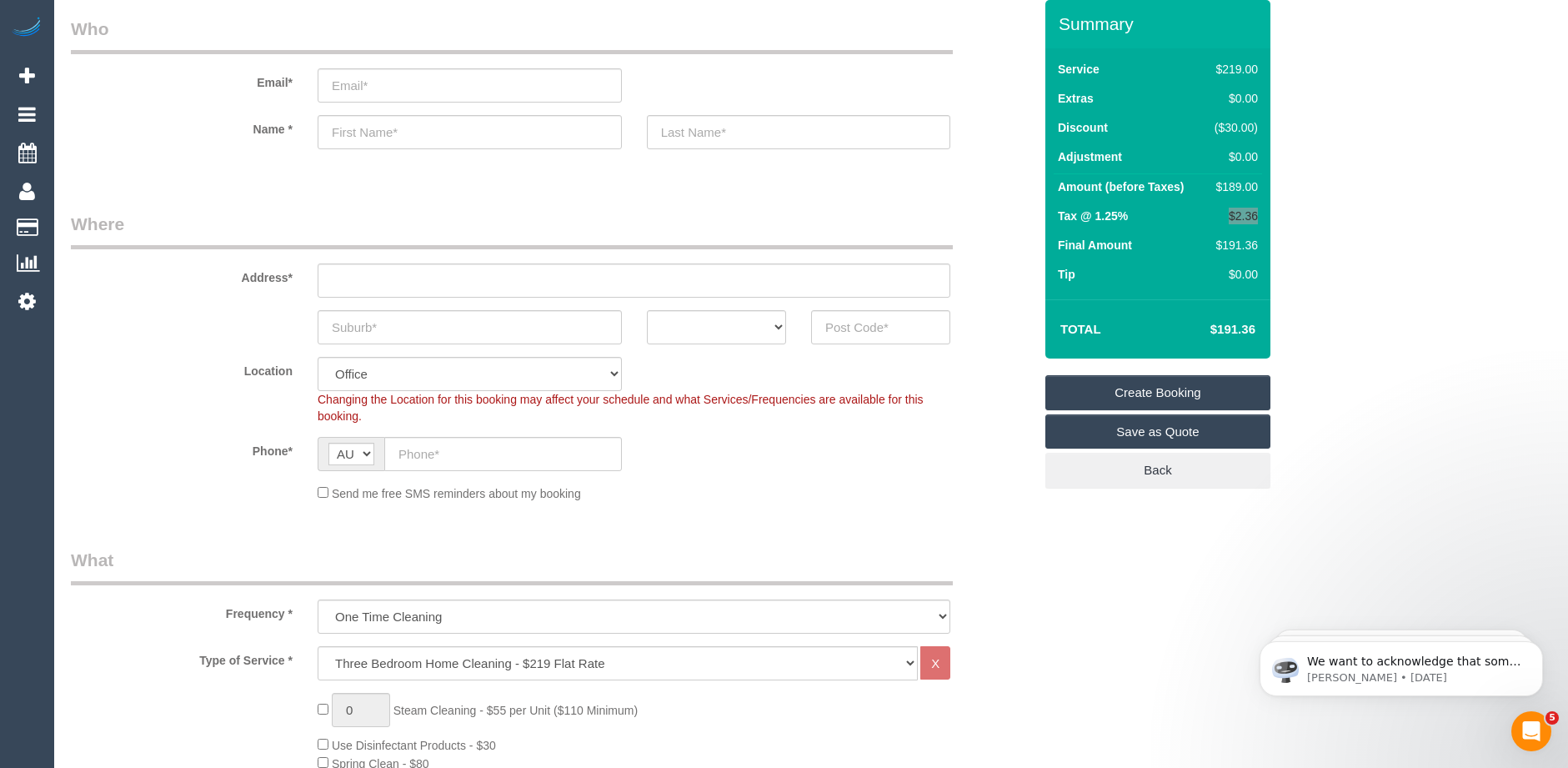
scroll to position [0, 0]
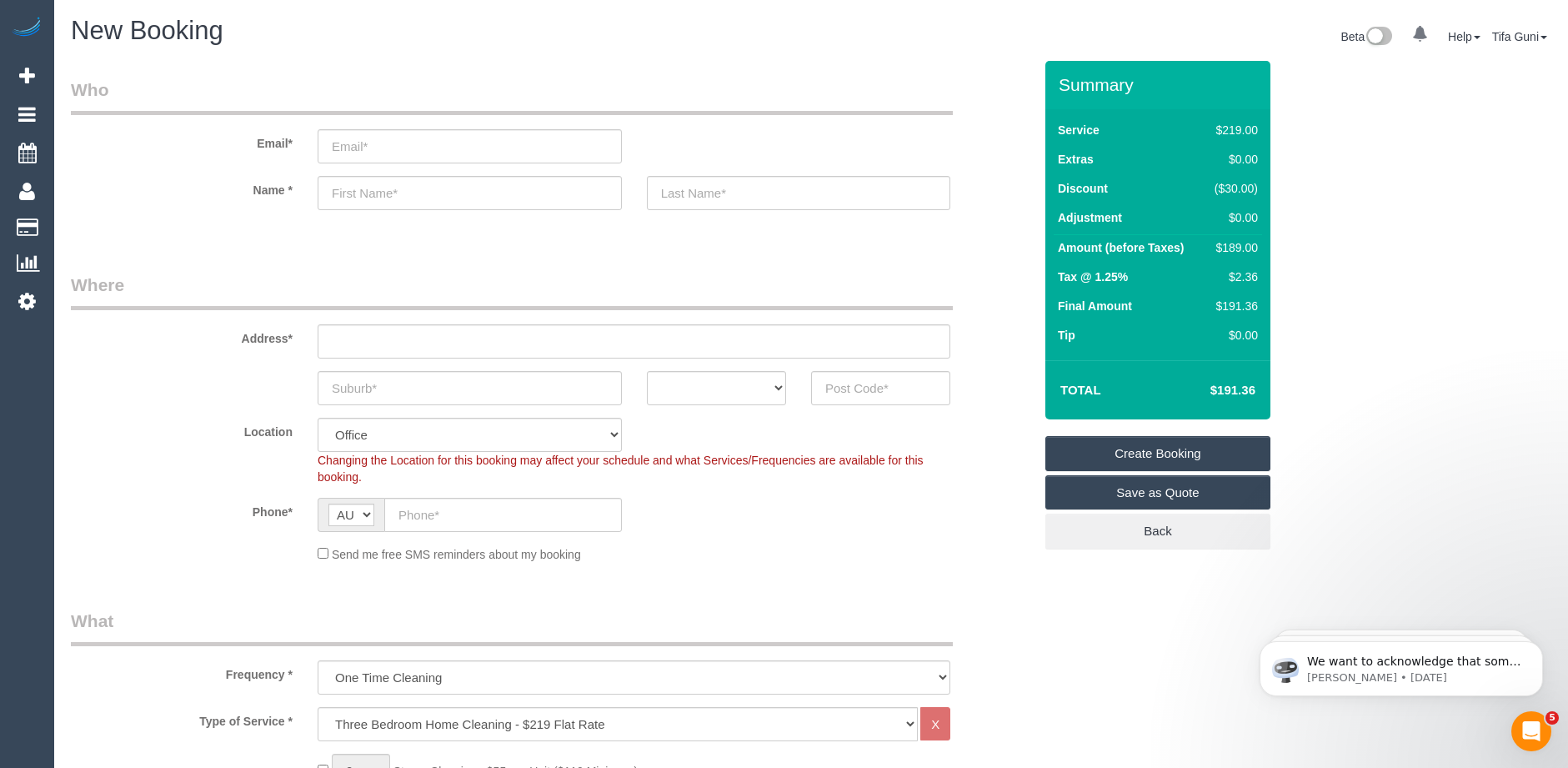
click at [1139, 362] on div "Total $191.36" at bounding box center [1157, 390] width 225 height 60
drag, startPoint x: 1253, startPoint y: 388, endPoint x: 1181, endPoint y: 389, distance: 72.0
click at [1181, 389] on h4 "$191.36" at bounding box center [1208, 390] width 95 height 14
copy h4 "$191.36"
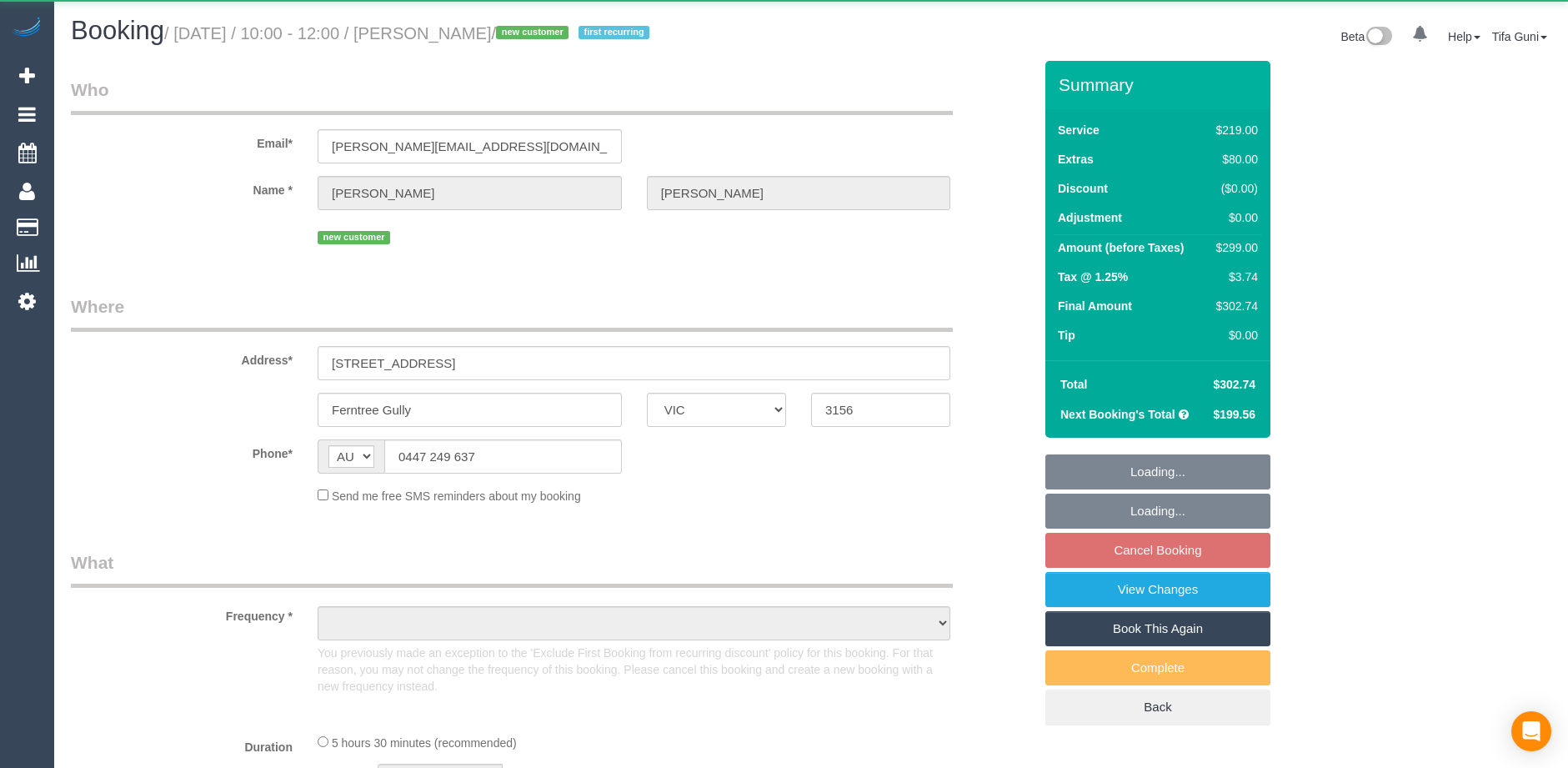
select select "VIC"
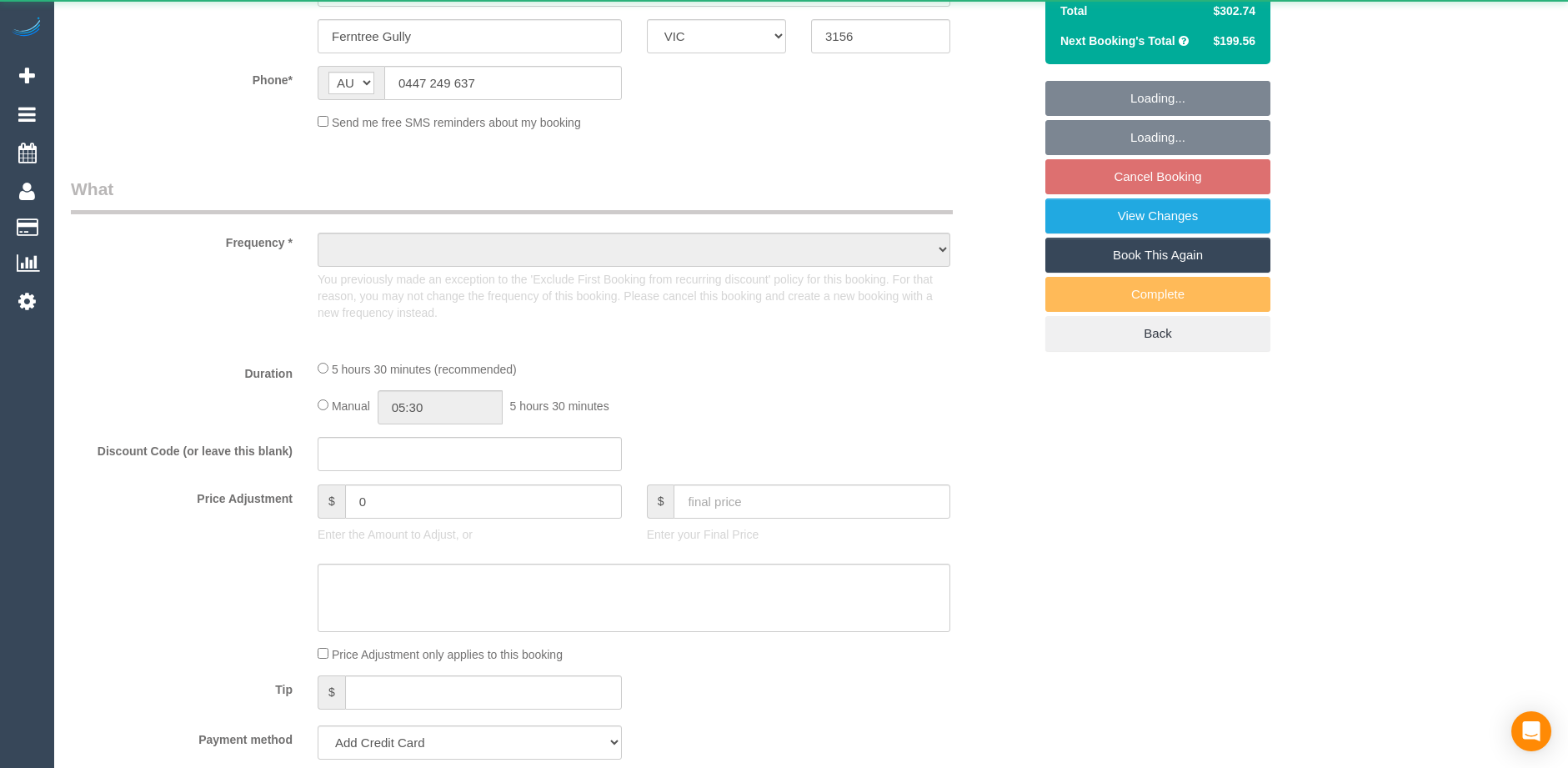
select select "object:562"
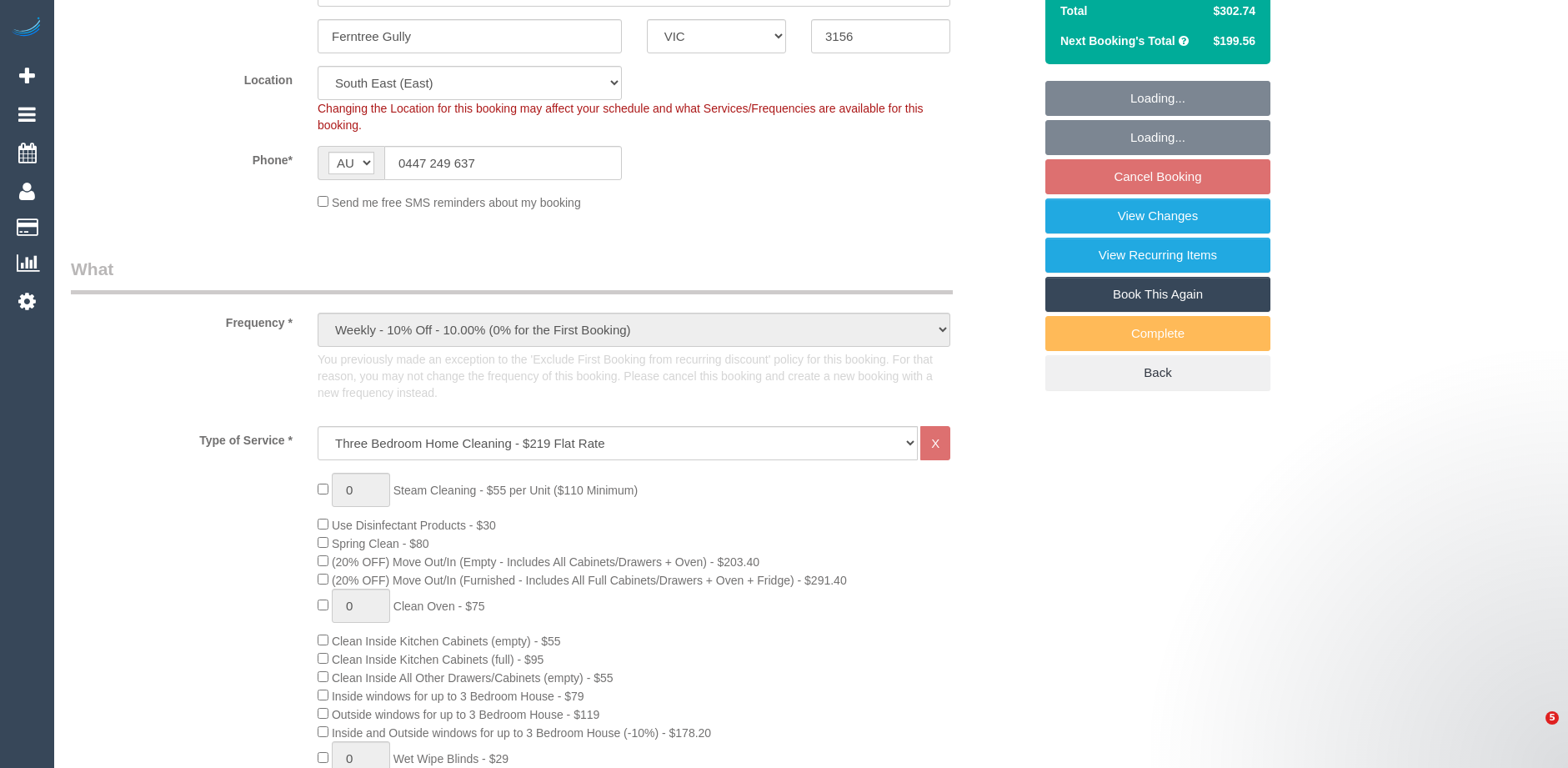
select select "string:stripe-pm_1SF7U22GScqysDRVGMEIKJbH"
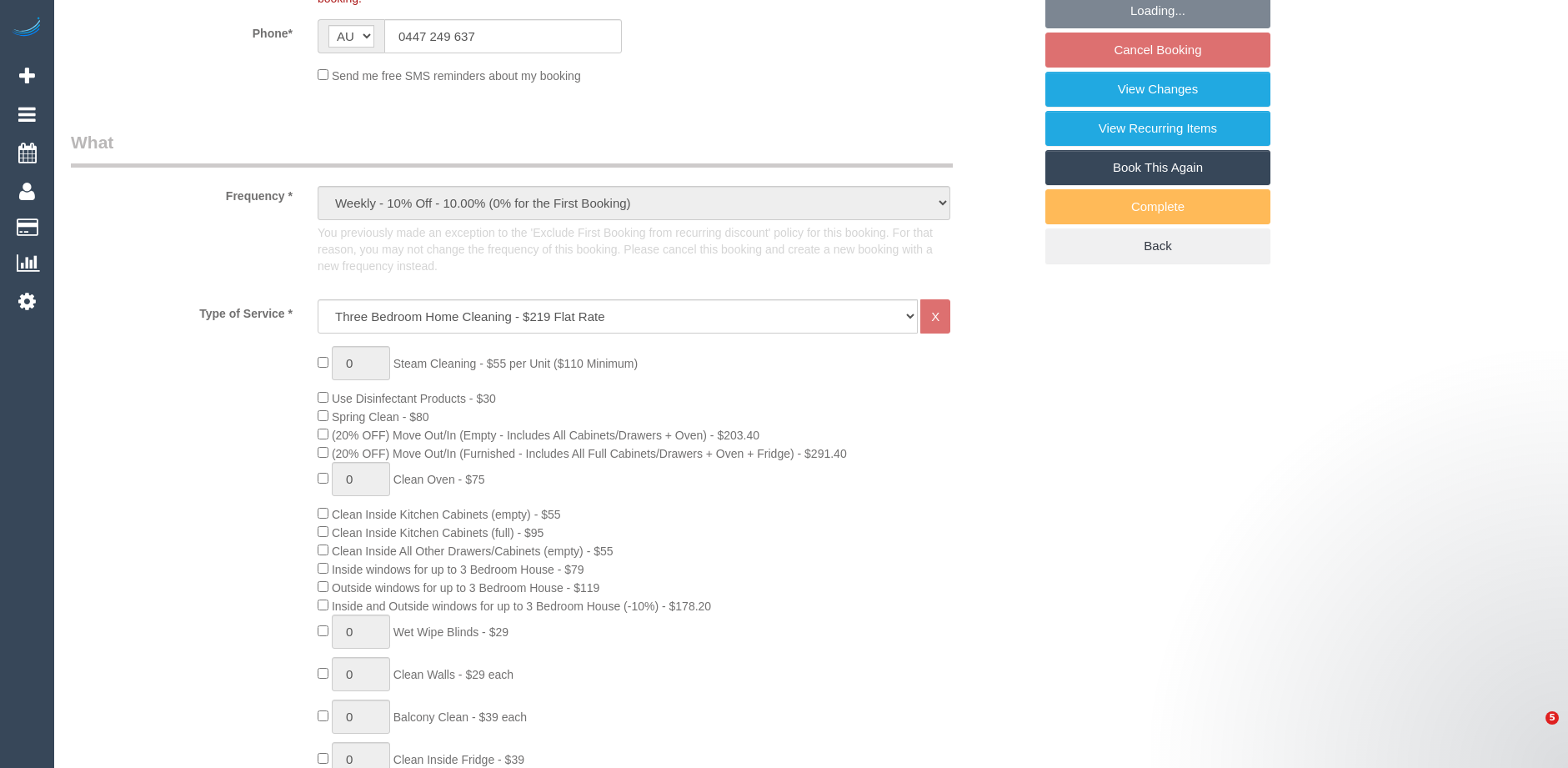
select select "object:1202"
select select "number:29"
select select "number:14"
select select "number:19"
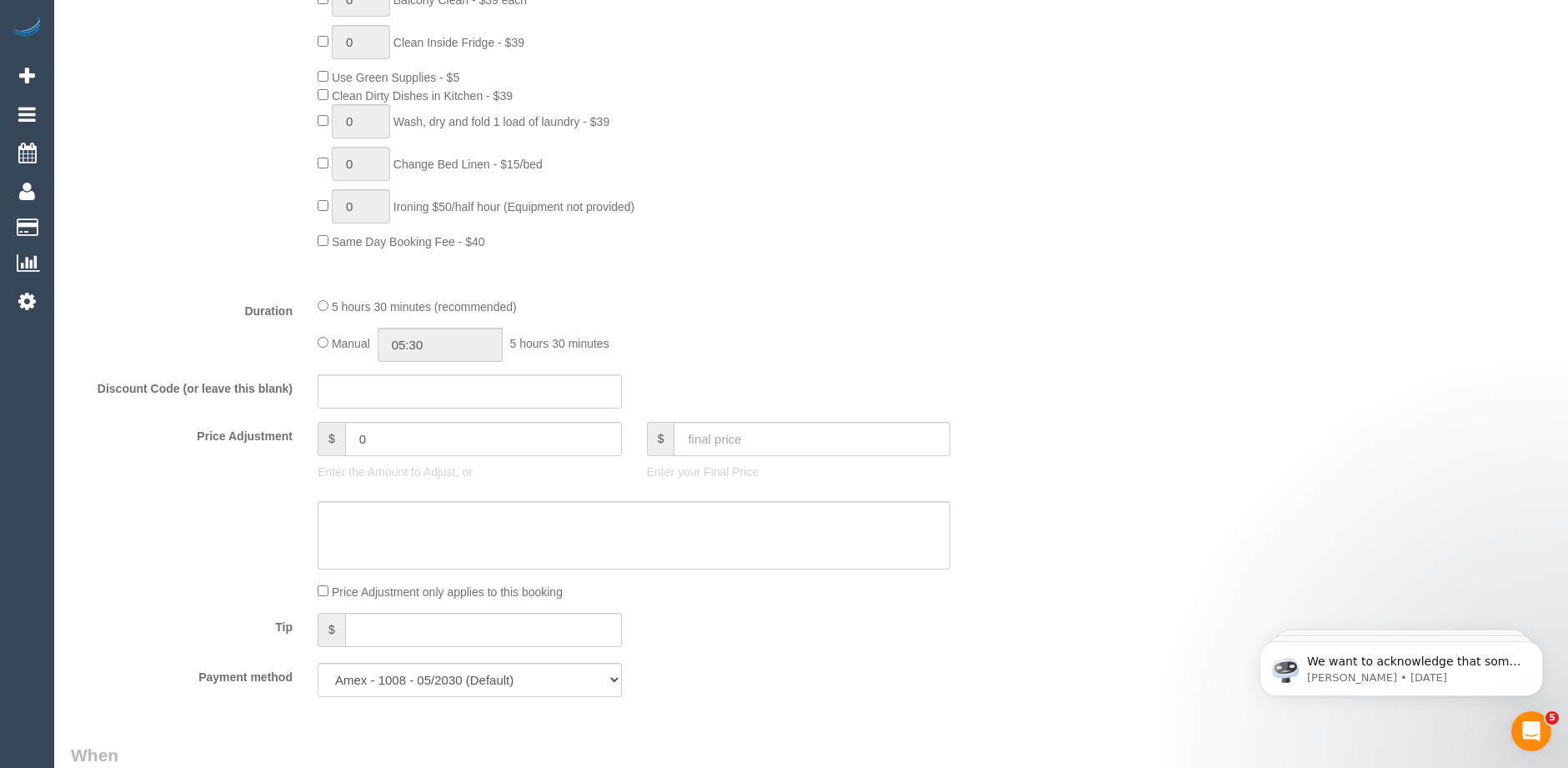
select select "spot3"
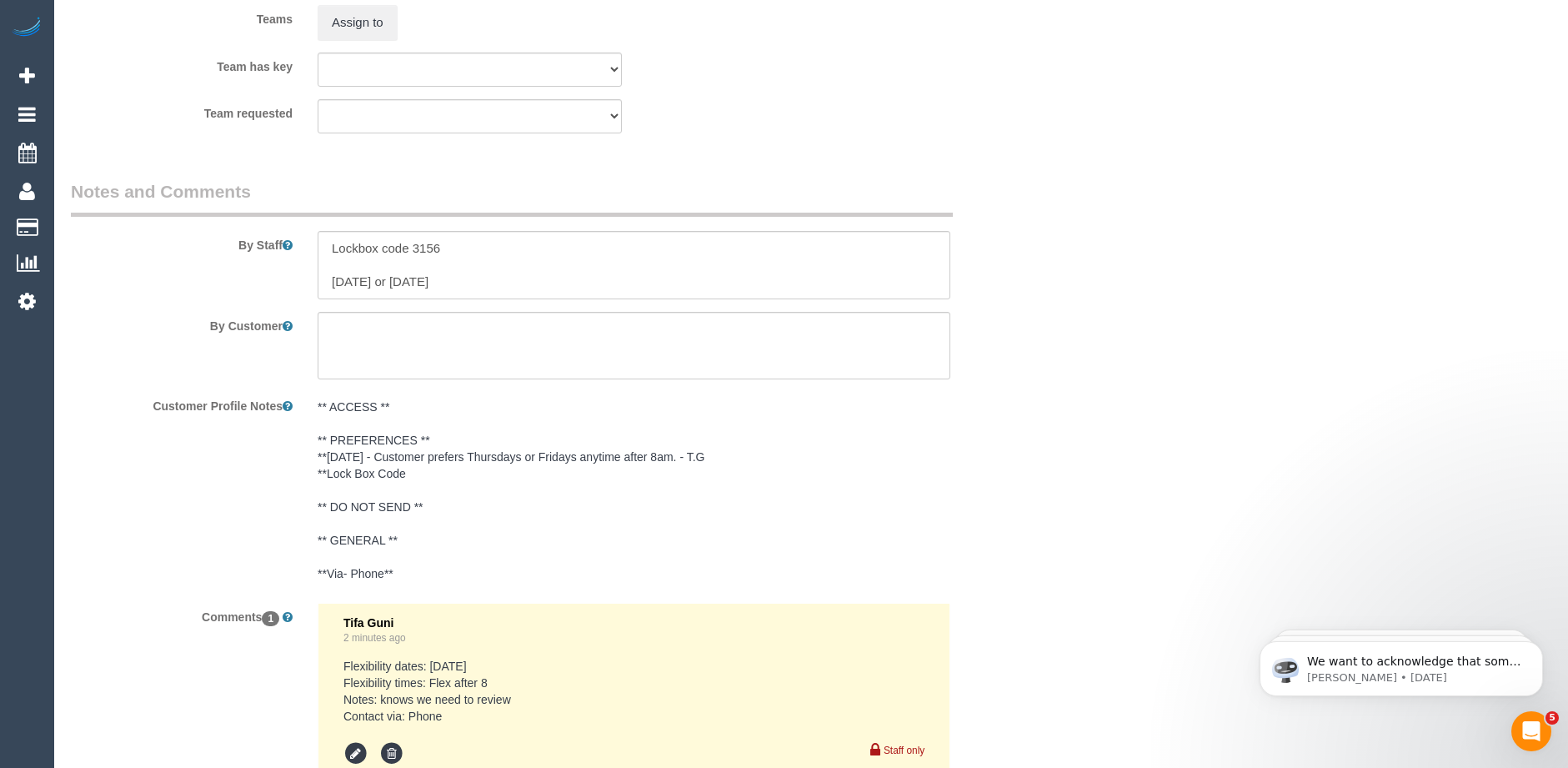
scroll to position [2694, 0]
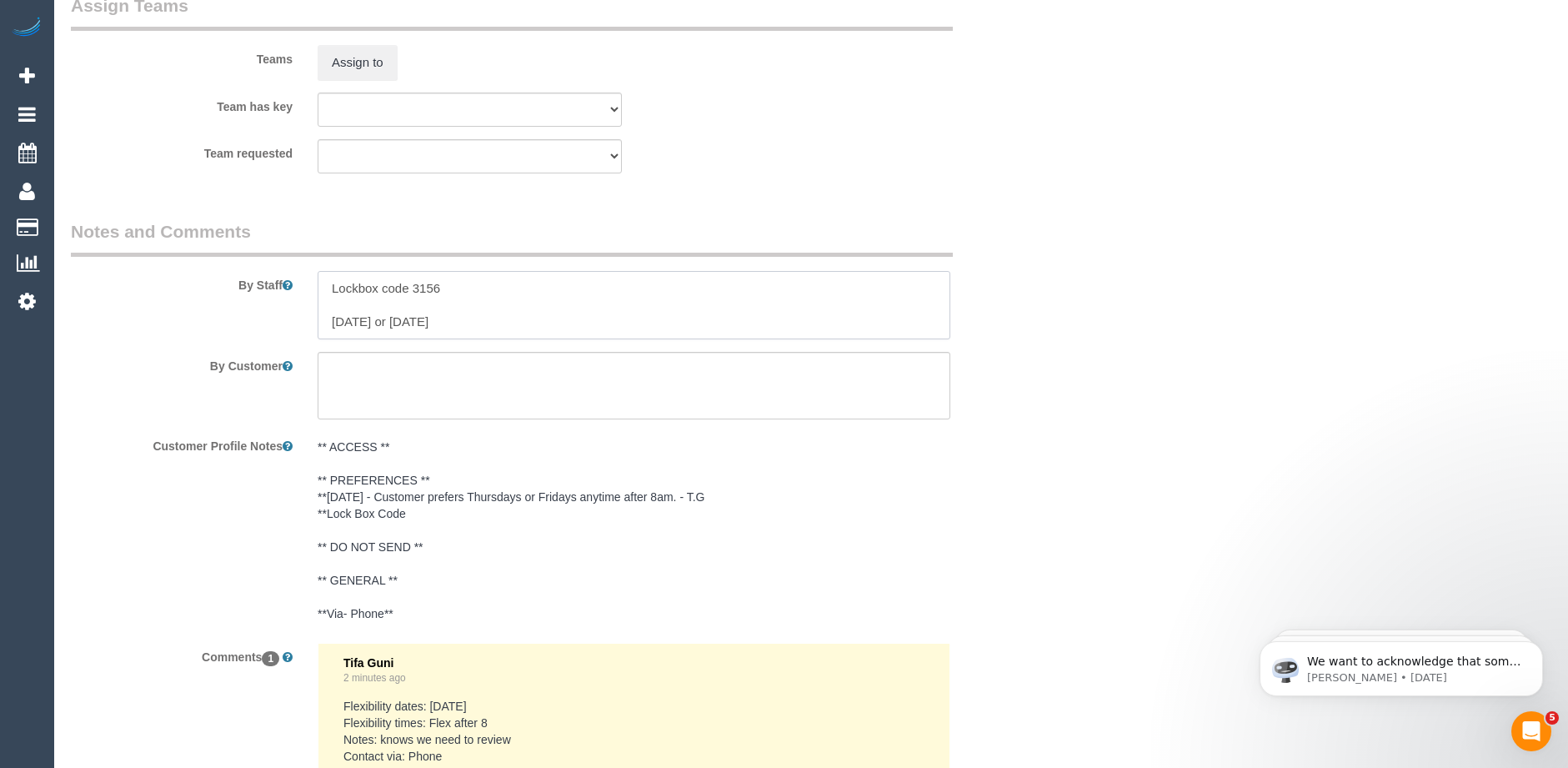
drag, startPoint x: 450, startPoint y: 287, endPoint x: 413, endPoint y: 283, distance: 37.2
click at [413, 283] on textarea at bounding box center [633, 305] width 633 height 68
click at [409, 553] on pre "** ACCESS ** ** PREFERENCES ** **[DATE] - Customer prefers Thursdays or Fridays…" at bounding box center [633, 531] width 633 height 184
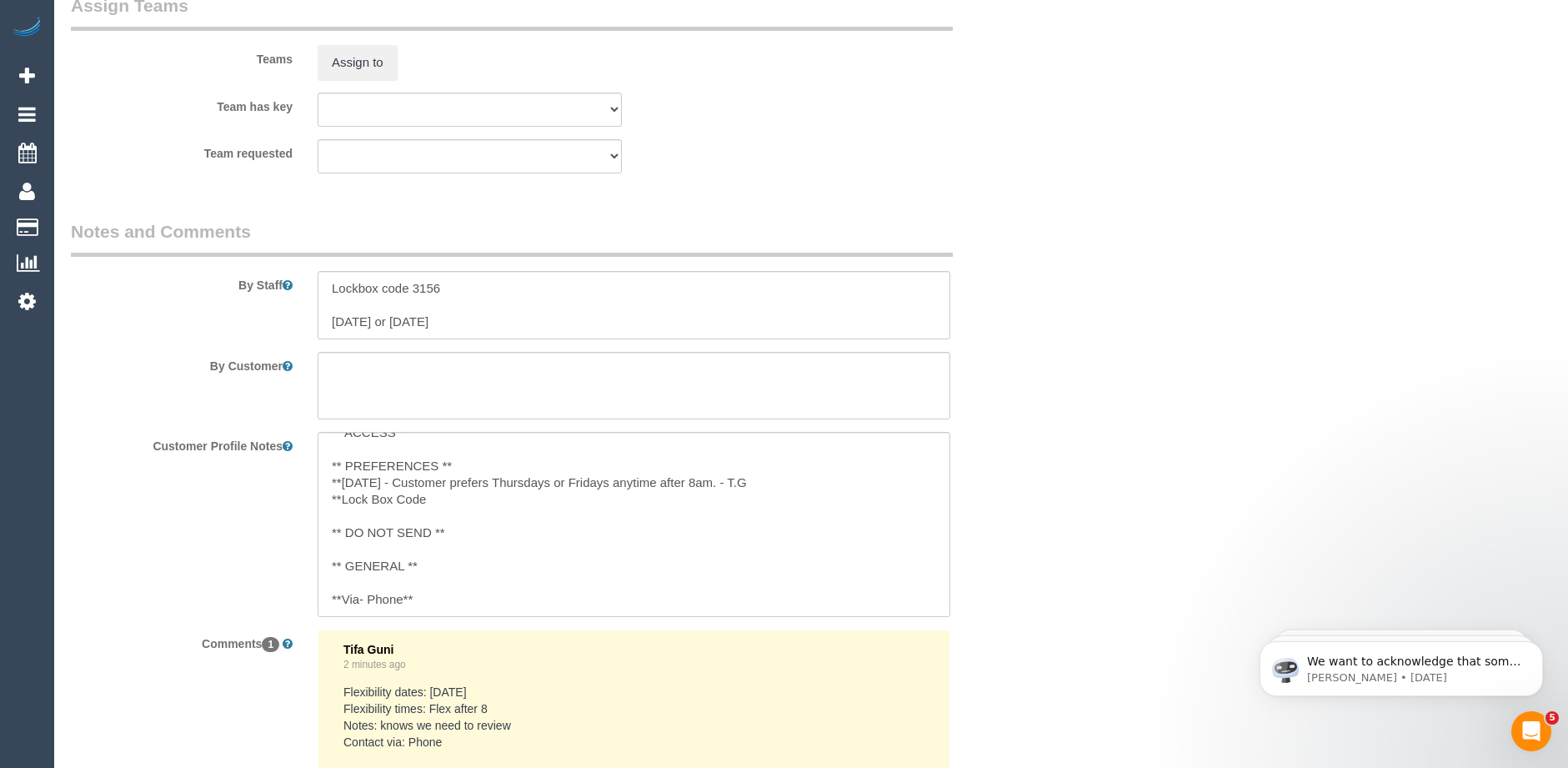
scroll to position [2777, 0]
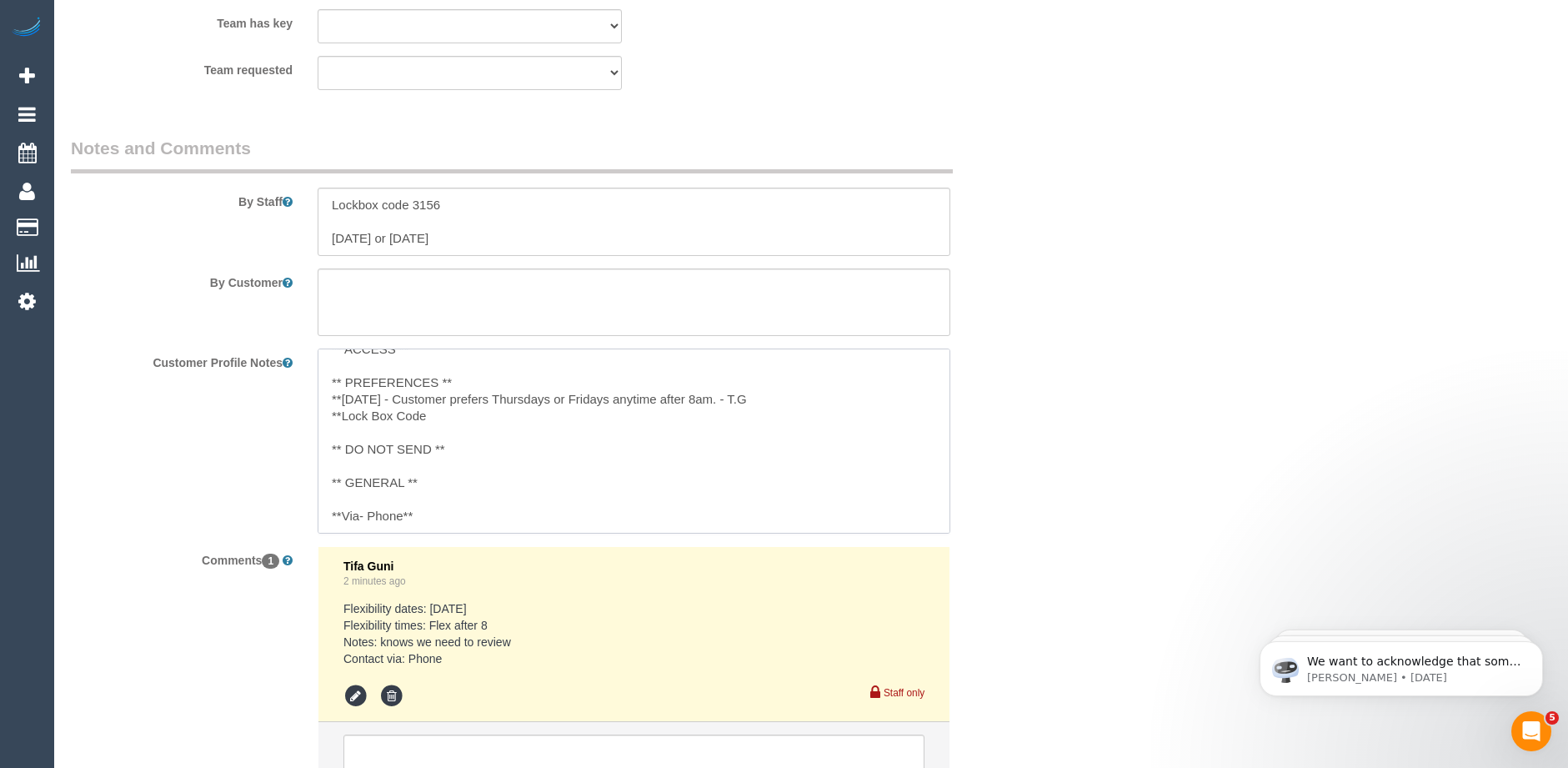
click at [429, 408] on textarea "** ACCESS ** ** PREFERENCES ** **[DATE] - Customer prefers Thursdays or Fridays…" at bounding box center [633, 441] width 633 height 185
paste textarea "3156"
type textarea "** ACCESS ** ** PREFERENCES ** **[DATE] - Customer prefers Thursdays or Fridays…"
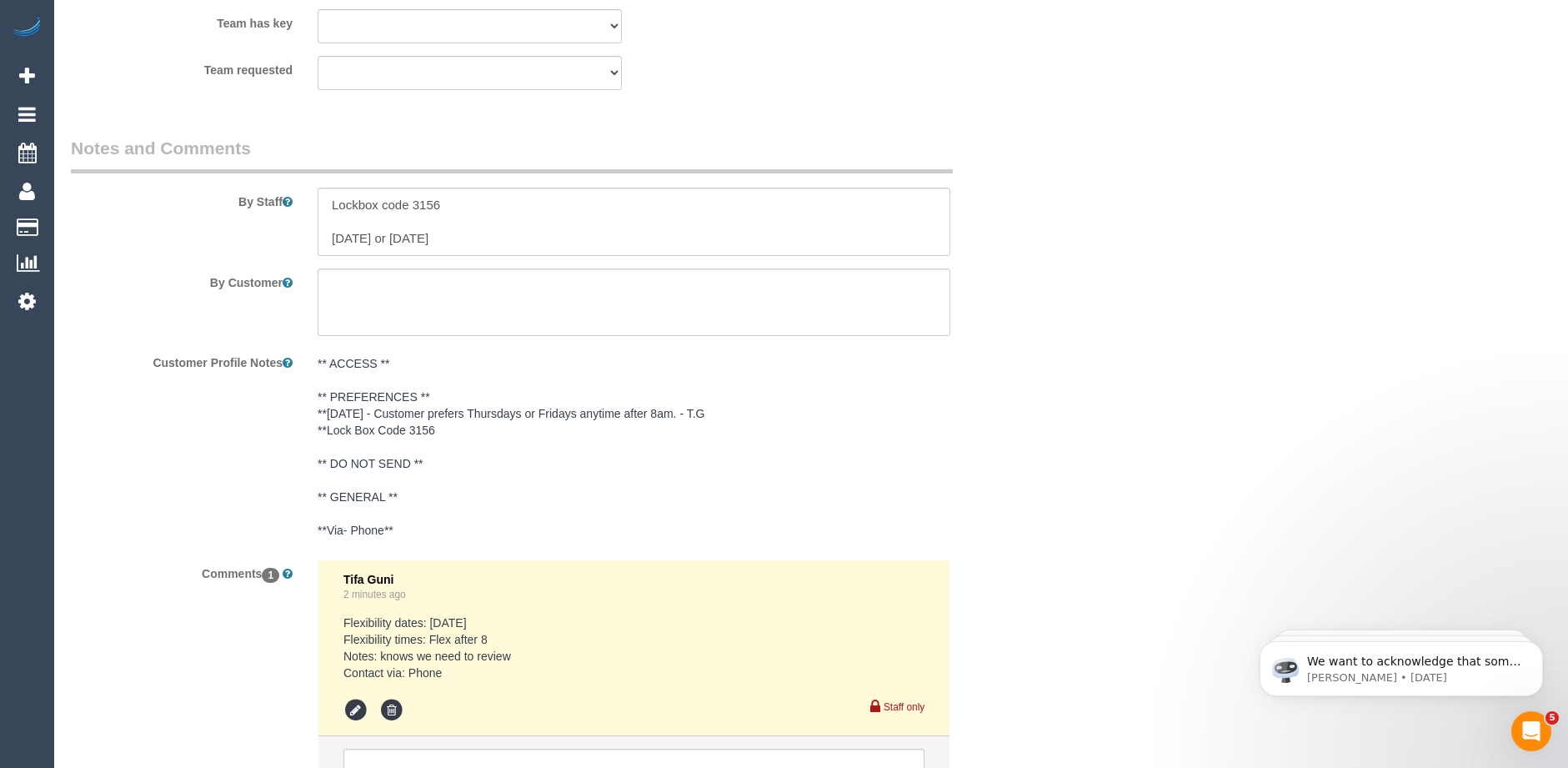
click at [1014, 397] on div "Customer Profile Notes ** ACCESS ** ** PREFERENCES ** **06/10/2025 - Customer p…" at bounding box center [552, 447] width 987 height 198
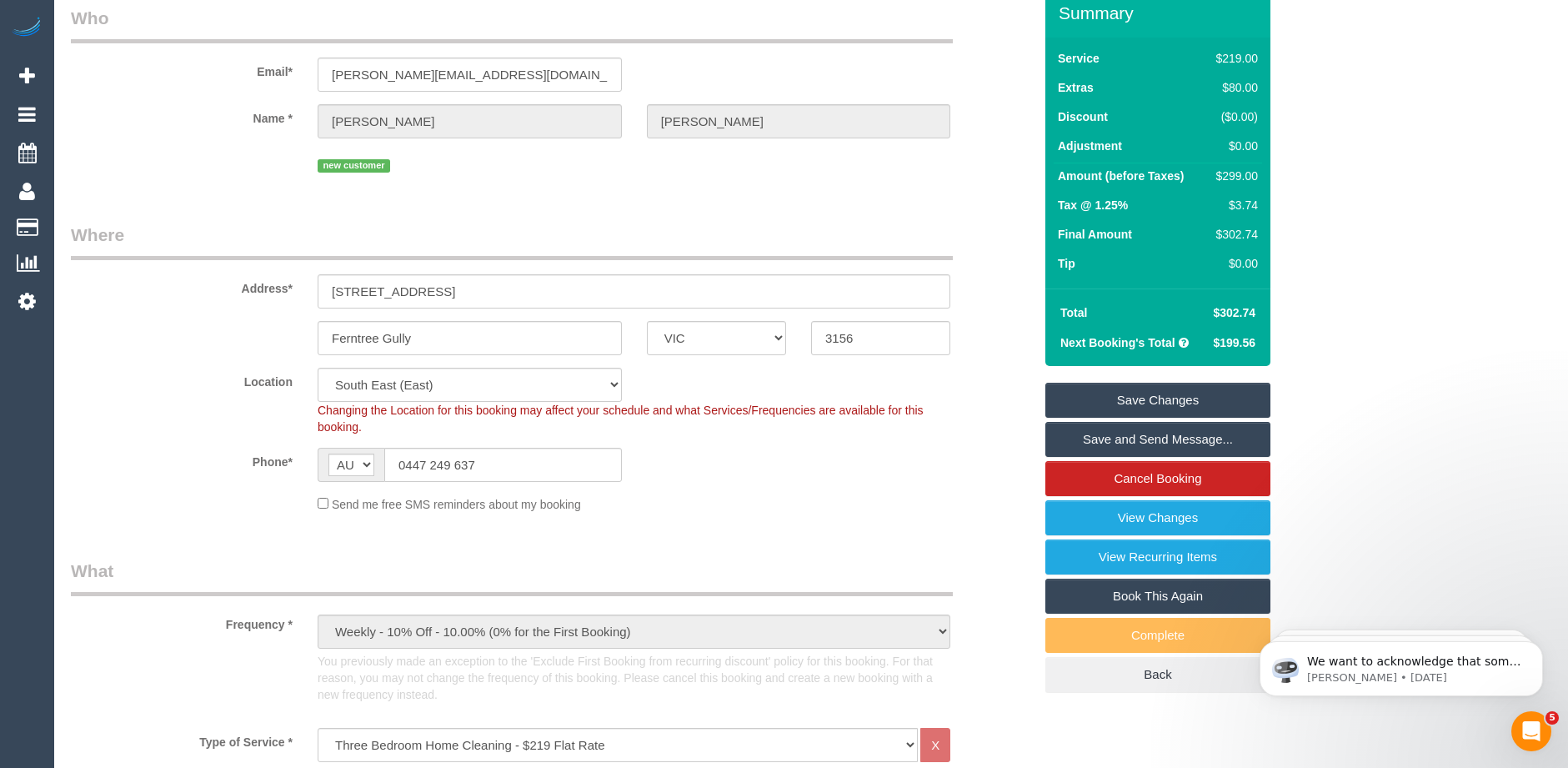
scroll to position [167, 0]
